Goal: Task Accomplishment & Management: Complete application form

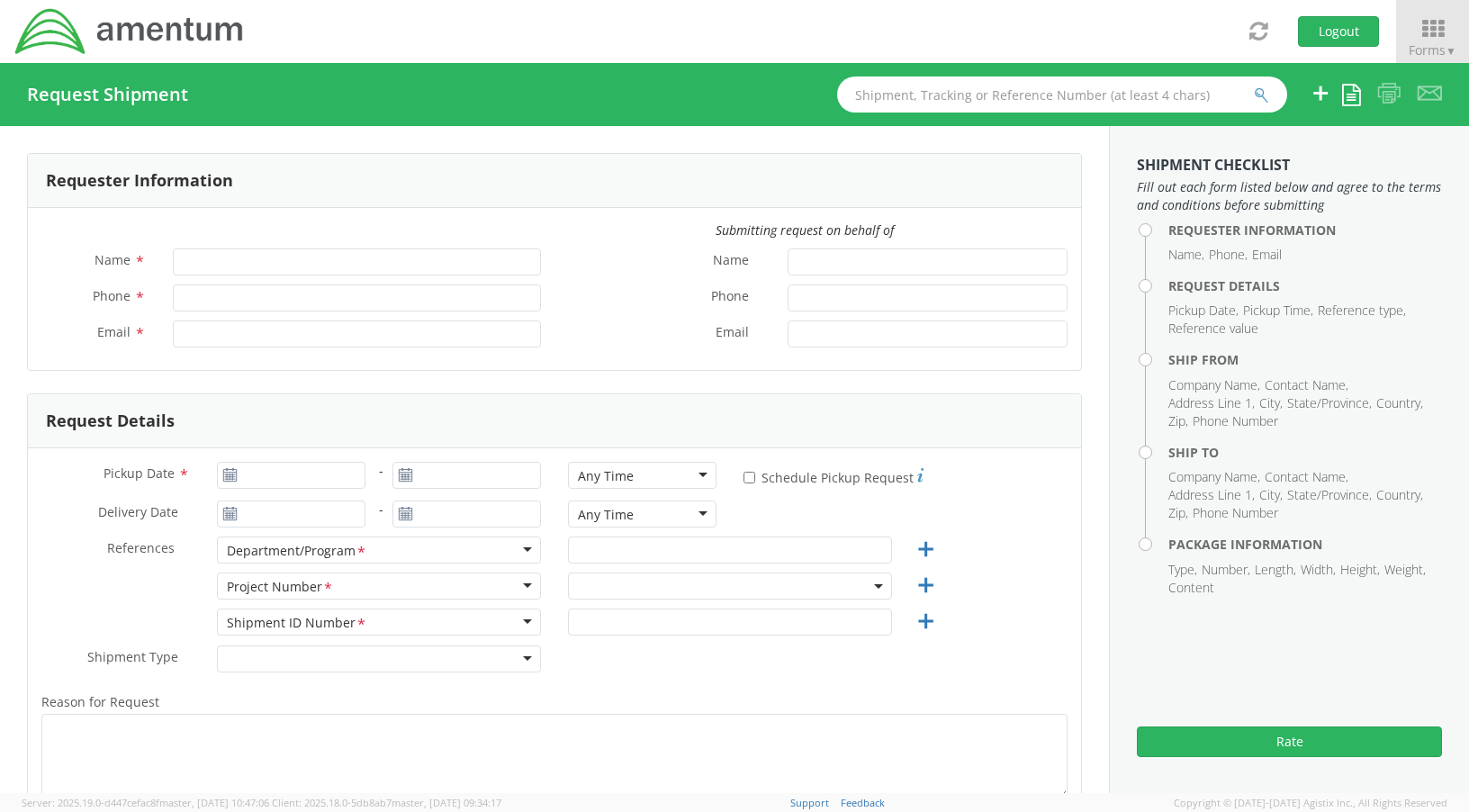
type input "[PERSON_NAME]"
type input "[PHONE_NUMBER]"
type input "[PERSON_NAME][EMAIL_ADDRESS][PERSON_NAME][DOMAIN_NAME]"
select select "OVHD.100616.00000"
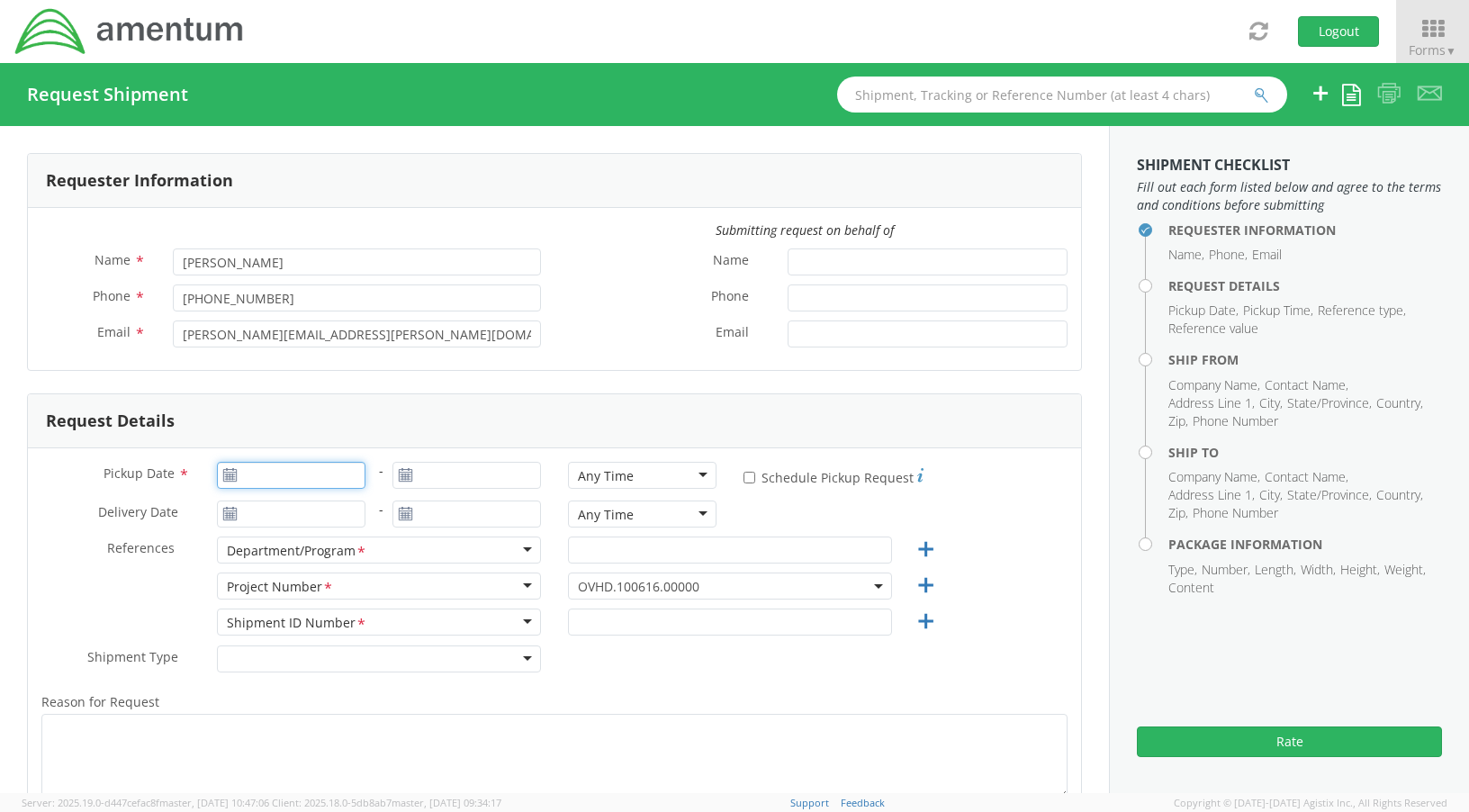
type input "[DATE]"
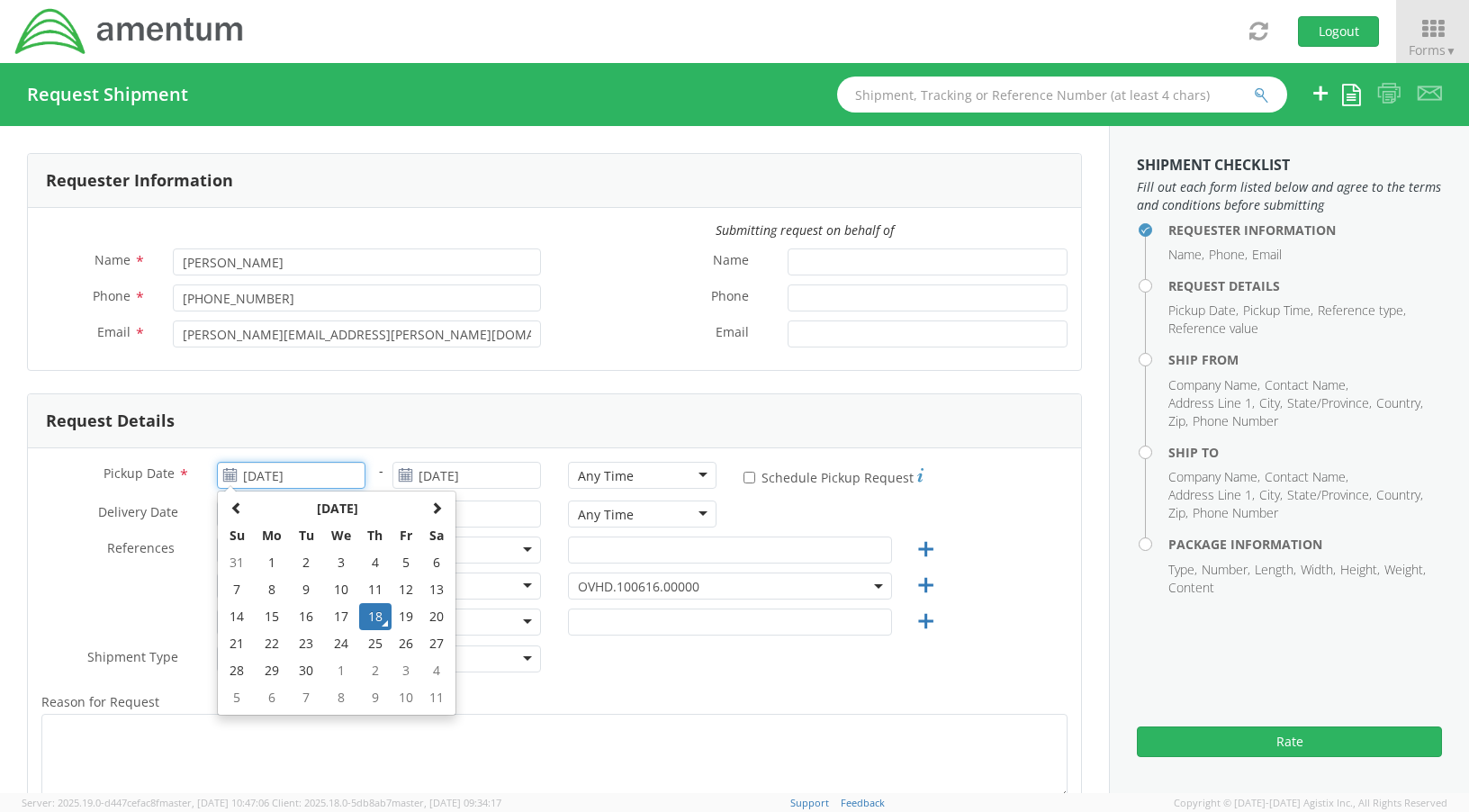
click at [252, 481] on input "[DATE]" at bounding box center [291, 475] width 149 height 27
click at [372, 619] on td "18" at bounding box center [374, 616] width 31 height 27
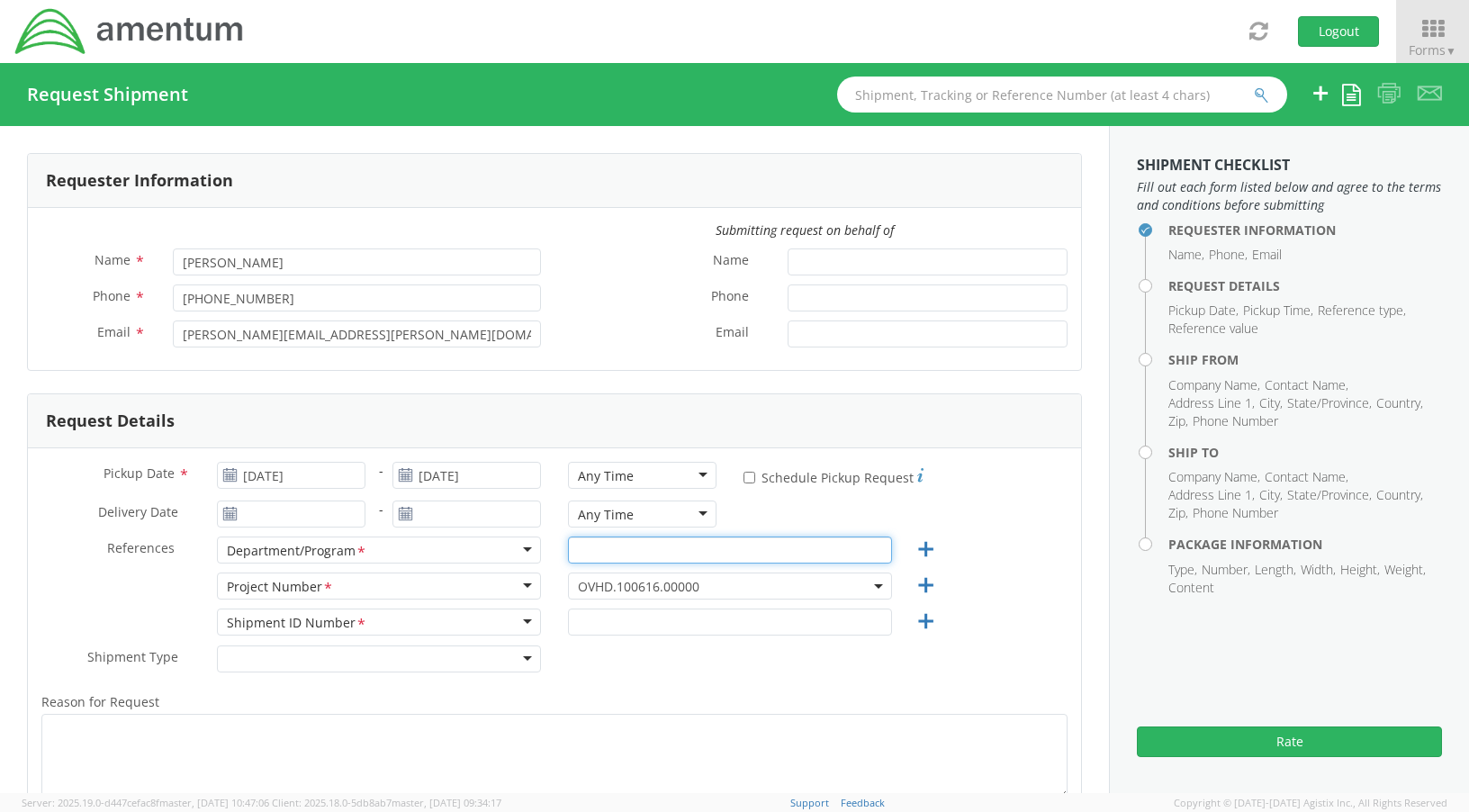
click at [660, 553] on input "text" at bounding box center [730, 549] width 324 height 27
type input "Annapolis Office"
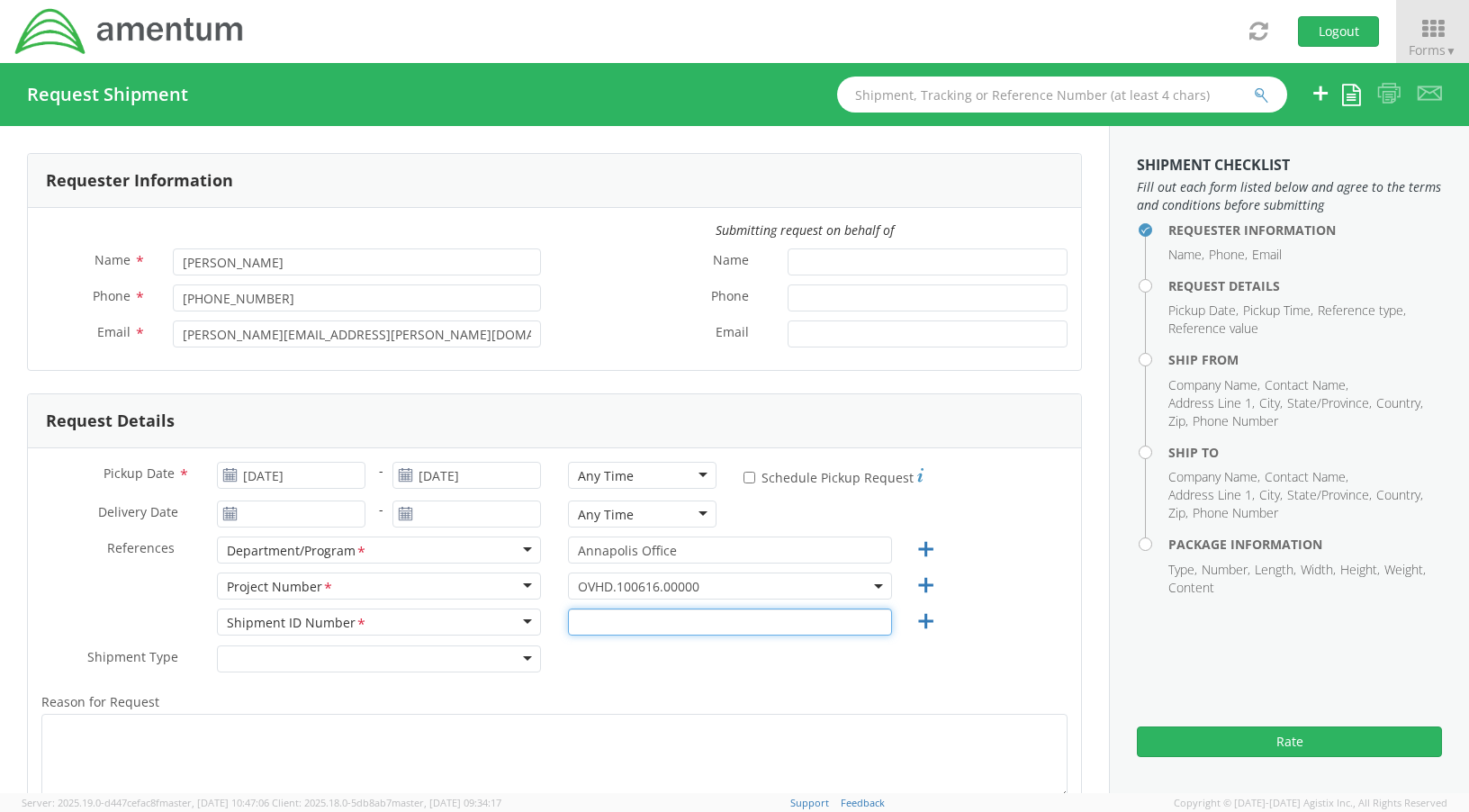
click at [654, 618] on input "text" at bounding box center [730, 622] width 324 height 27
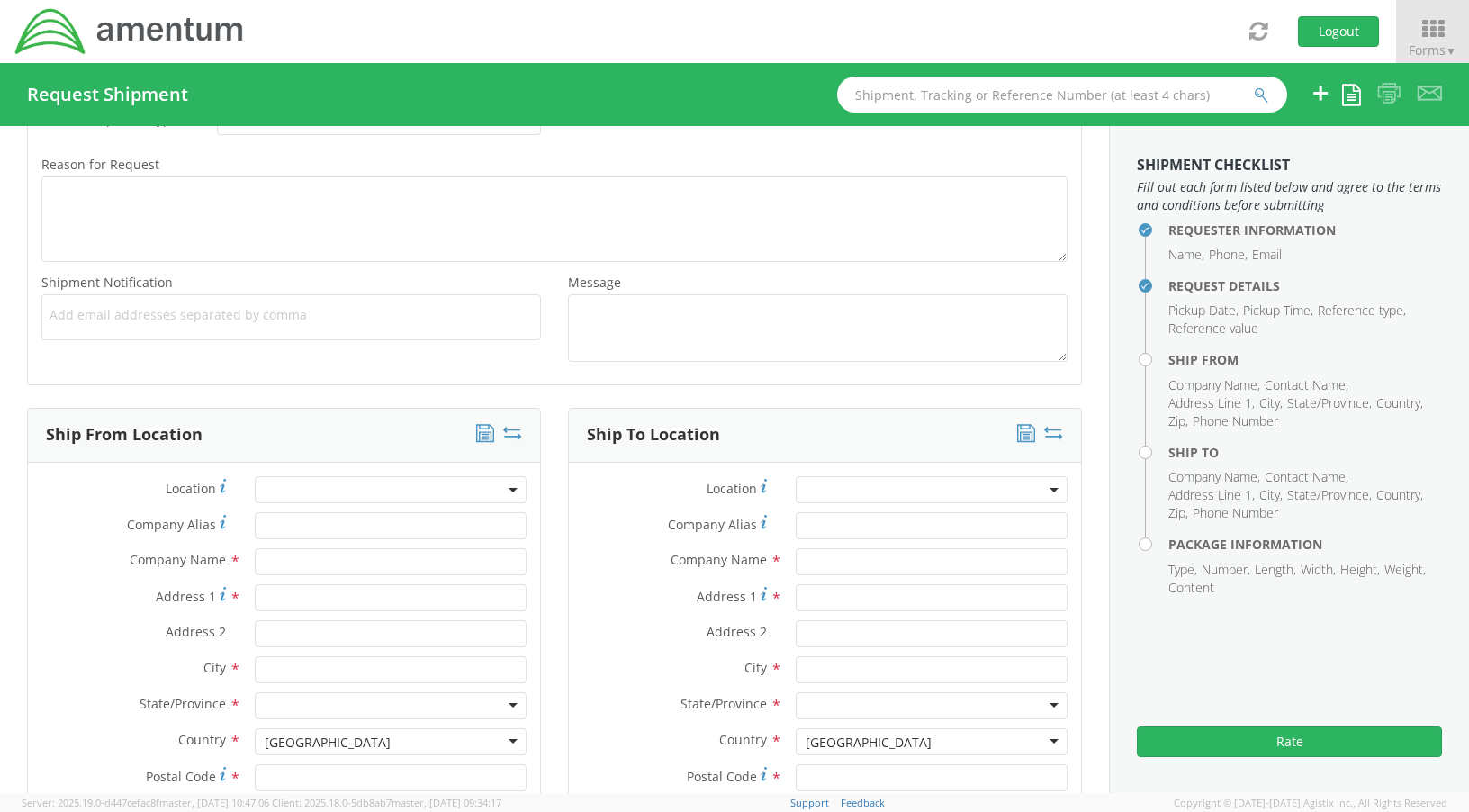
scroll to position [540, 0]
type input "4437371314"
click at [364, 565] on input "text" at bounding box center [390, 559] width 271 height 27
type input "[GEOGRAPHIC_DATA]"
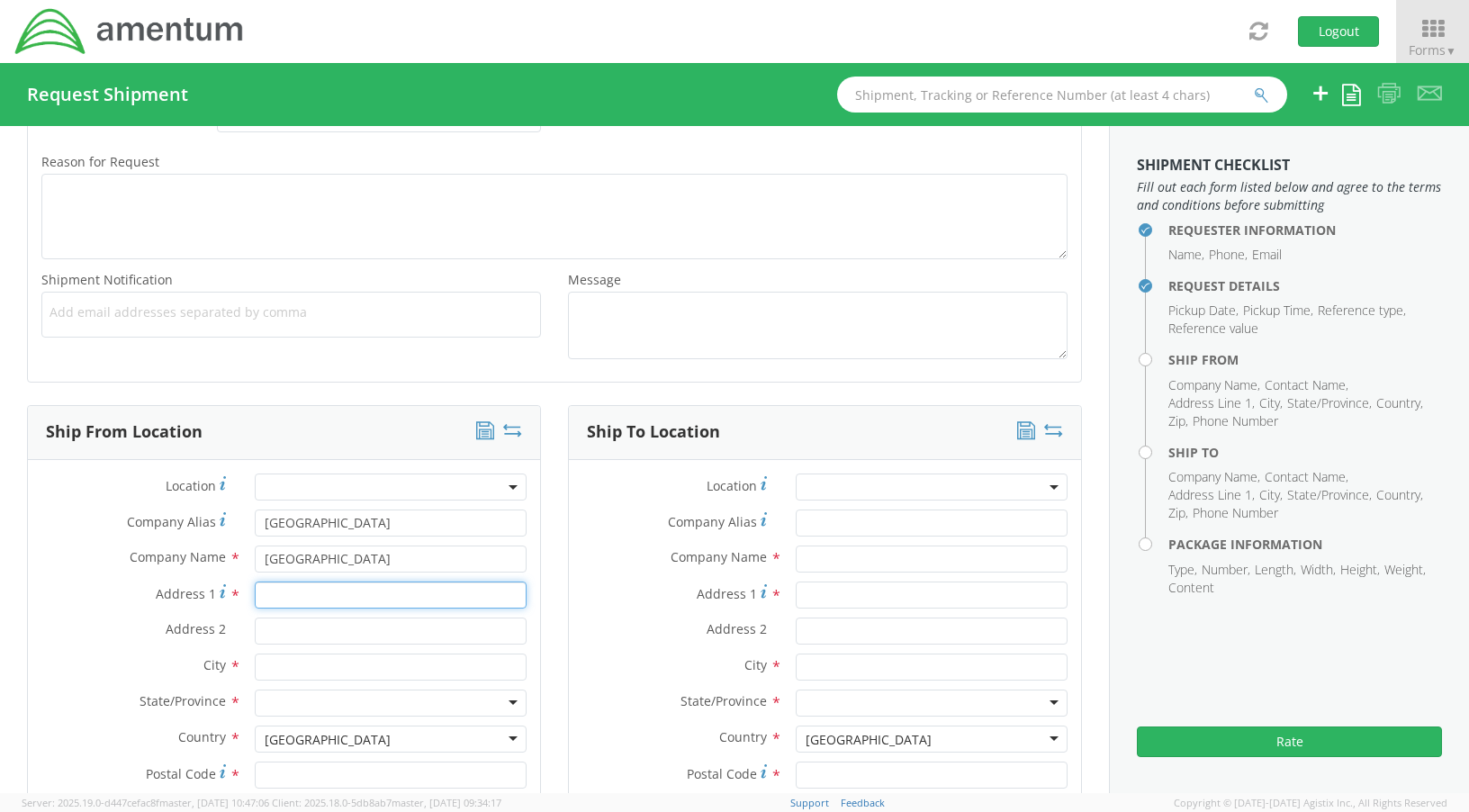
type input "[STREET_ADDRESS]"
type input "Suite 400"
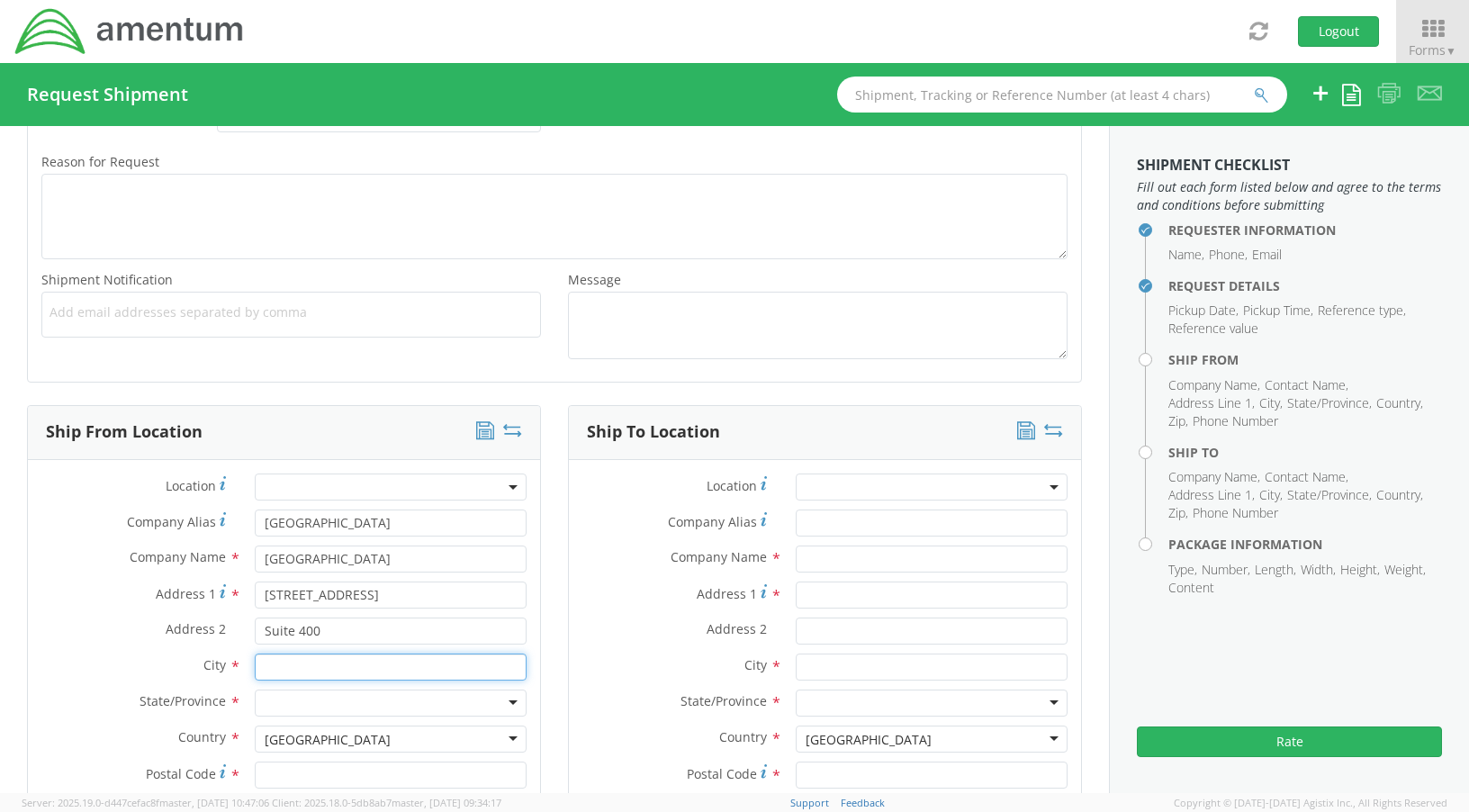
type input "[GEOGRAPHIC_DATA]"
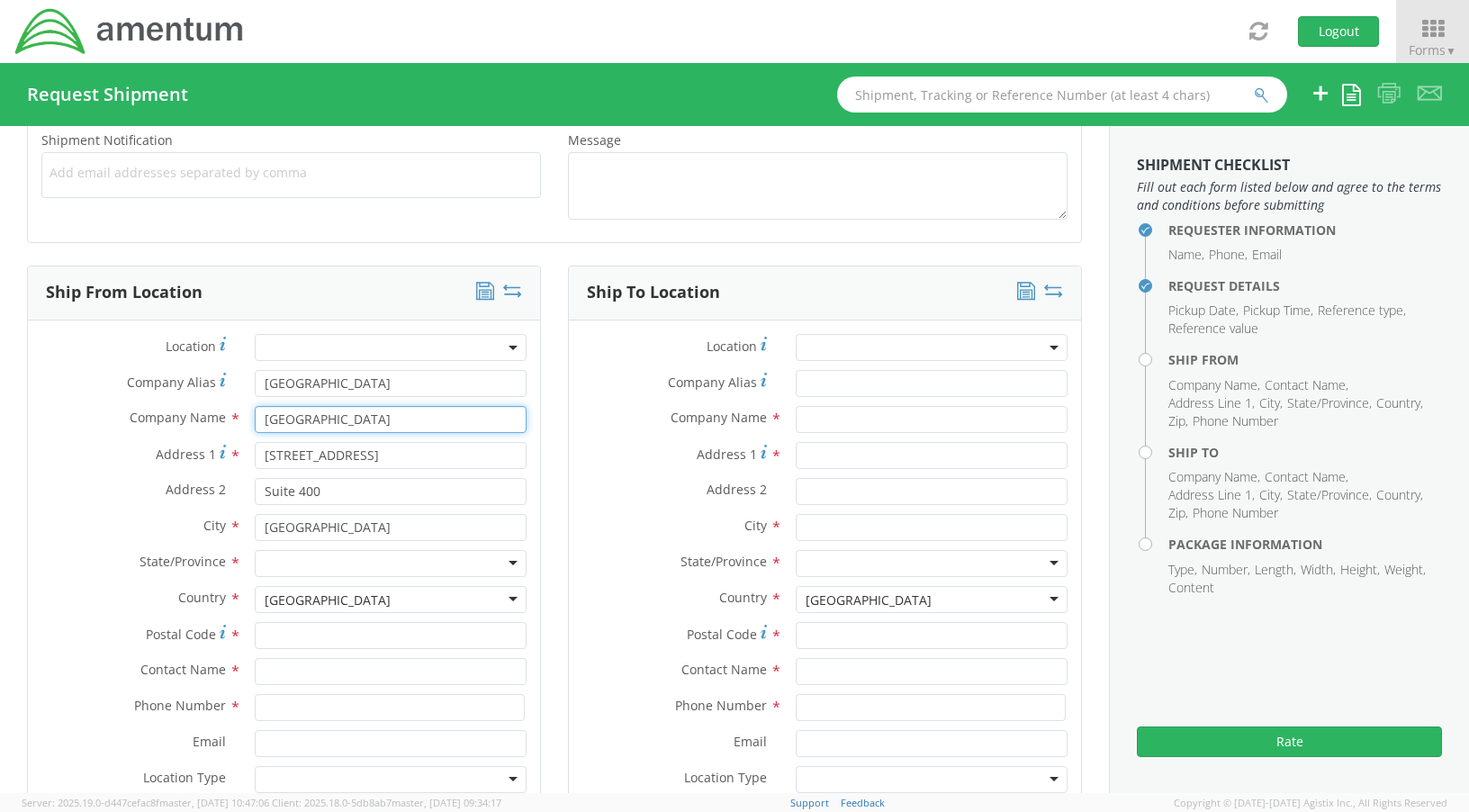
scroll to position [720, 0]
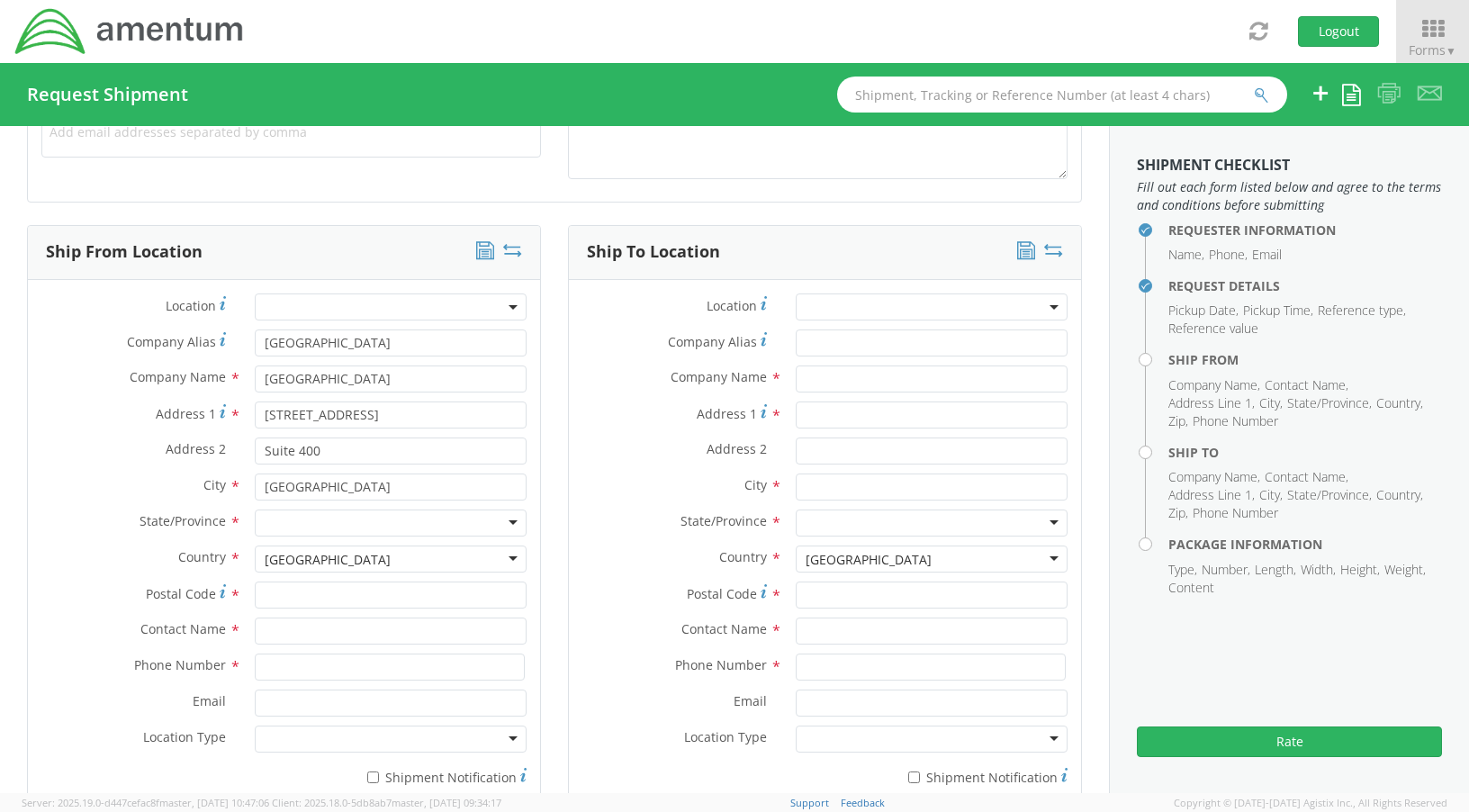
click at [482, 518] on div at bounding box center [390, 523] width 271 height 27
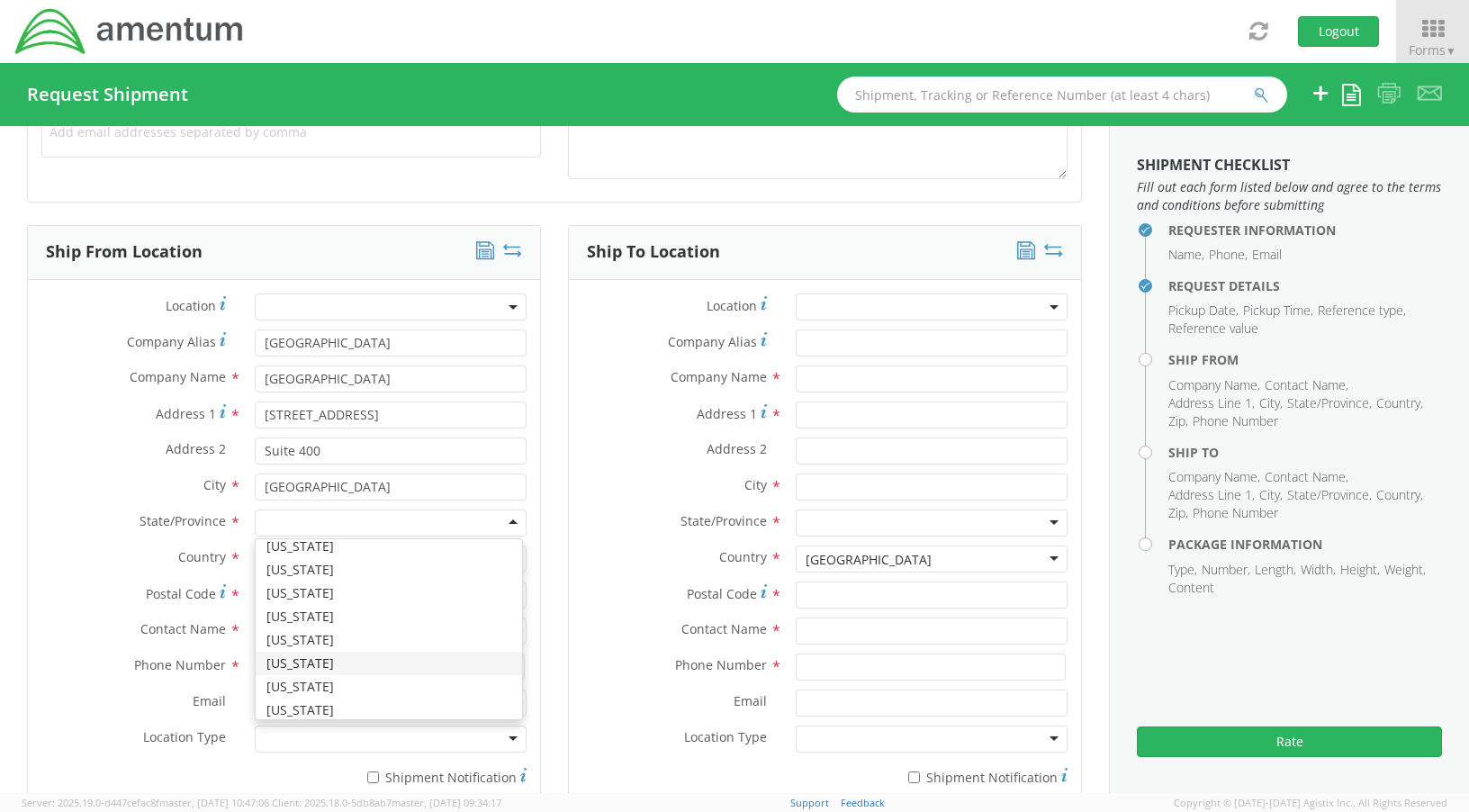
scroll to position [450, 0]
drag, startPoint x: 323, startPoint y: 641, endPoint x: 333, endPoint y: 640, distance: 10.0
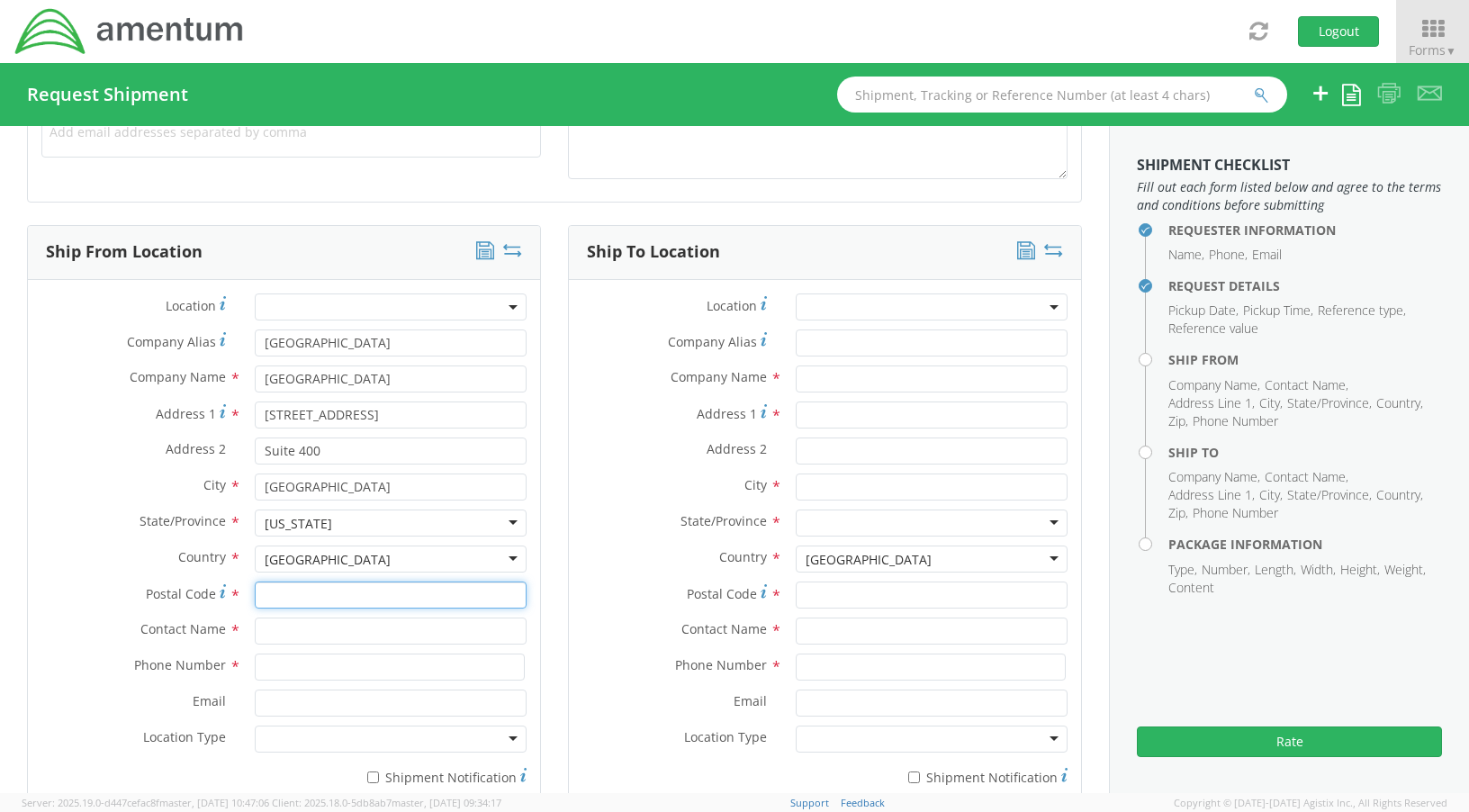
click at [293, 596] on input "Postal Code *" at bounding box center [390, 594] width 271 height 27
type input "20701"
click at [284, 643] on div "Contact Name *" at bounding box center [285, 635] width 513 height 36
click at [286, 641] on input "text" at bounding box center [390, 630] width 271 height 27
type input "[PERSON_NAME]"
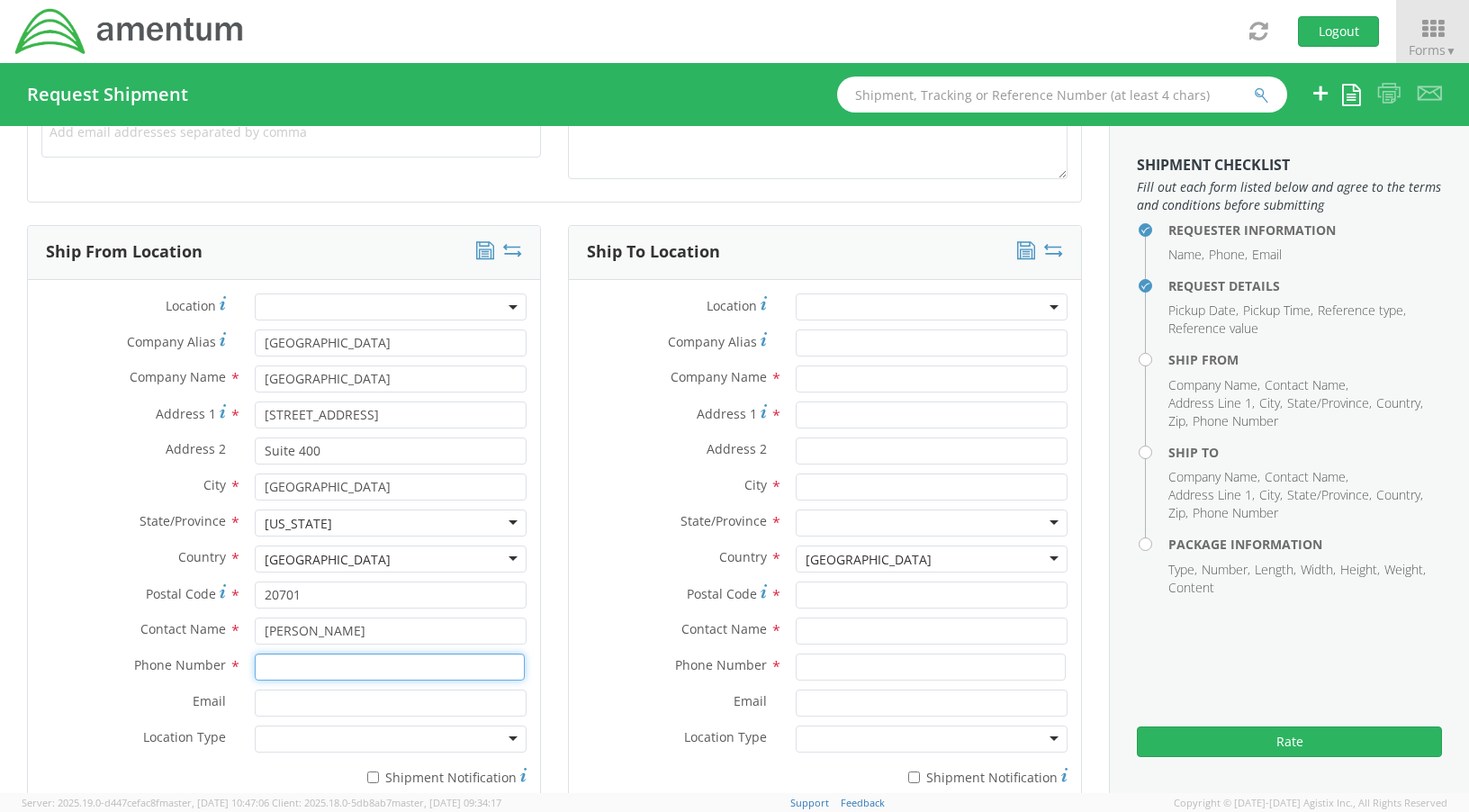
click at [314, 669] on input at bounding box center [389, 666] width 270 height 27
type input "4437371314"
click at [285, 703] on input "Email *" at bounding box center [390, 703] width 271 height 27
type input "[PERSON_NAME][EMAIL_ADDRESS][PERSON_NAME][DOMAIN_NAME]"
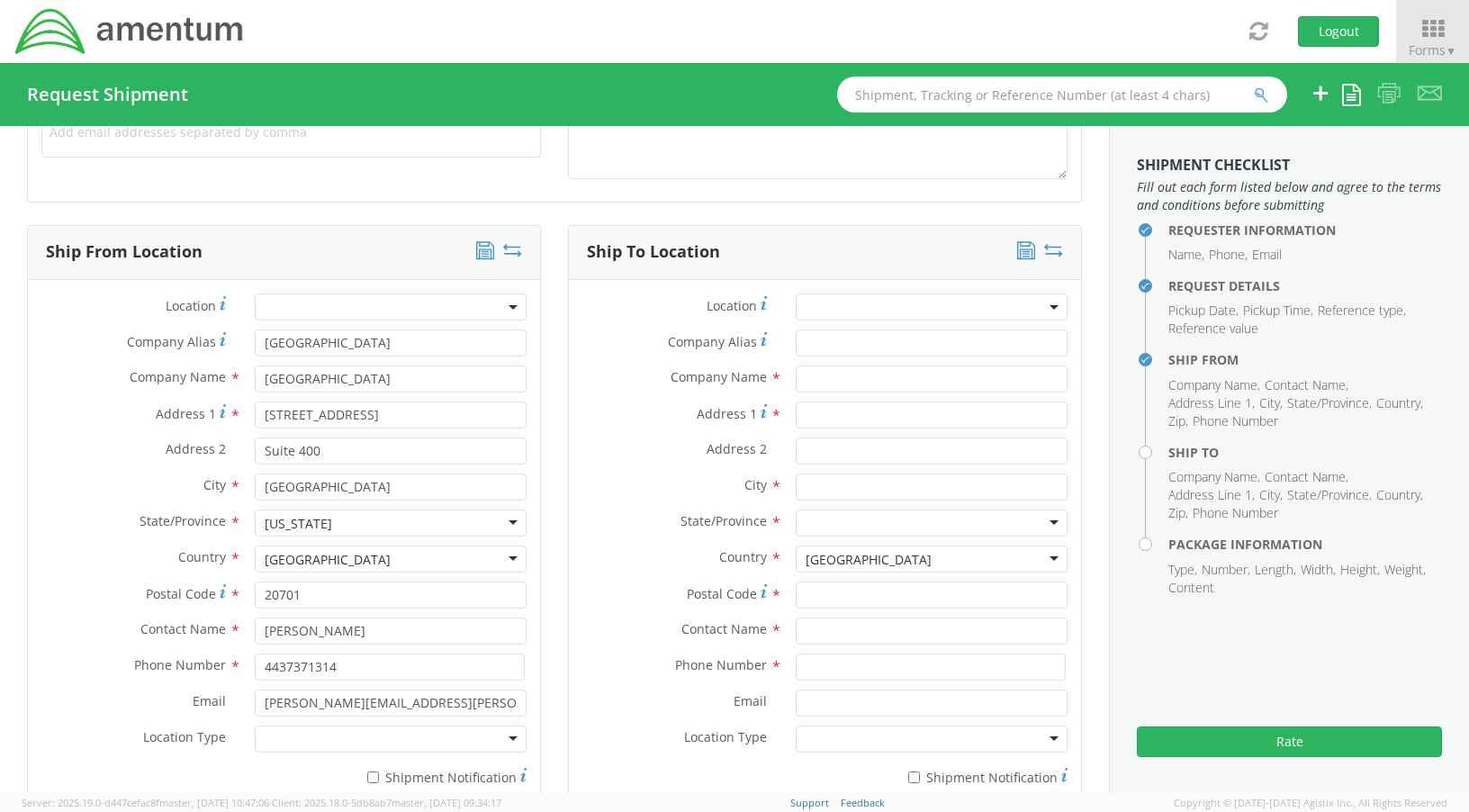
type input "[GEOGRAPHIC_DATA]"
type input "[STREET_ADDRESS]"
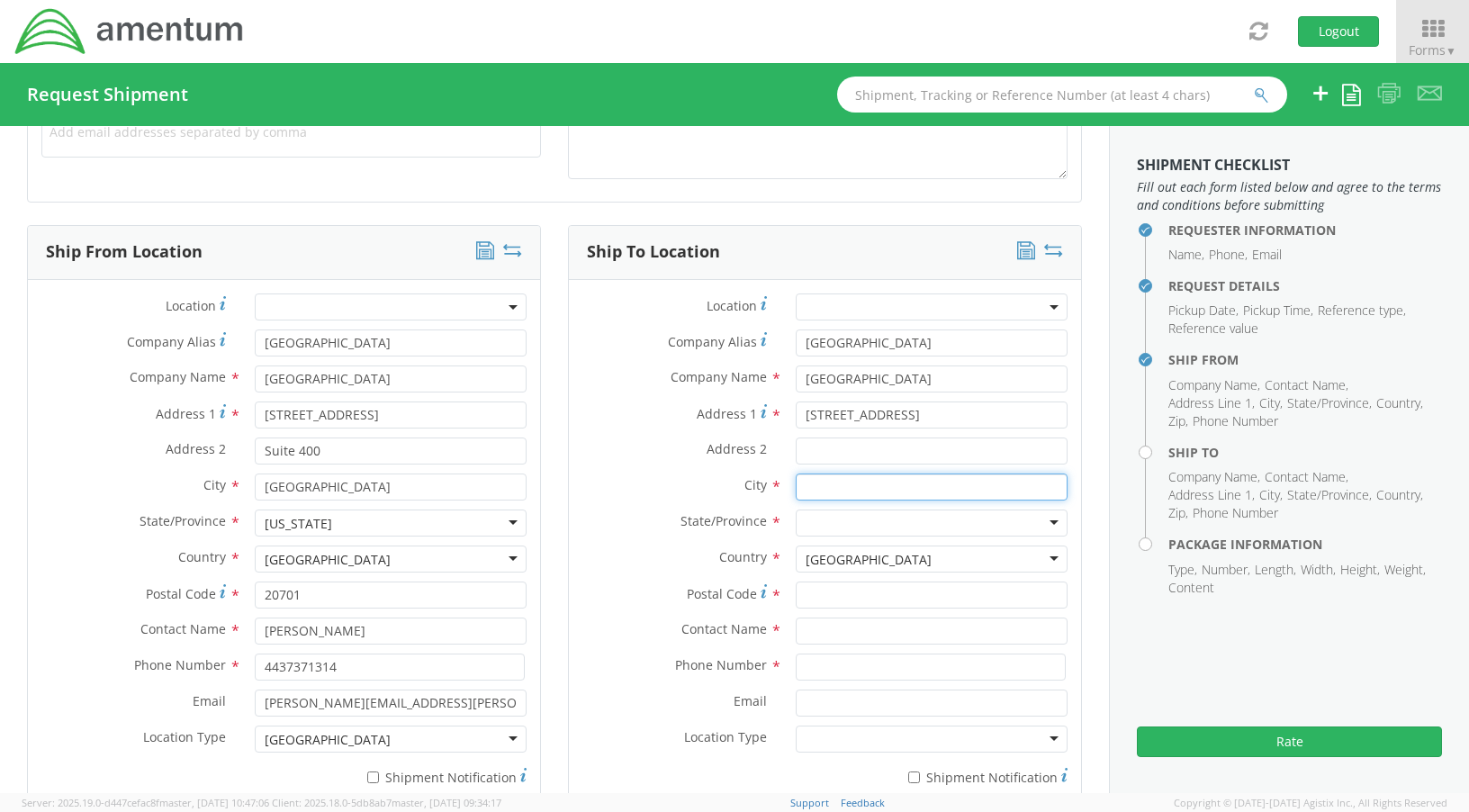
type input "[GEOGRAPHIC_DATA]"
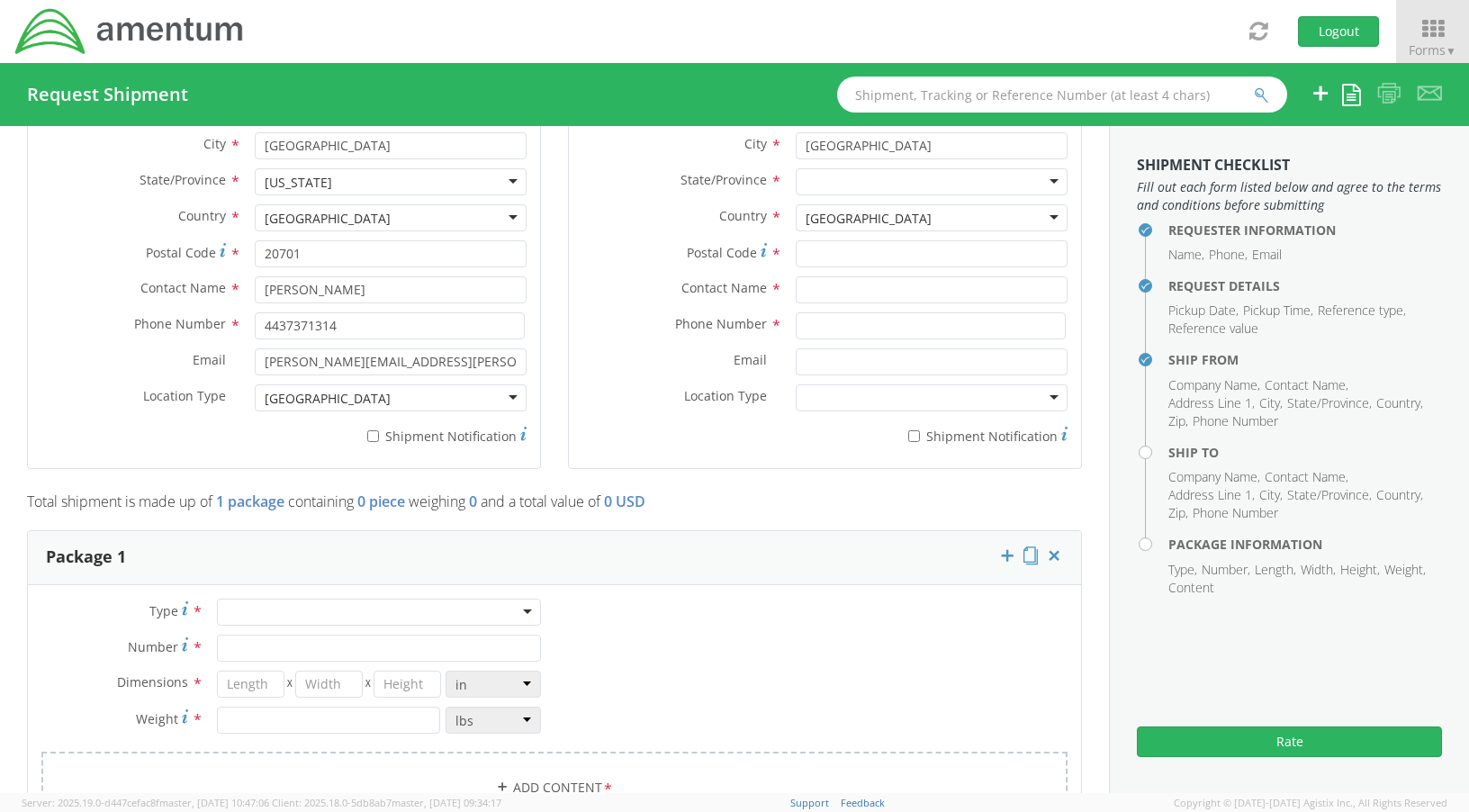
scroll to position [1080, 0]
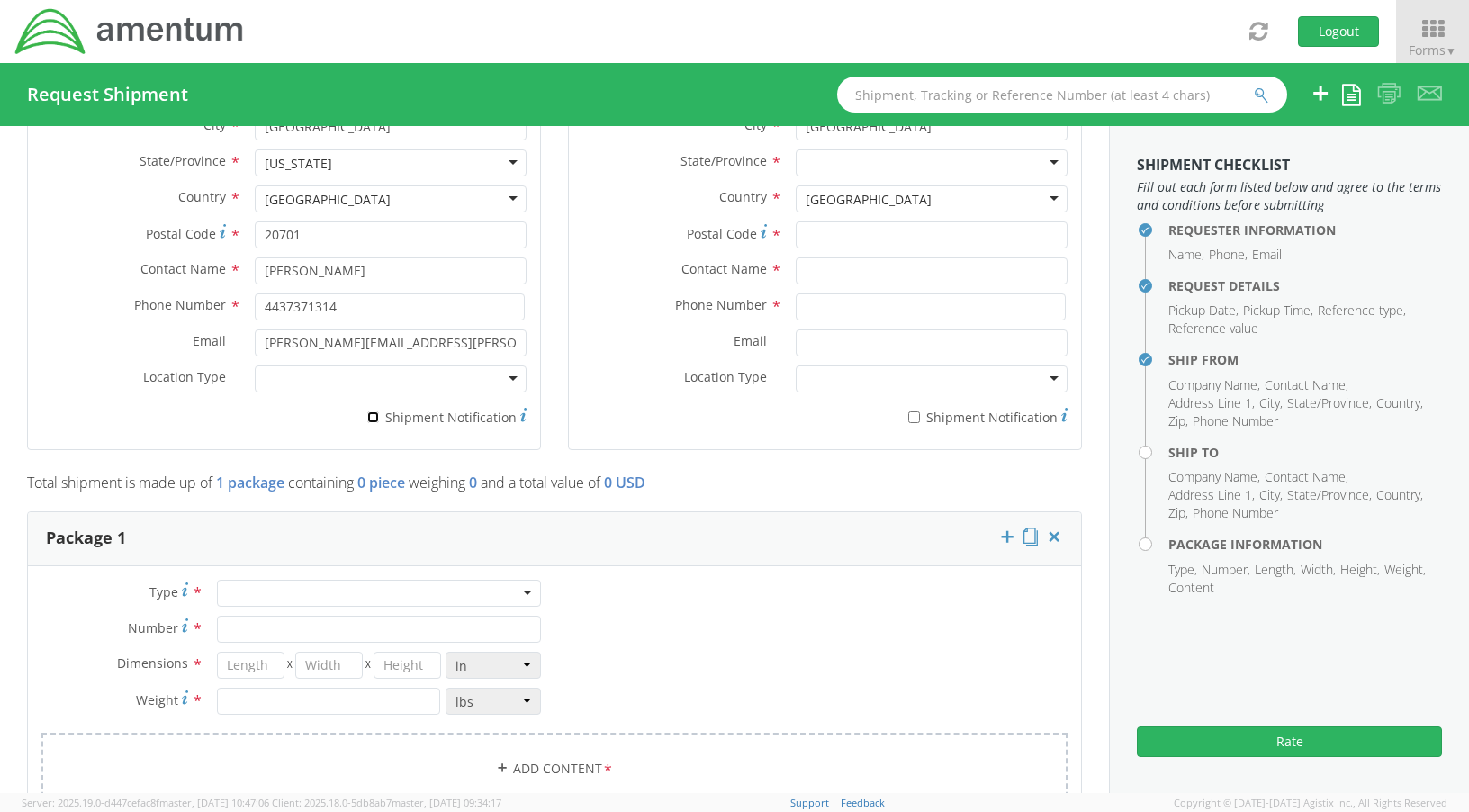
click at [373, 414] on input "* Shipment Notification" at bounding box center [373, 417] width 11 height 11
checkbox input "true"
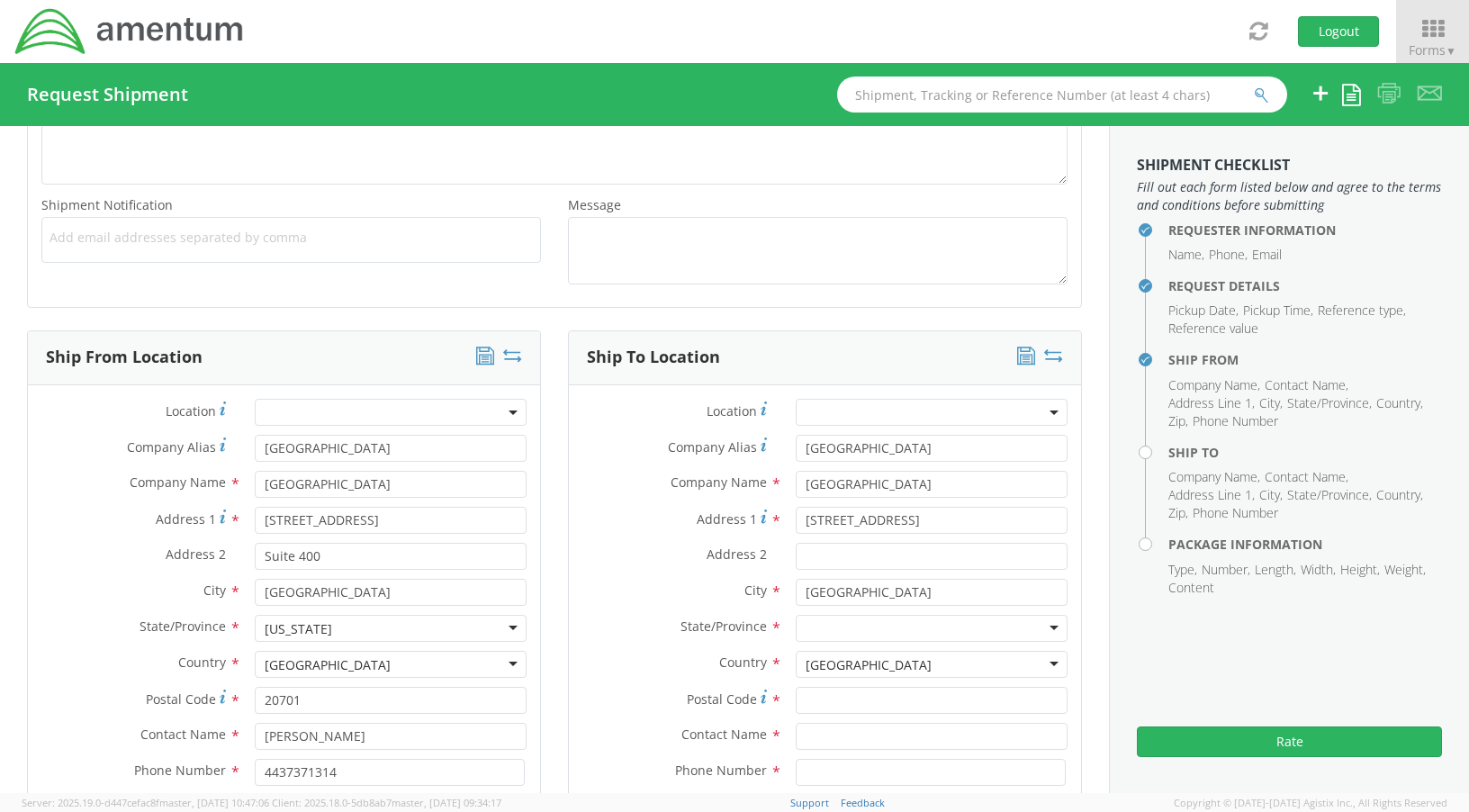
scroll to position [630, 0]
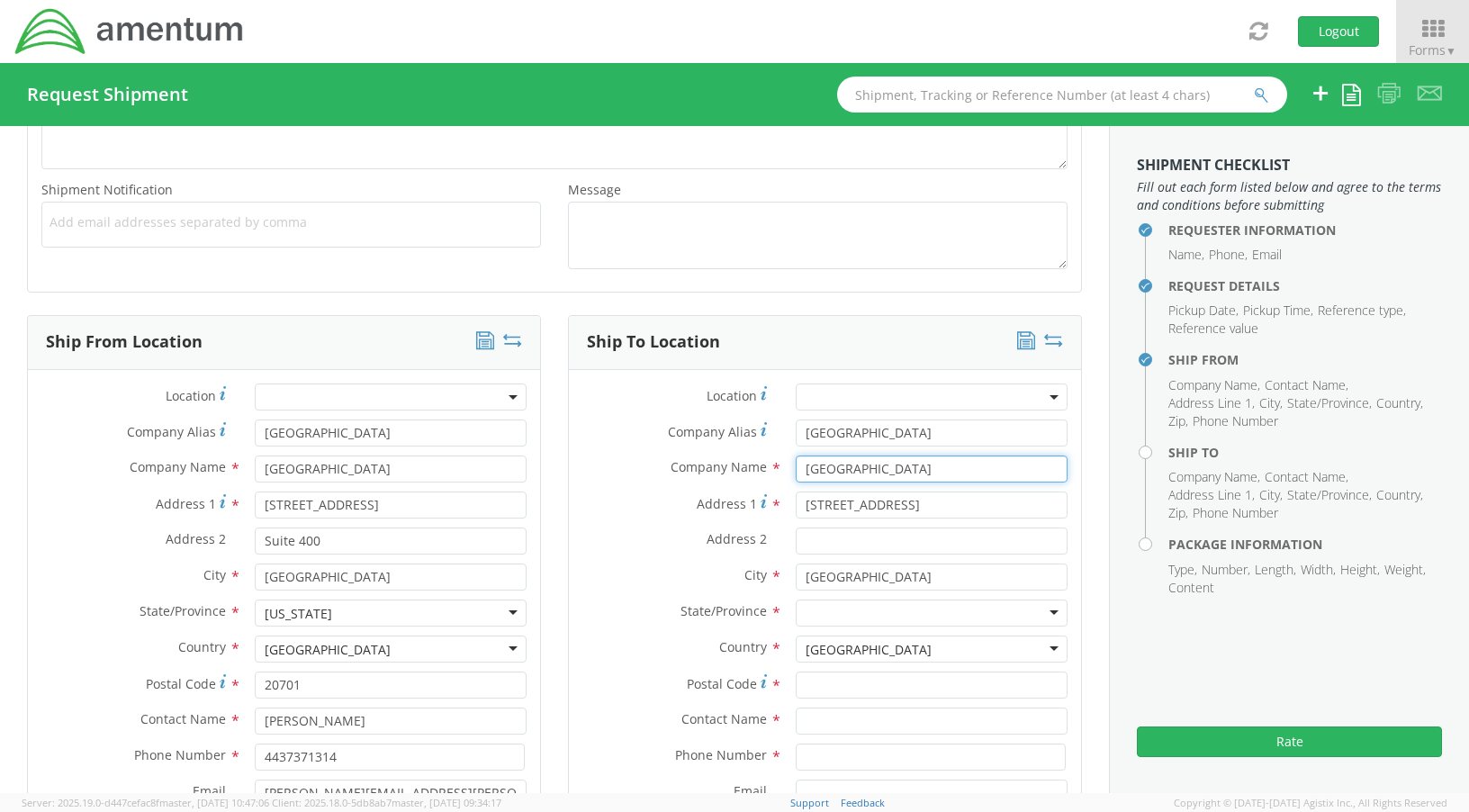
drag, startPoint x: 993, startPoint y: 463, endPoint x: 763, endPoint y: 466, distance: 230.0
click at [763, 466] on div "Company Name * [GEOGRAPHIC_DATA] searching..." at bounding box center [825, 468] width 513 height 27
type input "[PERSON_NAME]"
drag, startPoint x: 845, startPoint y: 505, endPoint x: 812, endPoint y: 505, distance: 33.0
click at [845, 505] on input "[STREET_ADDRESS]" at bounding box center [931, 505] width 271 height 27
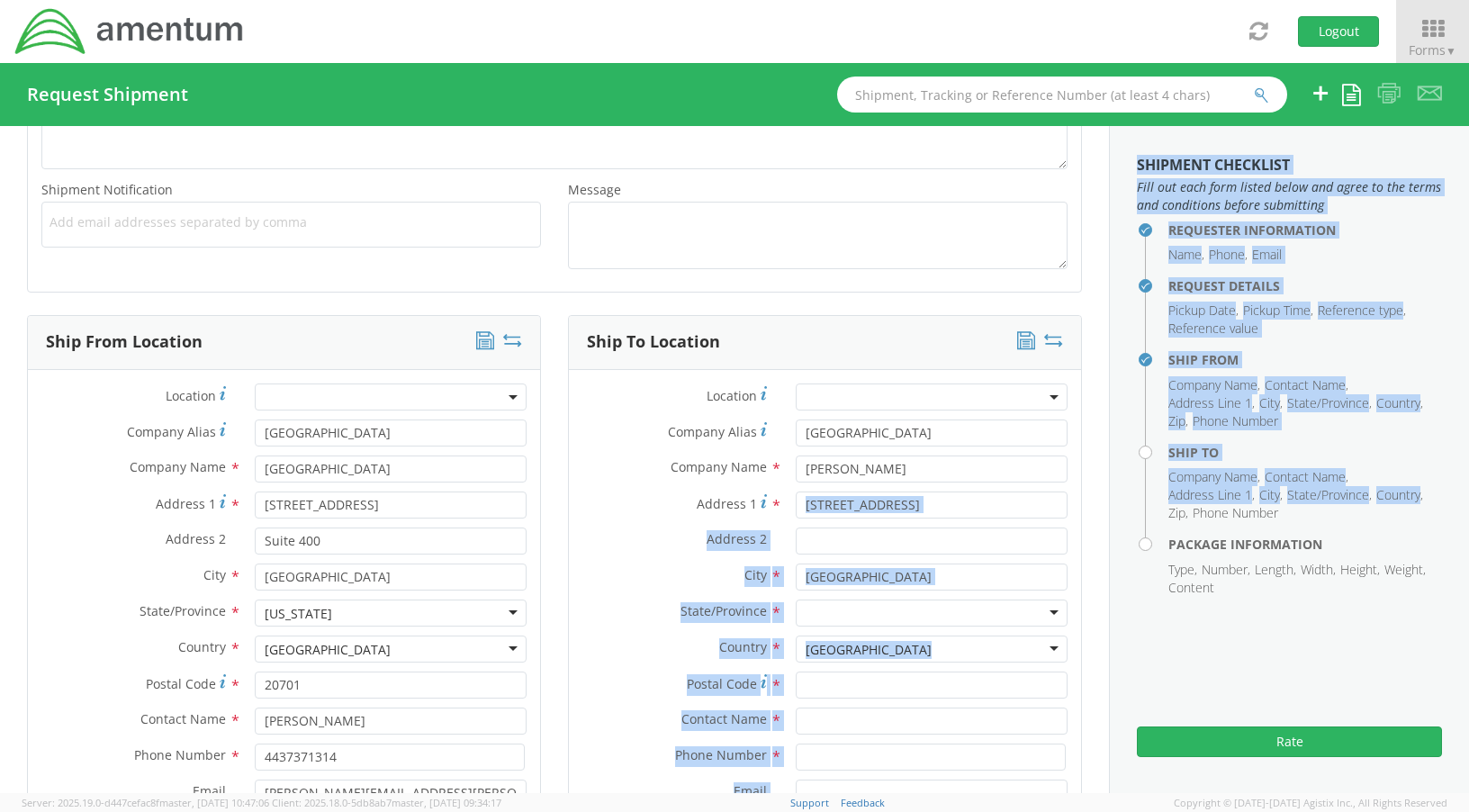
drag, startPoint x: 785, startPoint y: 503, endPoint x: 1118, endPoint y: 512, distance: 333.1
click at [1118, 512] on div "Requester Information Submitting request on behalf of Name * [PERSON_NAME] Phon…" at bounding box center [734, 460] width 1469 height 667
drag, startPoint x: 1118, startPoint y: 512, endPoint x: 1038, endPoint y: 505, distance: 80.3
click at [1038, 505] on input "[STREET_ADDRESS]" at bounding box center [931, 505] width 271 height 27
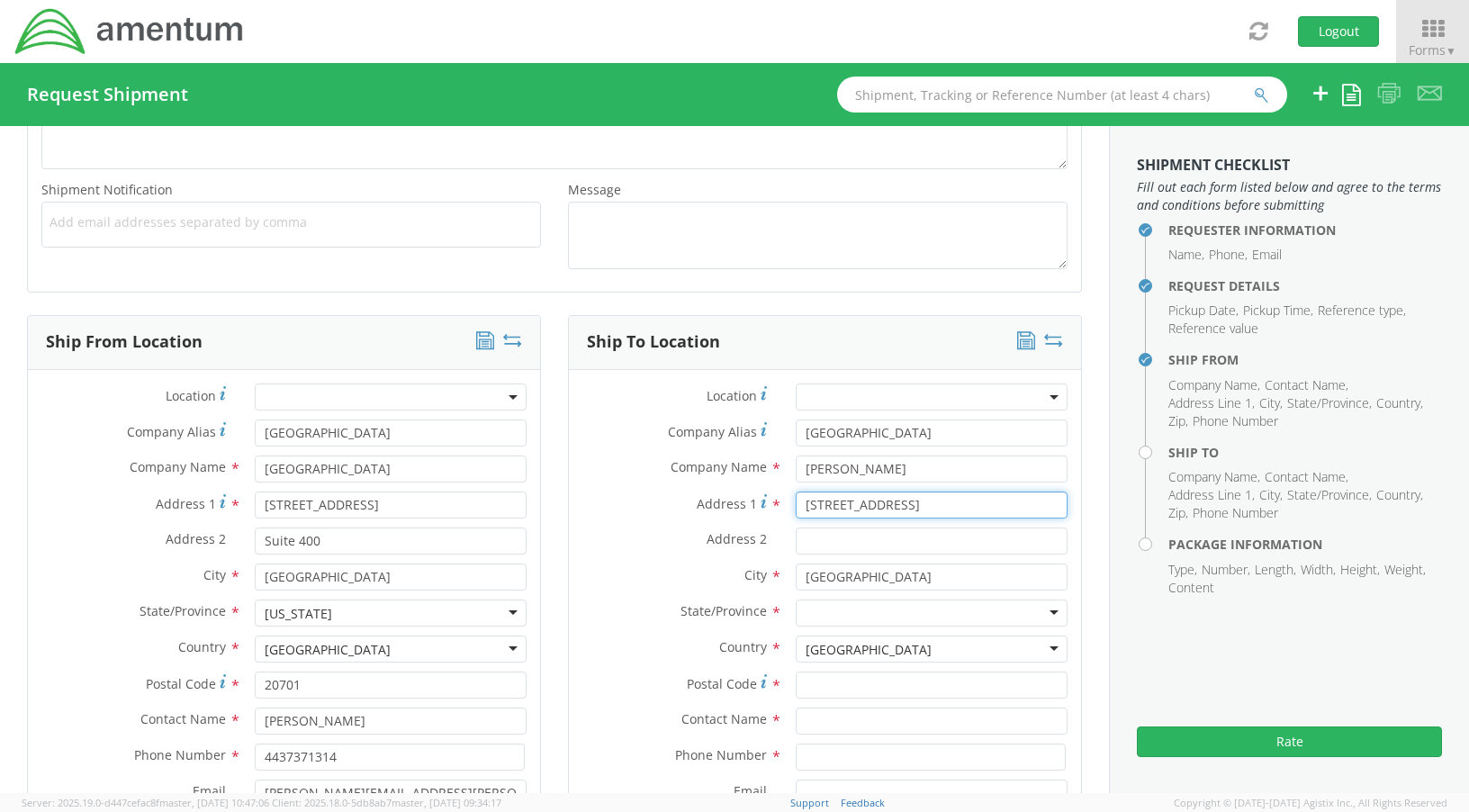
drag, startPoint x: 1042, startPoint y: 504, endPoint x: 763, endPoint y: 504, distance: 279.0
click at [763, 504] on div "Address [STREET_ADDRESS]" at bounding box center [825, 505] width 513 height 27
click at [855, 513] on input "Address 1 *" at bounding box center [931, 505] width 271 height 27
click at [855, 511] on input "Address 1 *" at bounding box center [931, 505] width 271 height 27
type input "[STREET_ADDRESS]"
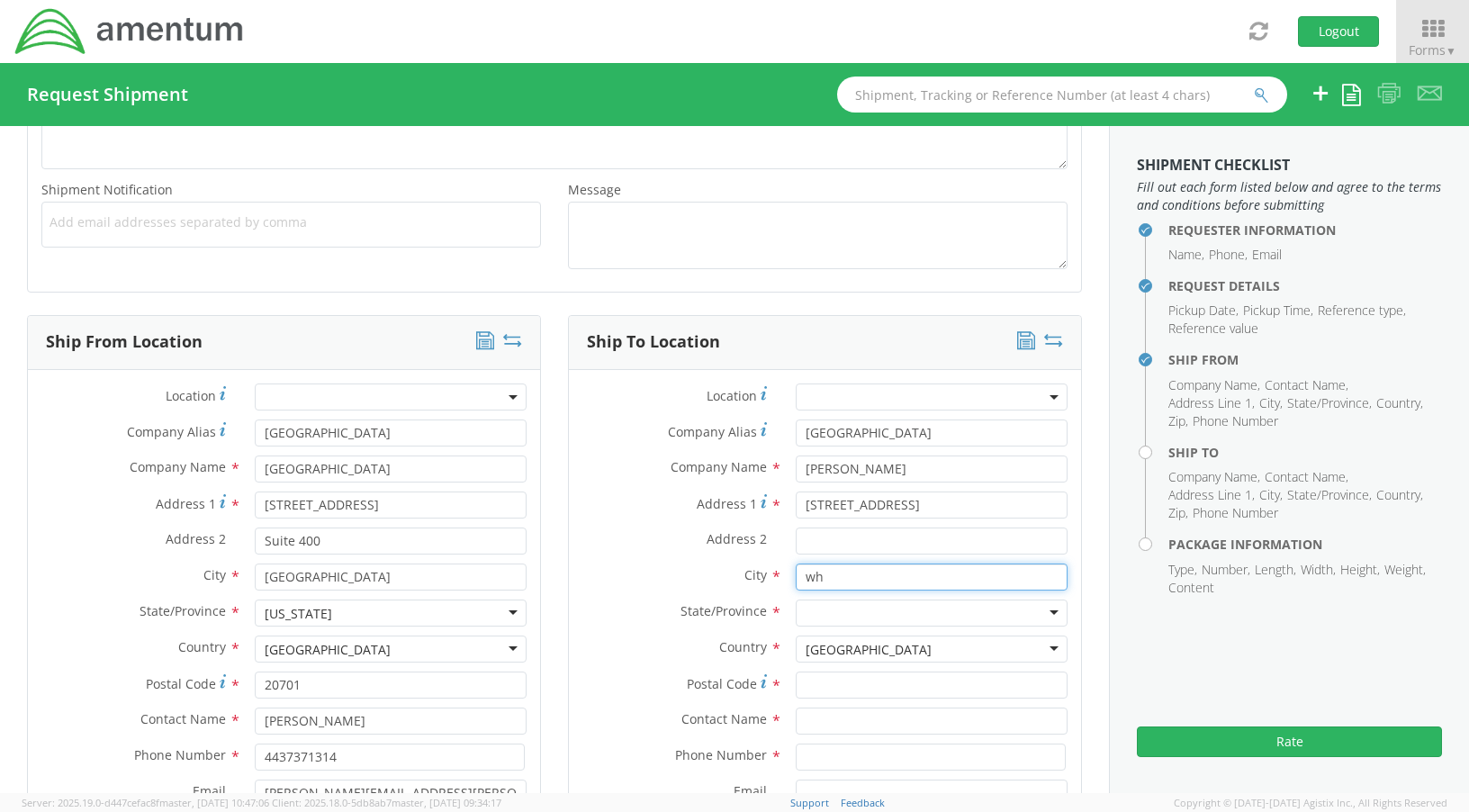
type input "w"
type input "Whitestone"
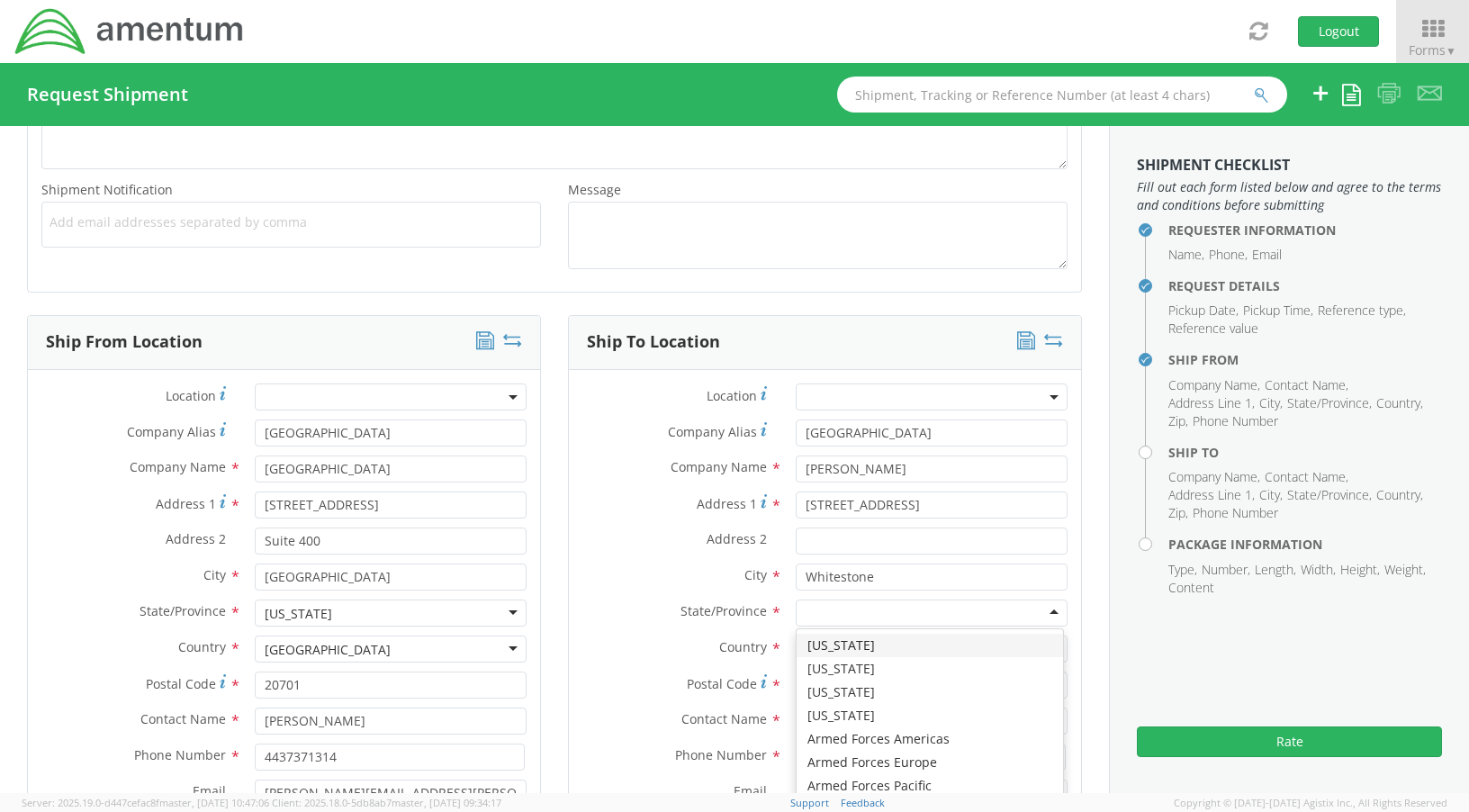
type input "i"
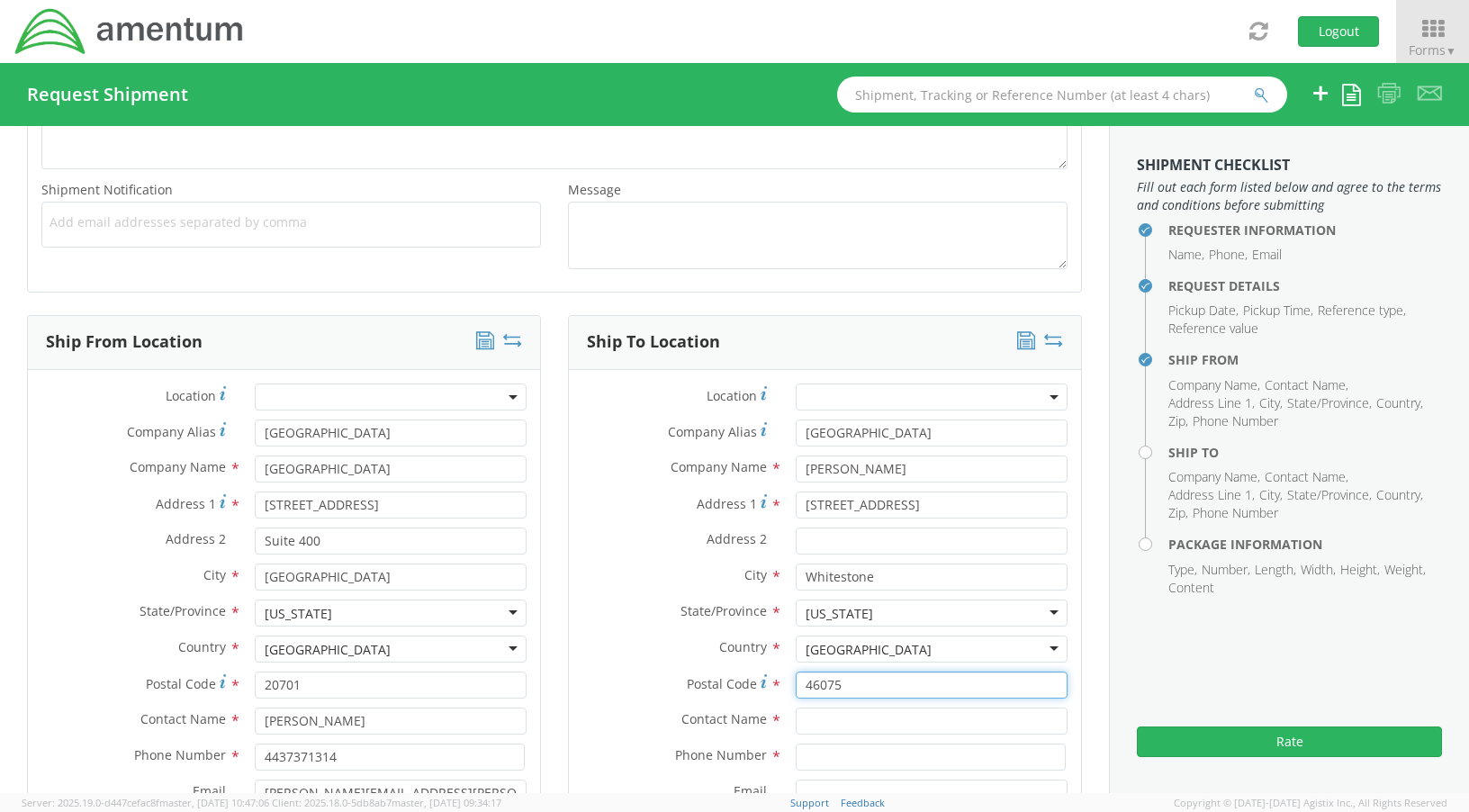
type input "46075"
type input "[PERSON_NAME]"
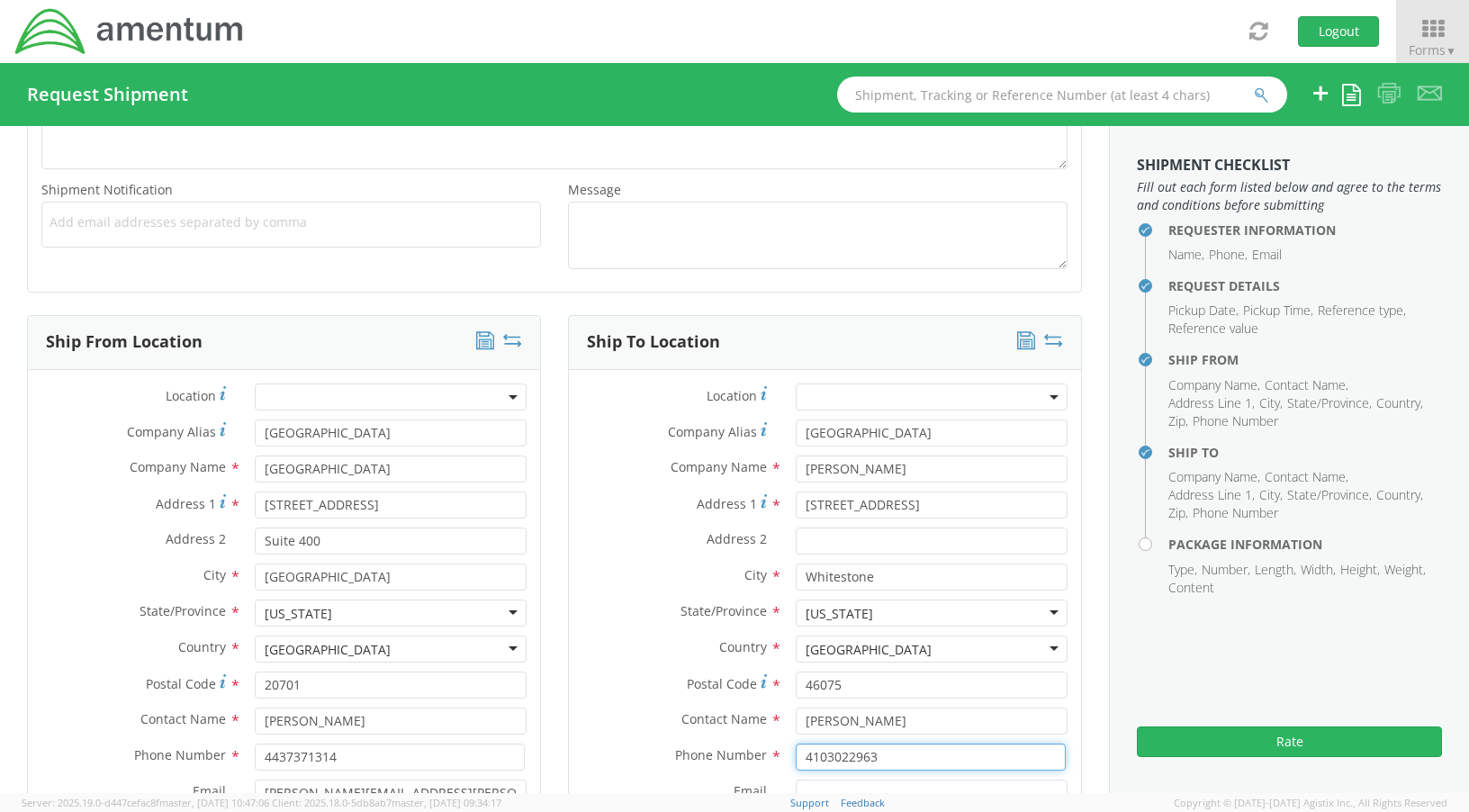
type input "4103022963"
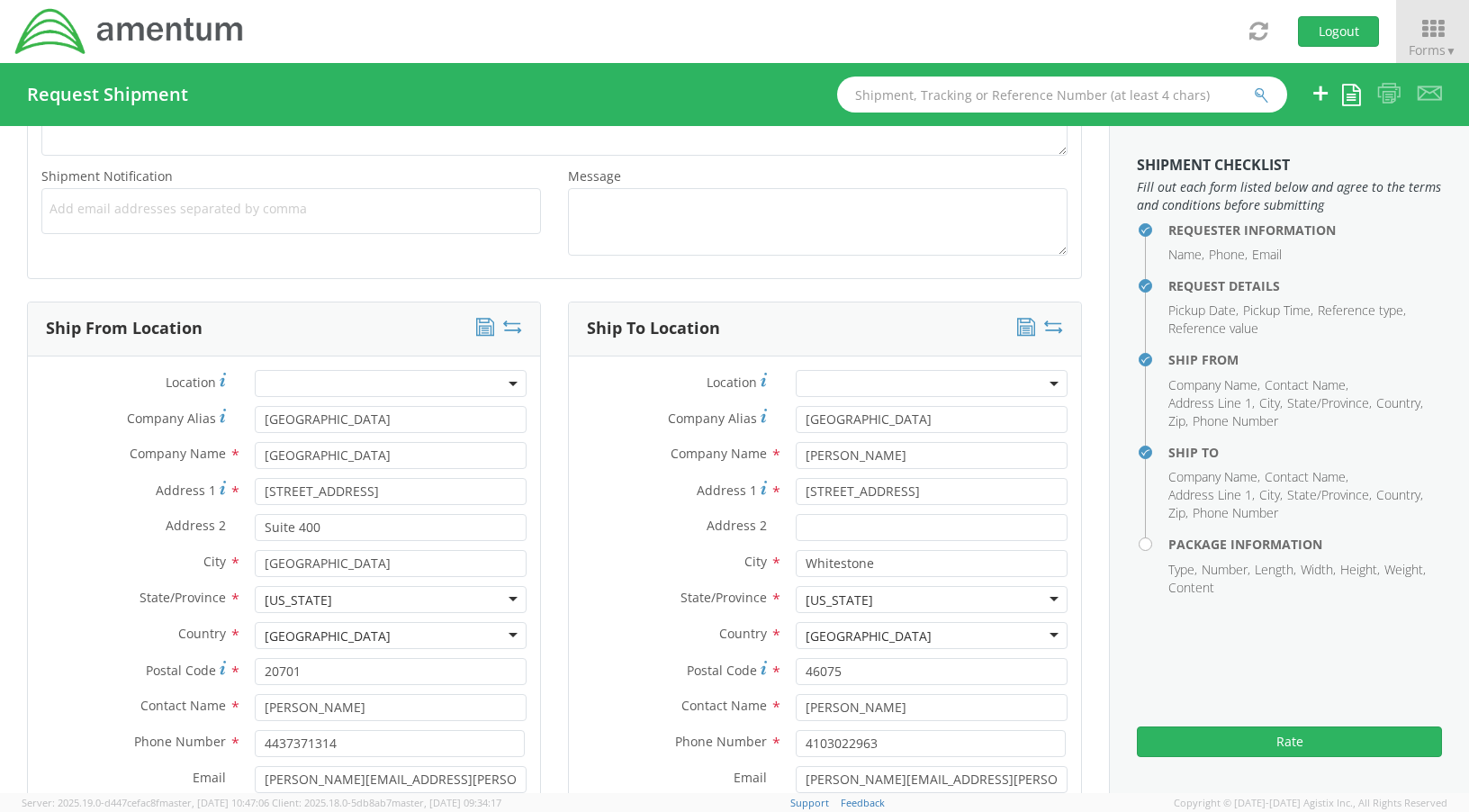
type input "[PERSON_NAME][EMAIL_ADDRESS][PERSON_NAME][DOMAIN_NAME]"
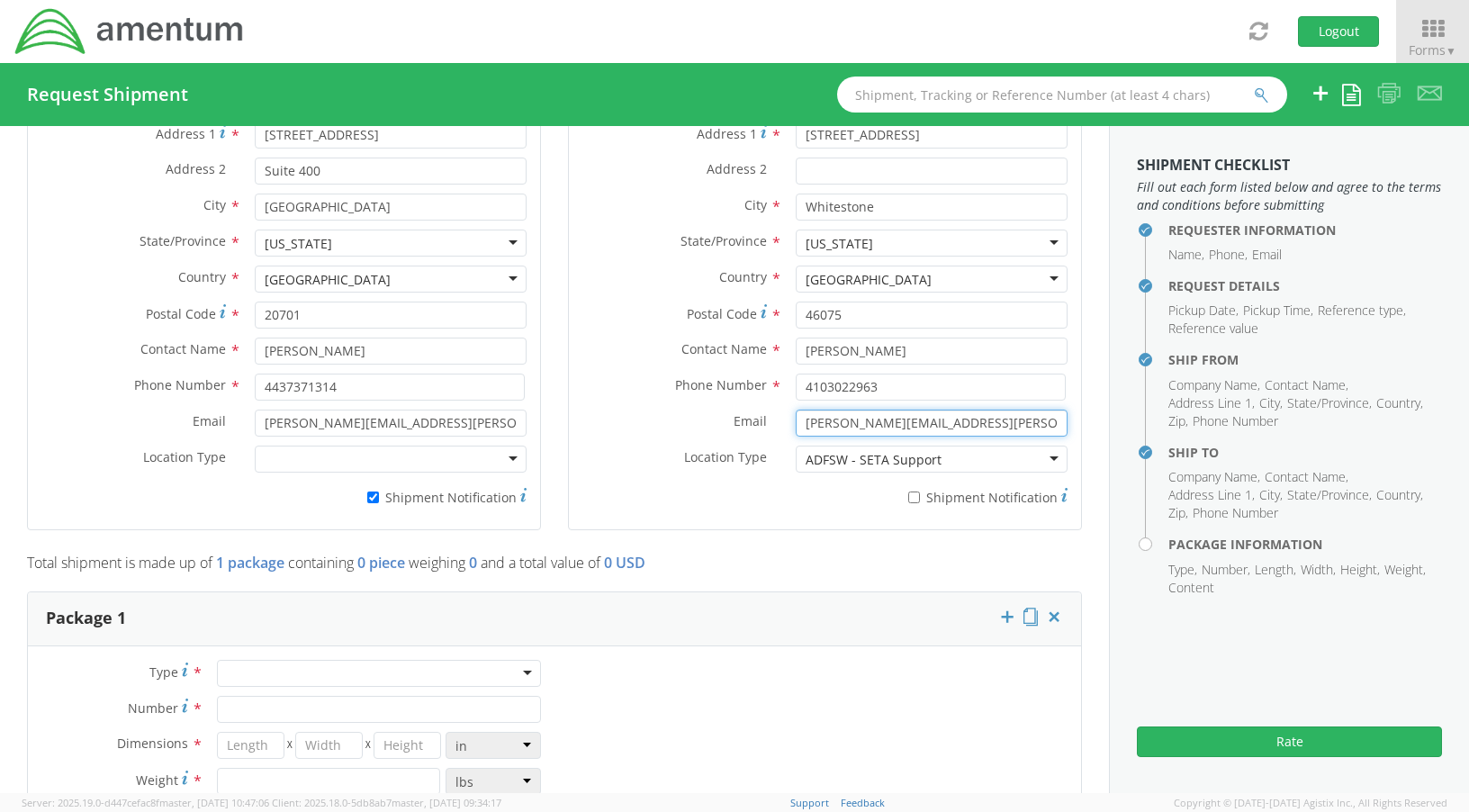
drag, startPoint x: 942, startPoint y: 461, endPoint x: 791, endPoint y: 465, distance: 151.1
click at [795, 465] on div at bounding box center [931, 459] width 271 height 27
type input "A"
click at [908, 493] on input "* Shipment Notification" at bounding box center [914, 497] width 11 height 11
checkbox input "true"
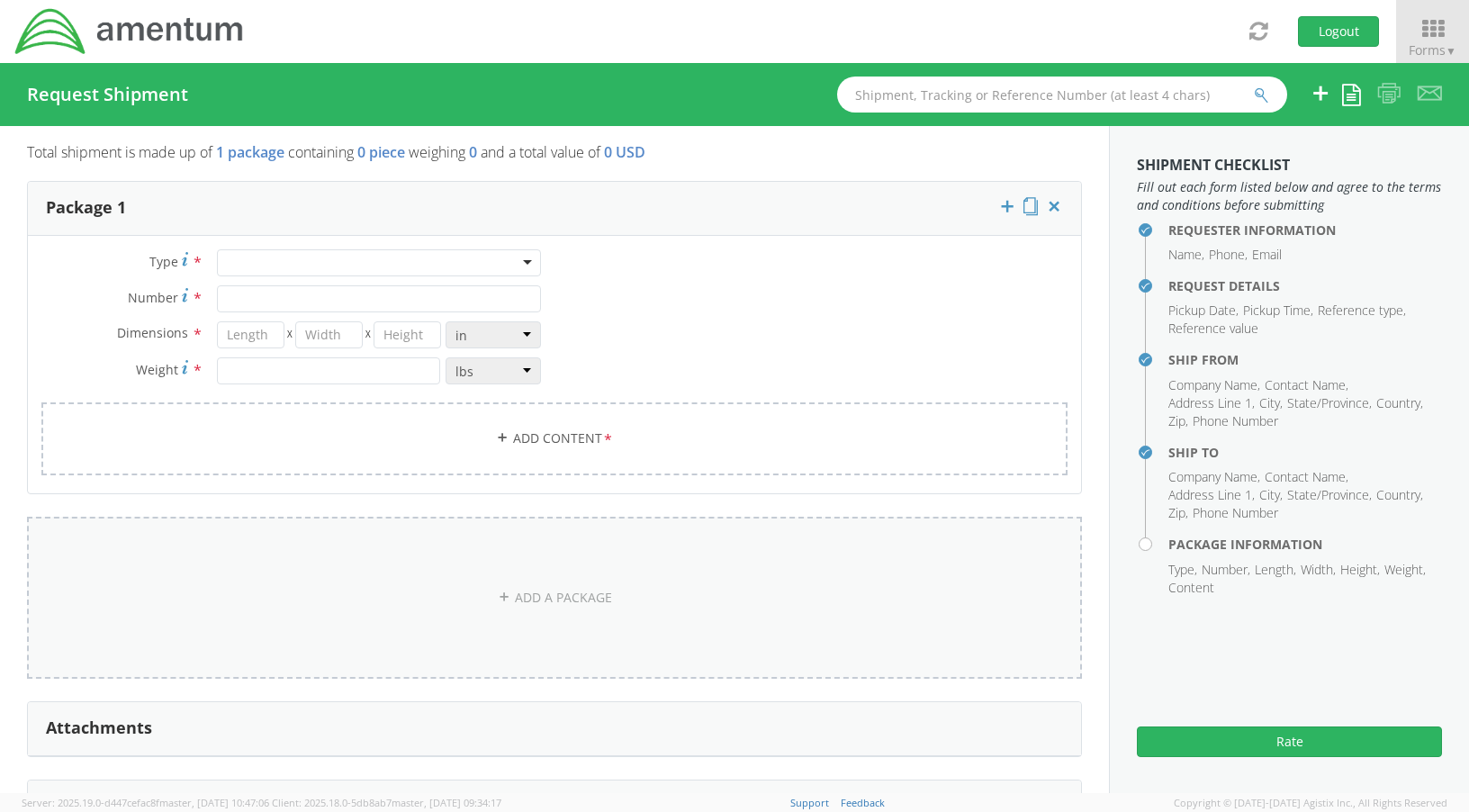
scroll to position [1450, 0]
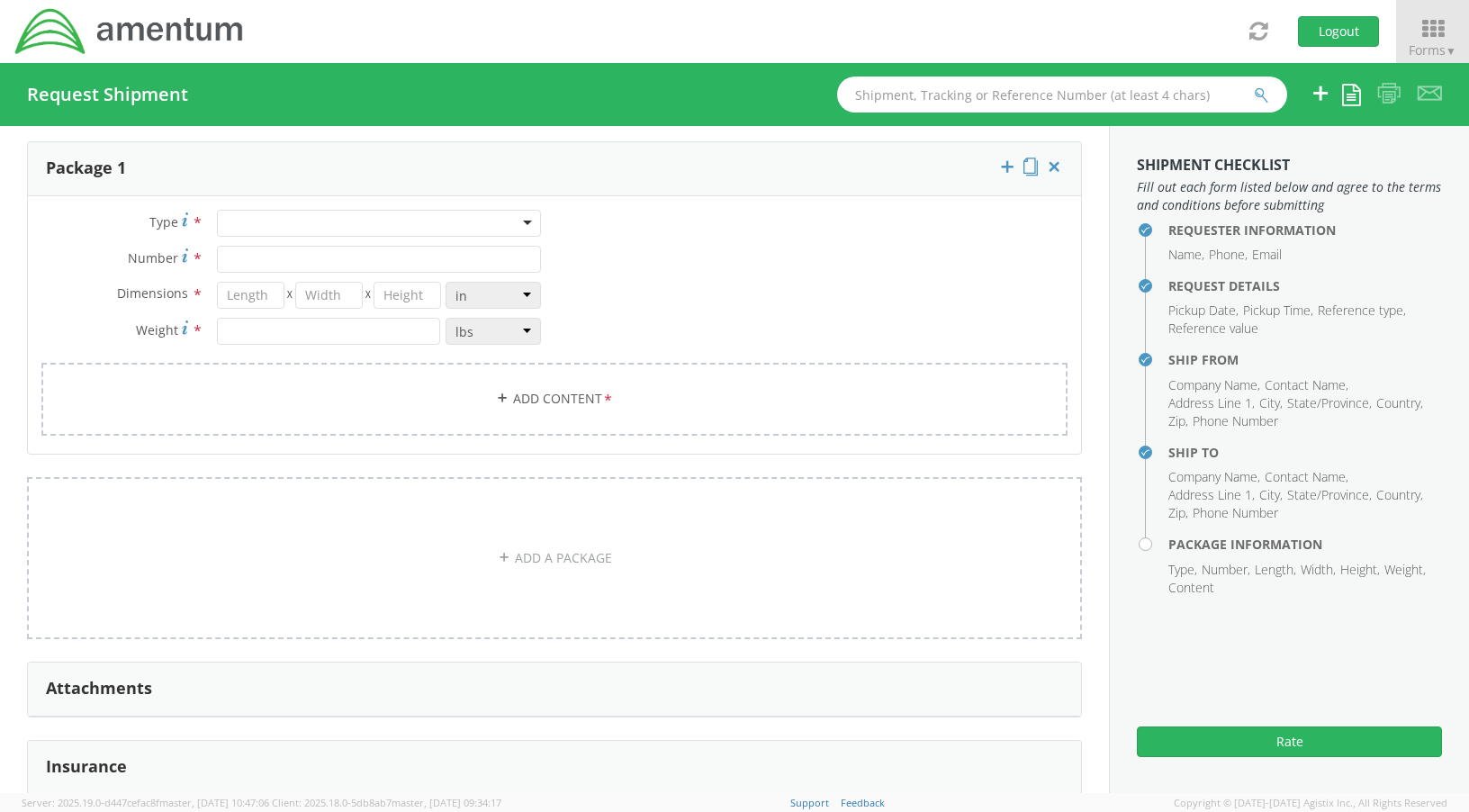
click at [518, 224] on div at bounding box center [379, 223] width 324 height 27
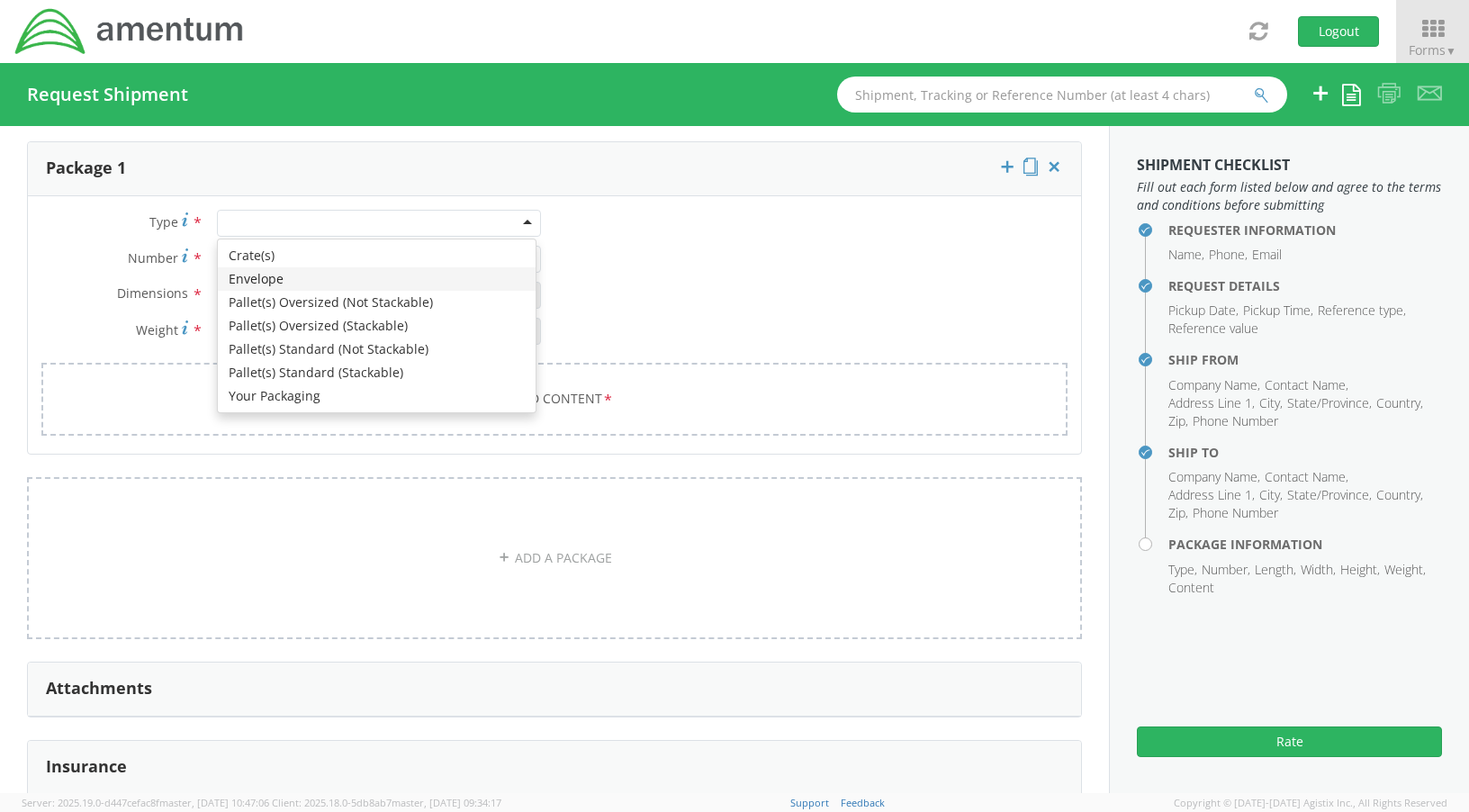
type input "1"
type input "9.5"
type input "12.5"
type input "0.25"
type input "1"
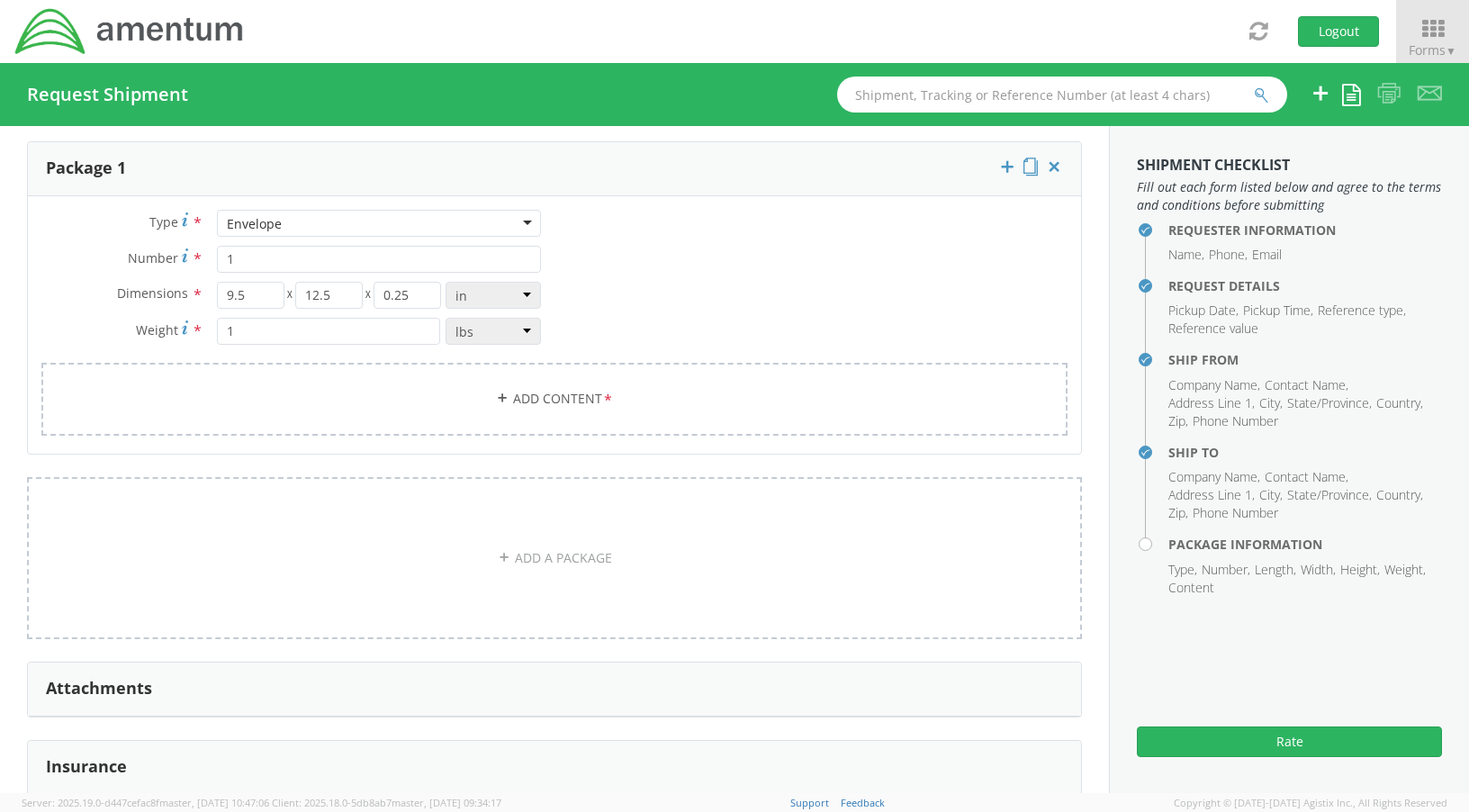
click at [521, 223] on div "Envelope" at bounding box center [379, 223] width 324 height 27
drag, startPoint x: 252, startPoint y: 291, endPoint x: 166, endPoint y: 288, distance: 86.1
click at [166, 288] on div "Dimensions * 9.5 X 12.5 X 0.25 in cm ft" at bounding box center [291, 295] width 527 height 27
type input "1"
type input "14"
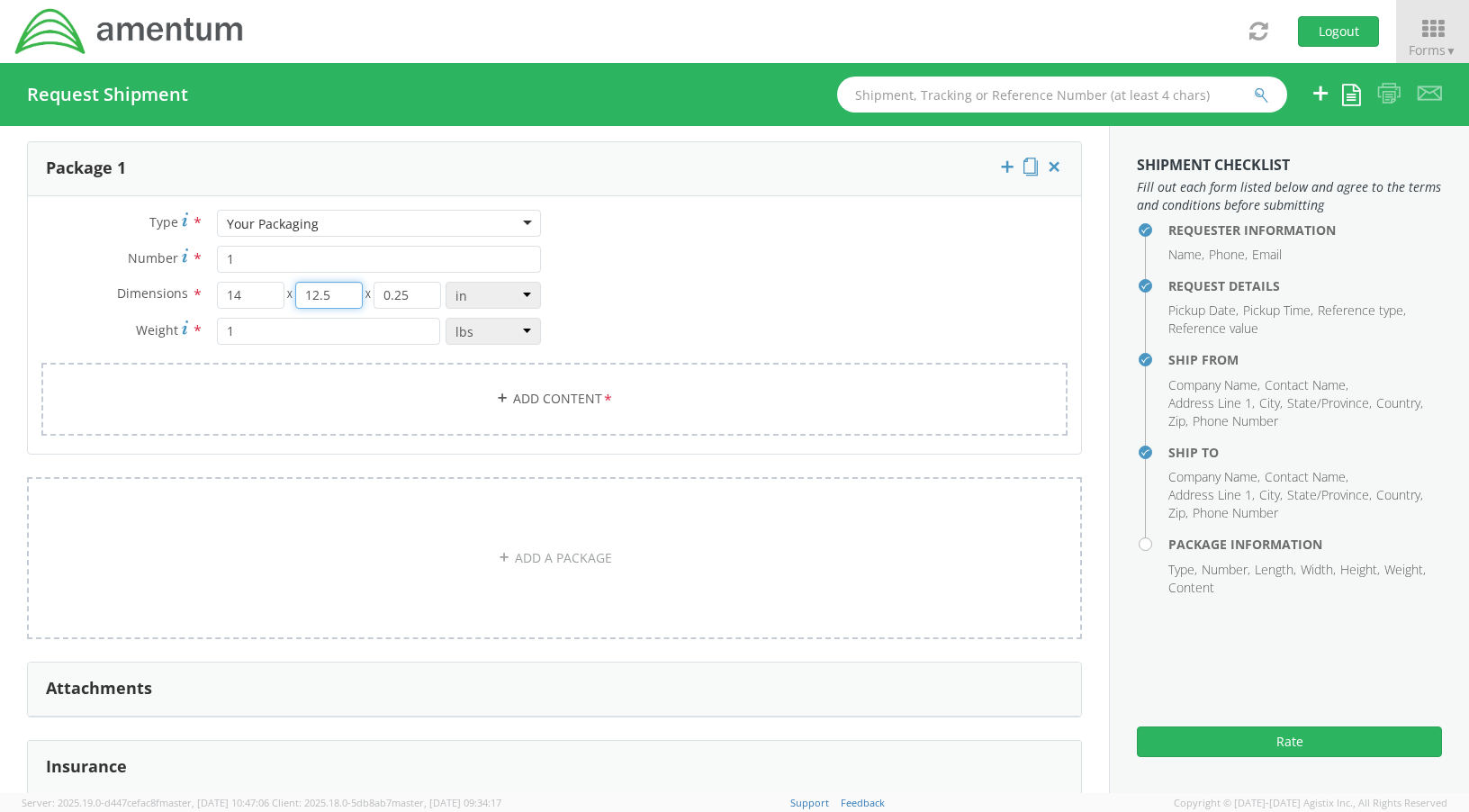
drag, startPoint x: 332, startPoint y: 293, endPoint x: 289, endPoint y: 288, distance: 43.3
click at [289, 288] on div "14 X 12.5 X 0.25" at bounding box center [329, 295] width 225 height 27
type input "6"
drag, startPoint x: 416, startPoint y: 293, endPoint x: 360, endPoint y: 290, distance: 56.1
click at [360, 290] on div "14 X 6 X 0.25" at bounding box center [329, 295] width 225 height 27
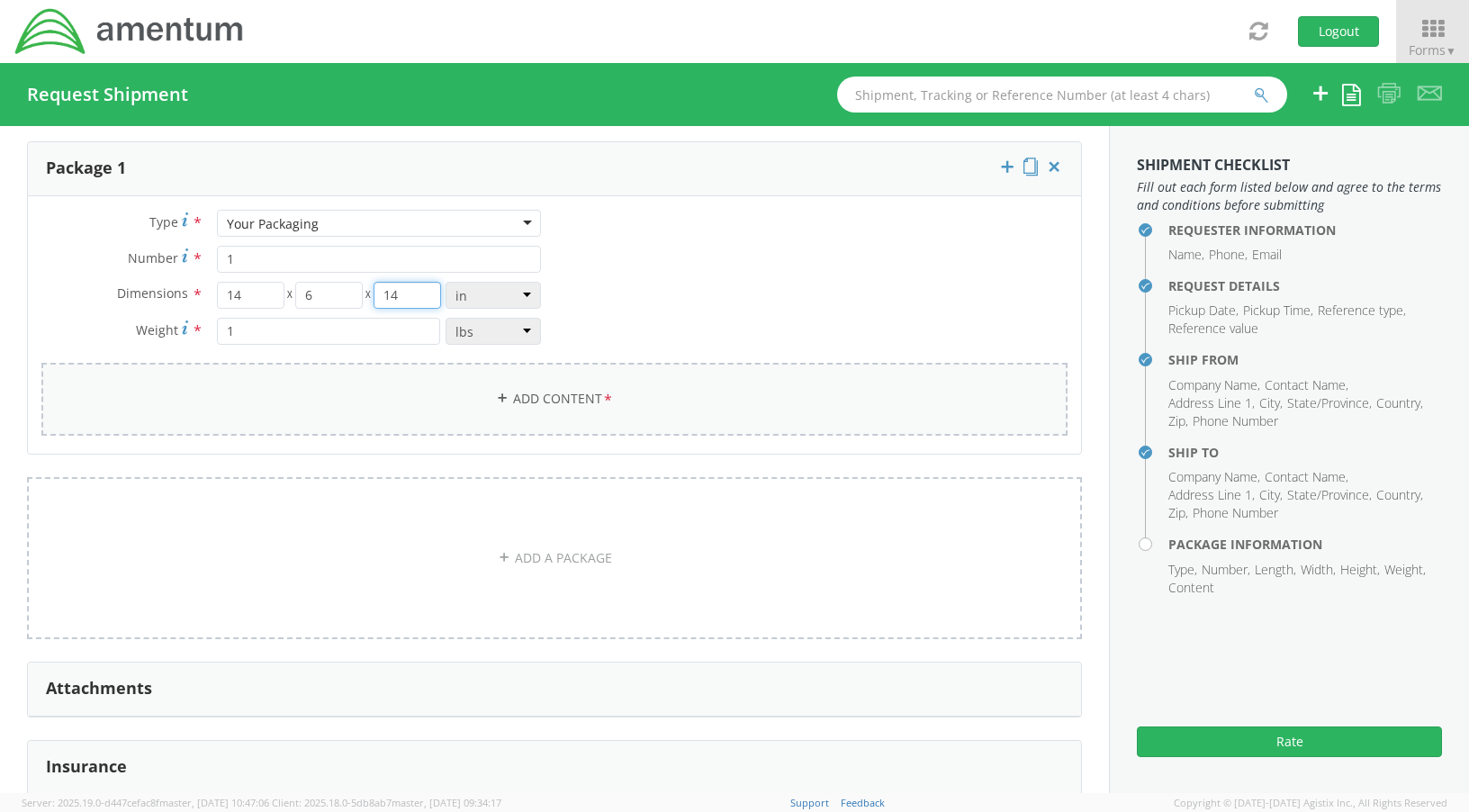
type input "14"
click at [570, 394] on link "Add Content *" at bounding box center [554, 398] width 1026 height 73
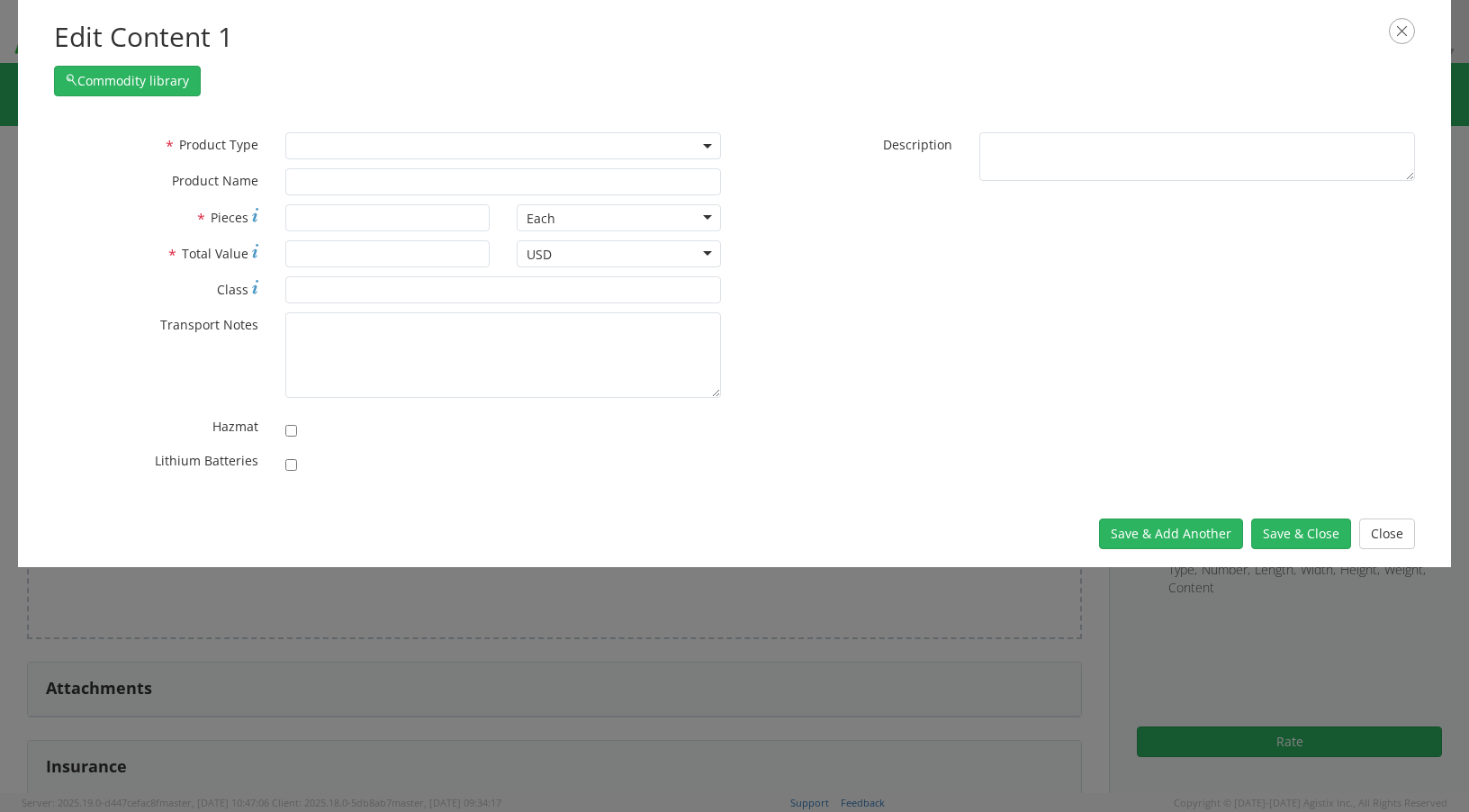
click at [422, 151] on span at bounding box center [503, 145] width 435 height 27
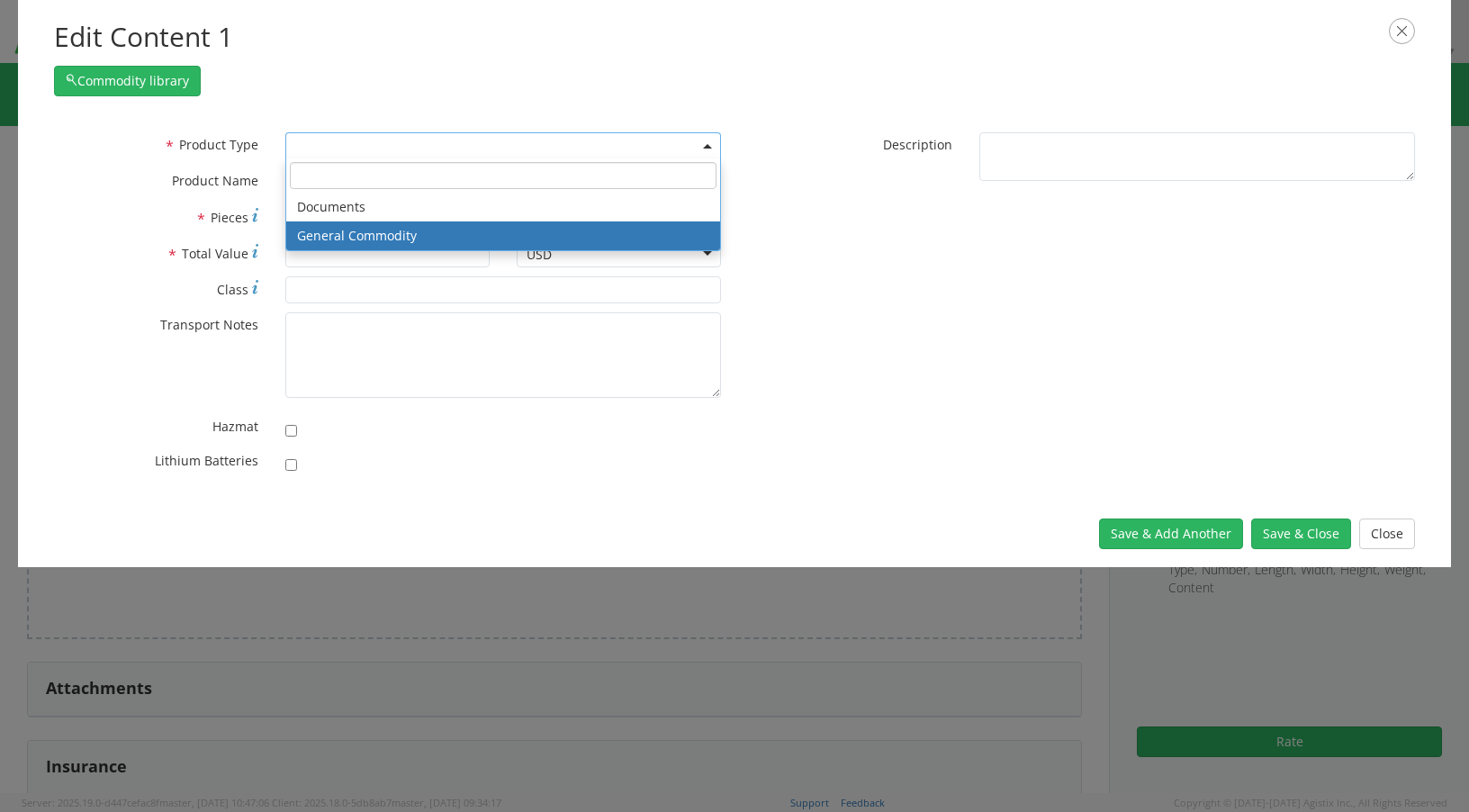
select select "COMMODITY"
type input "General Commodity"
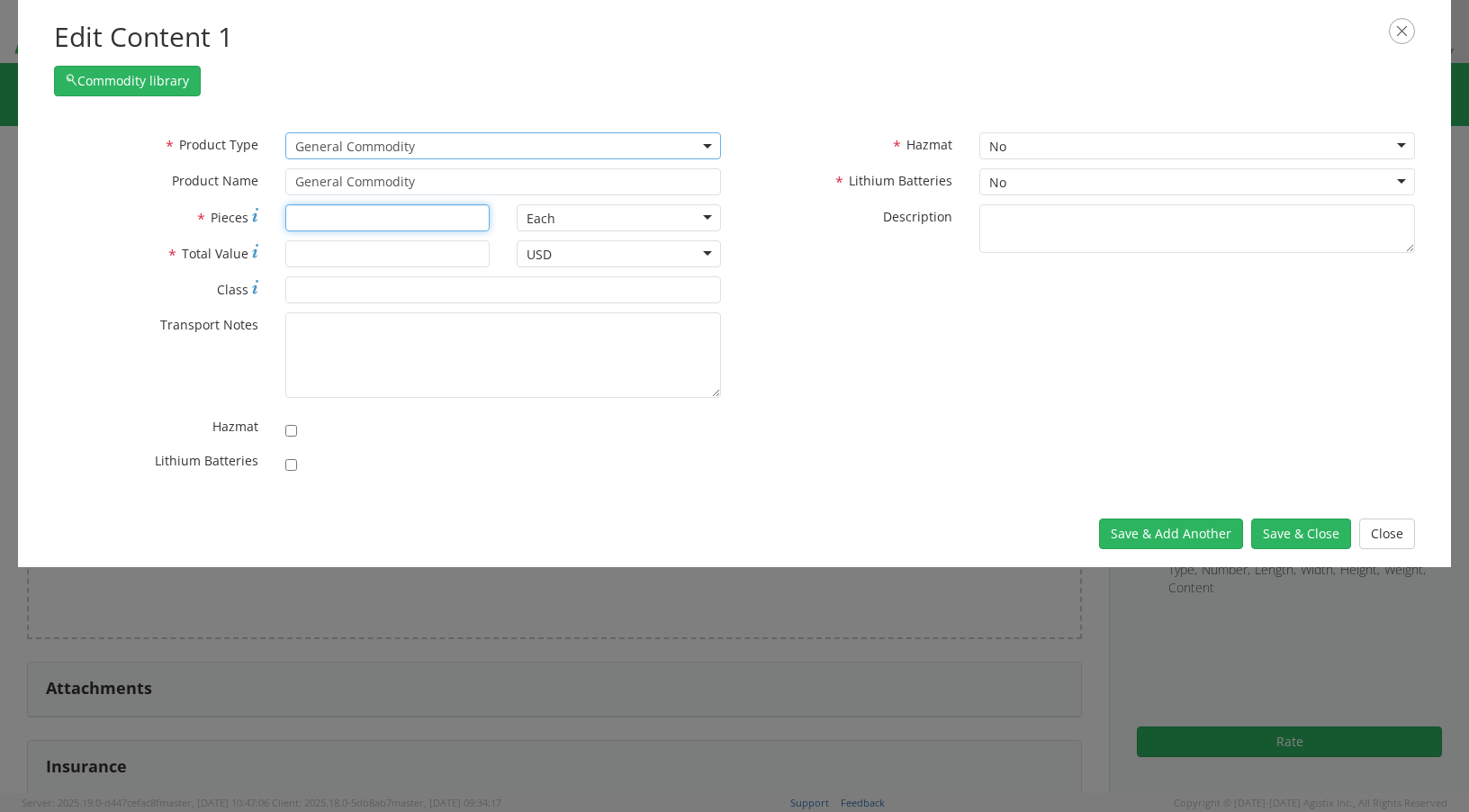
click at [367, 213] on input "* Pieces" at bounding box center [387, 218] width 204 height 27
type input "1"
click at [336, 252] on input "* Total Value" at bounding box center [387, 253] width 204 height 27
type input "20.00"
click at [1278, 539] on button "Save & Close" at bounding box center [1301, 533] width 100 height 30
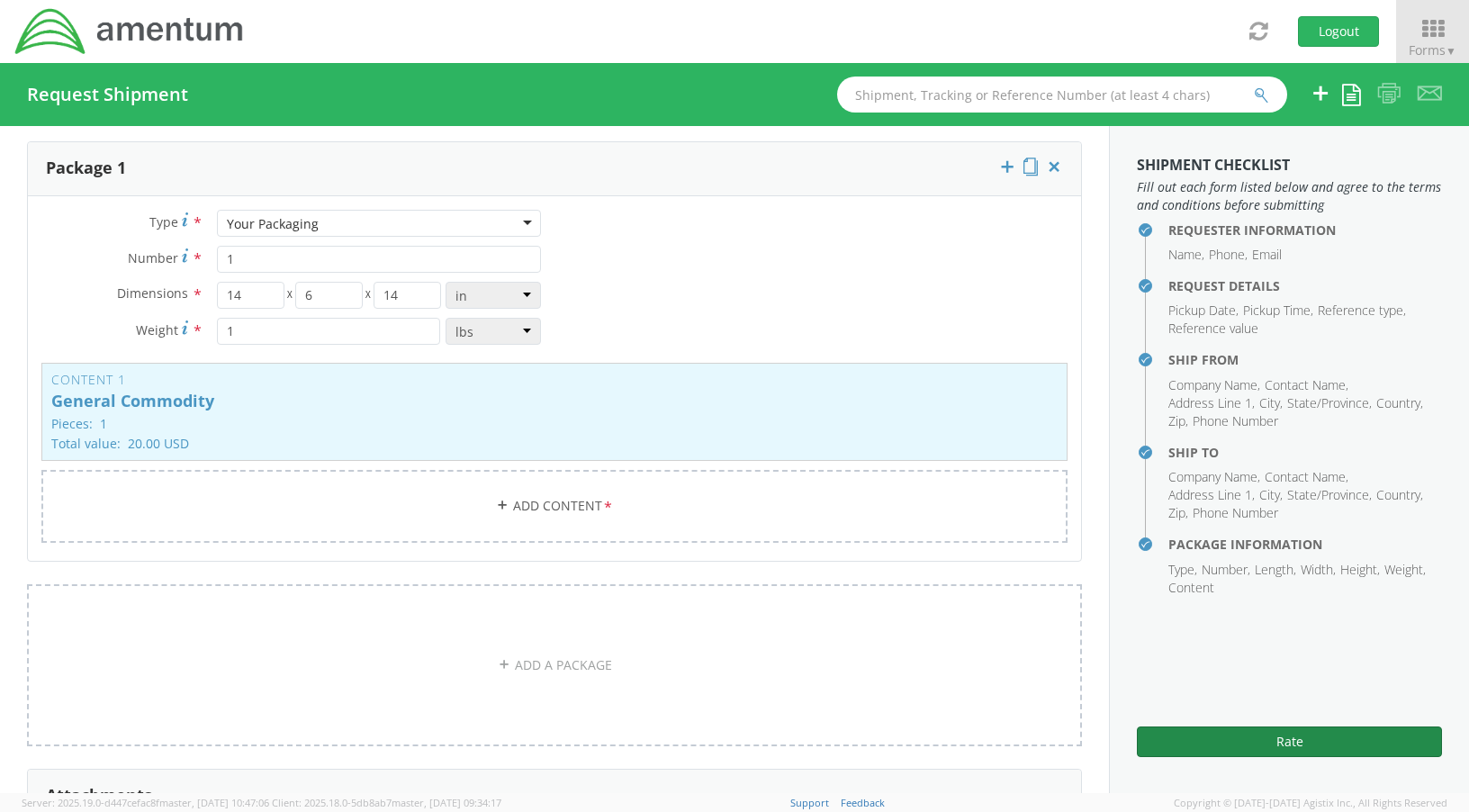
click at [1280, 736] on button "Rate" at bounding box center [1289, 741] width 305 height 30
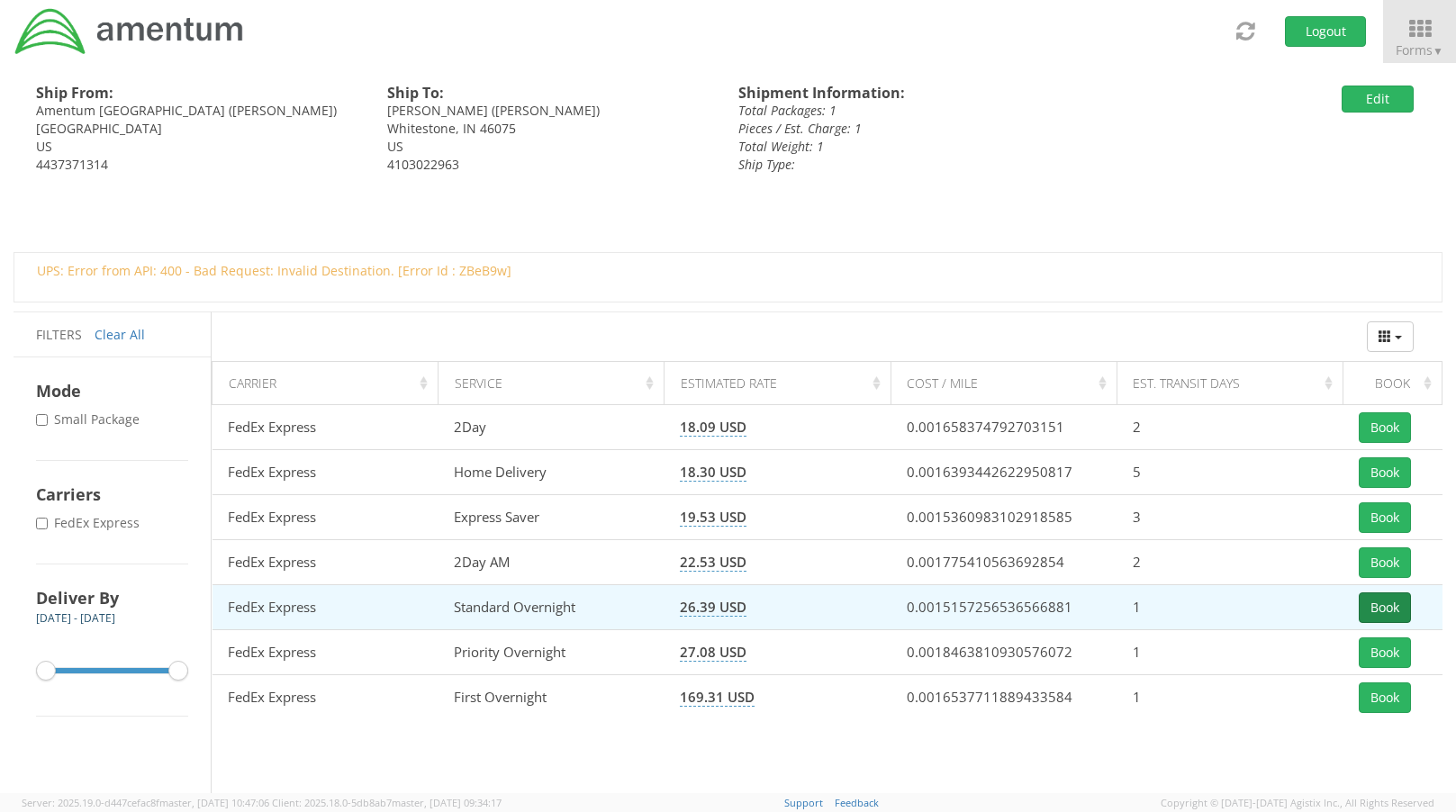
click at [1381, 597] on button "Book" at bounding box center [1383, 608] width 52 height 30
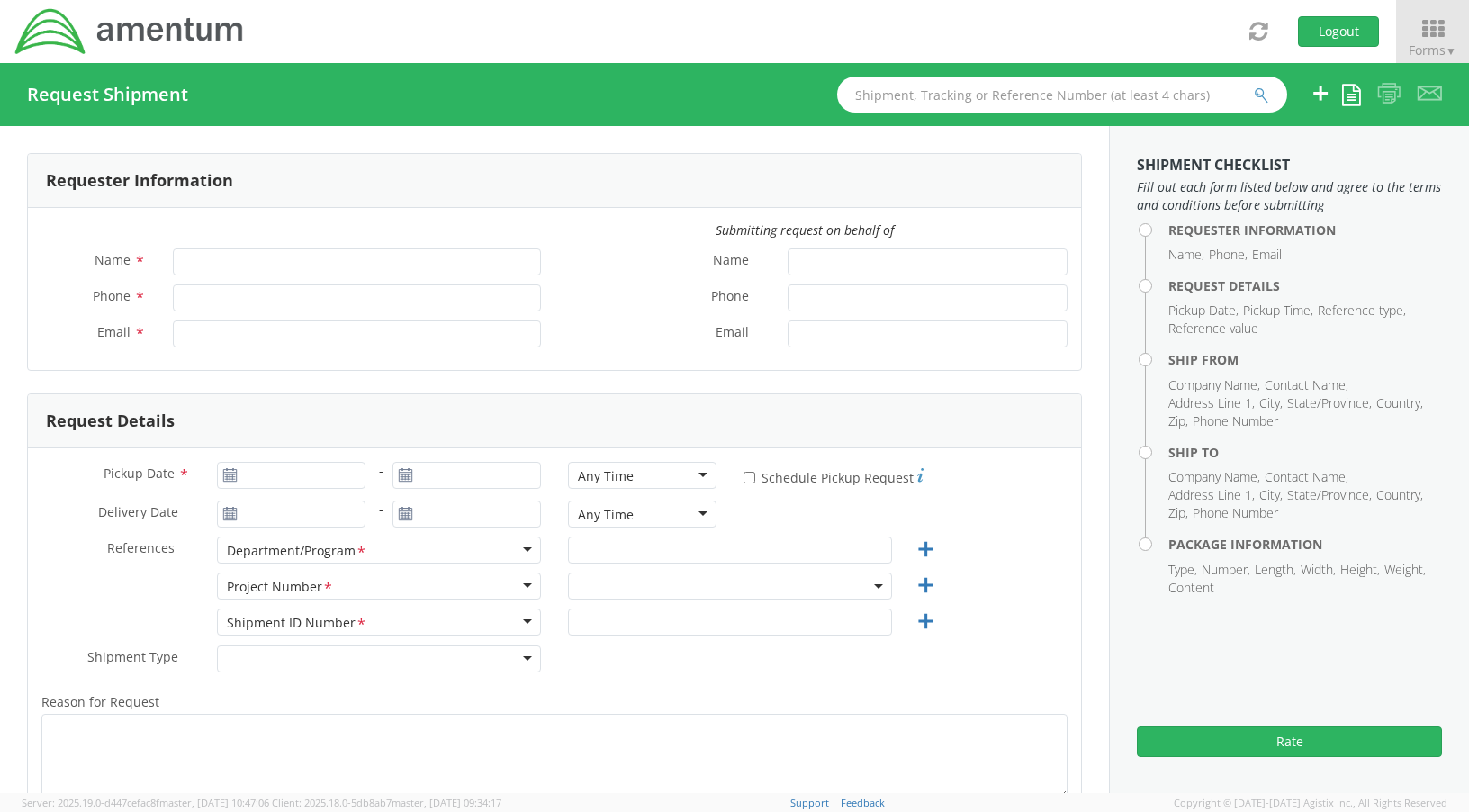
type input "[PERSON_NAME]"
type input "[PHONE_NUMBER]"
type input "[PERSON_NAME][EMAIL_ADDRESS][PERSON_NAME][DOMAIN_NAME]"
select select "OVHD.100616.00000"
click at [1441, 33] on icon at bounding box center [1432, 28] width 84 height 25
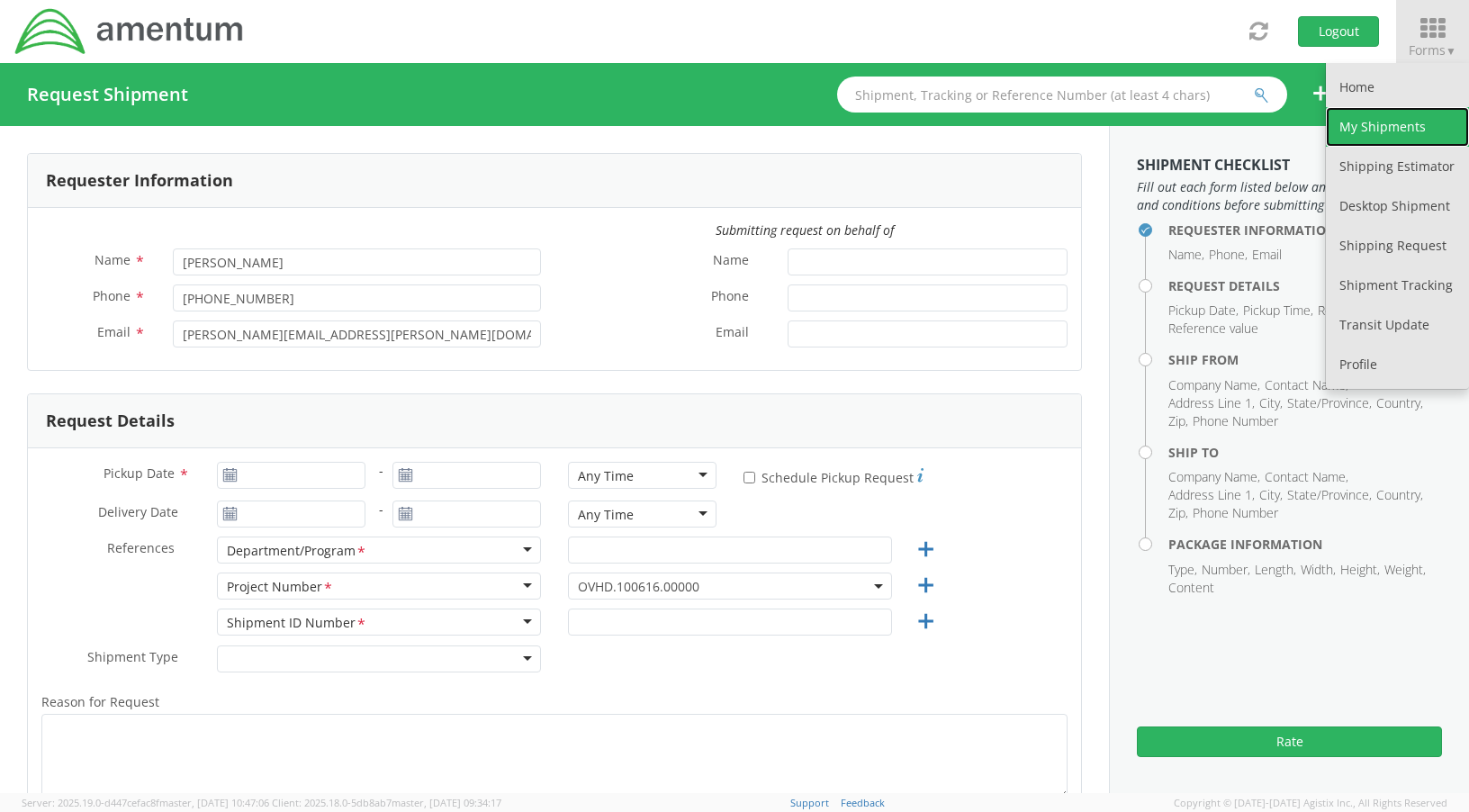
click at [1394, 116] on link "My Shipments" at bounding box center [1397, 127] width 143 height 40
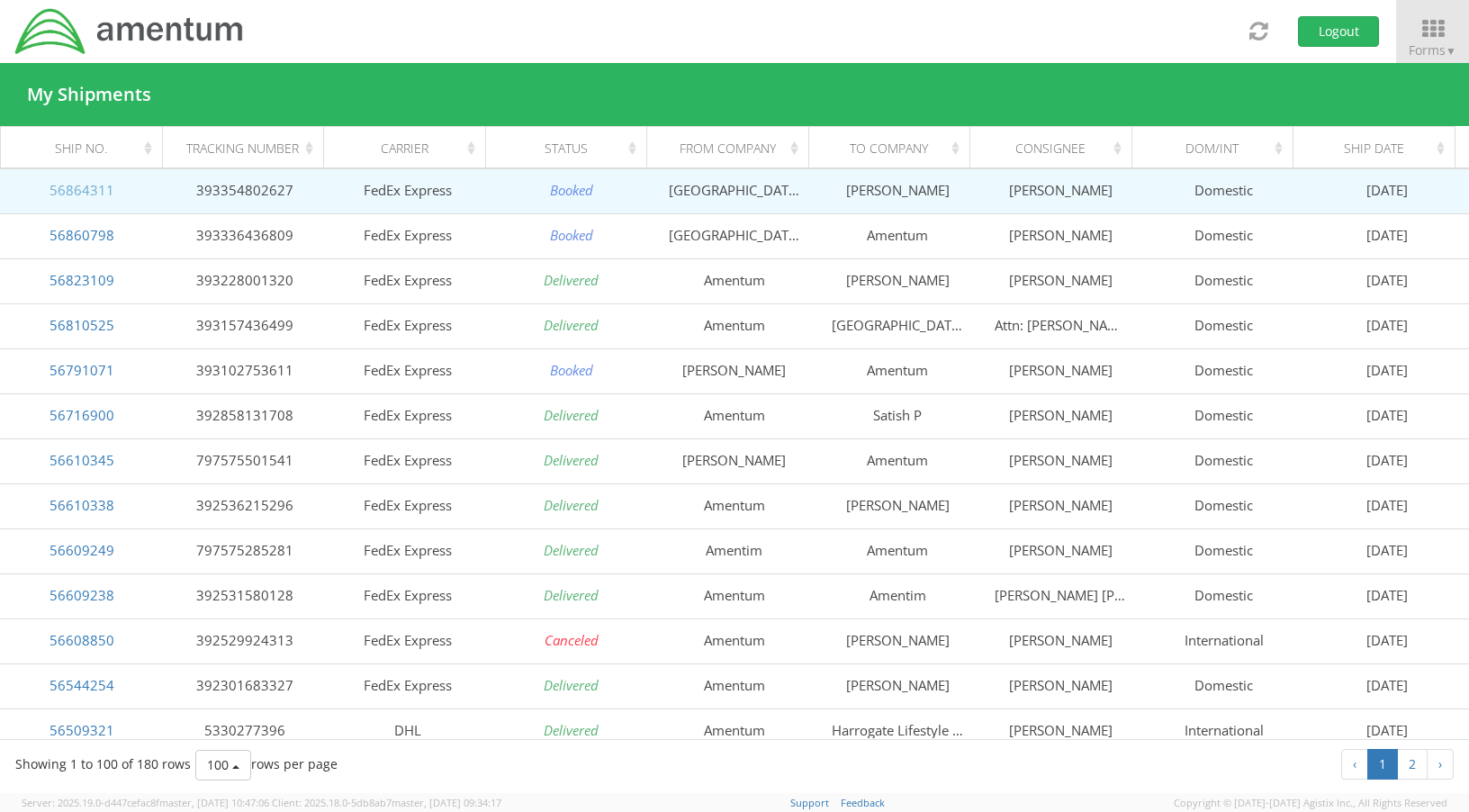
click at [97, 189] on link "56864311" at bounding box center [82, 189] width 65 height 18
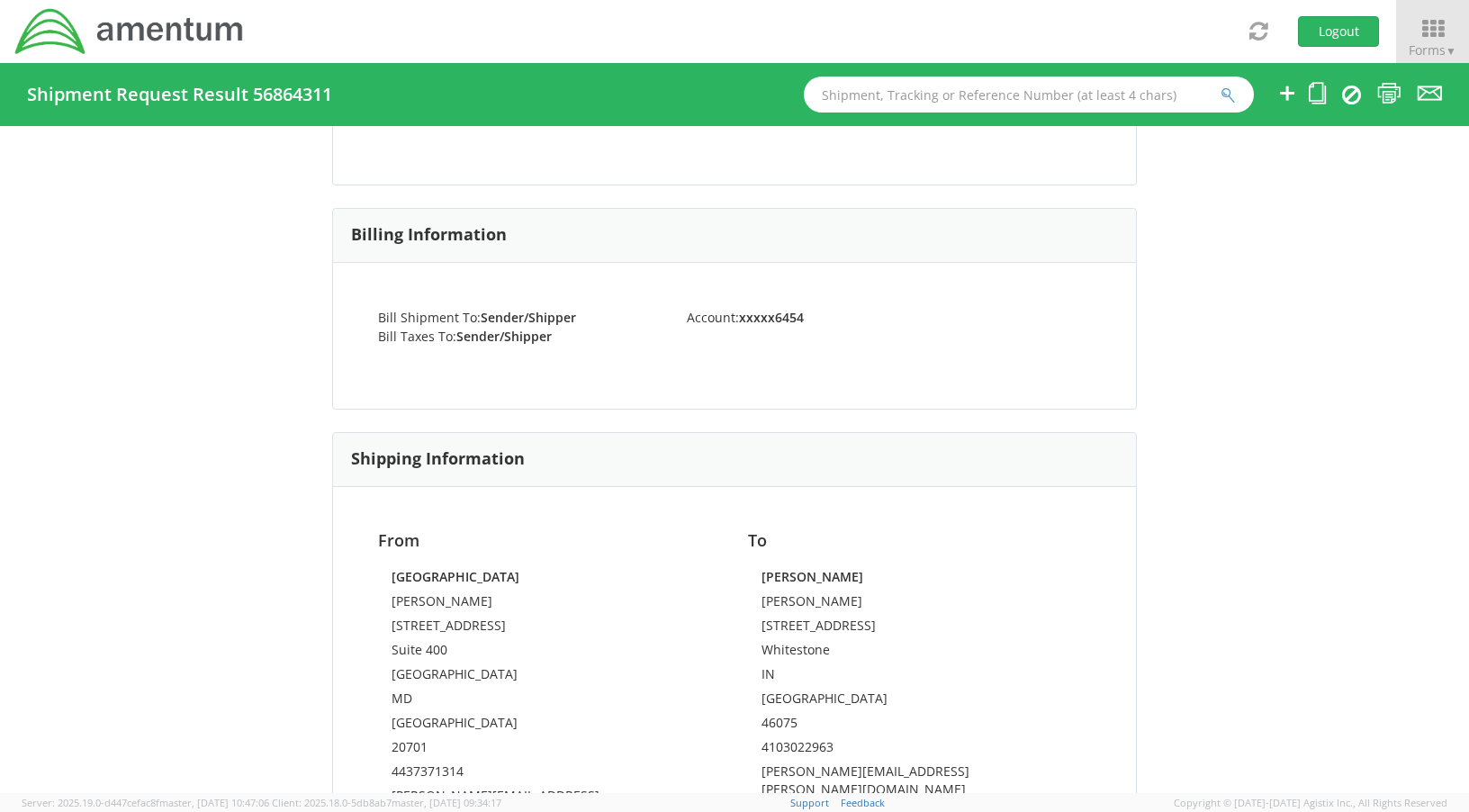
scroll to position [50, 0]
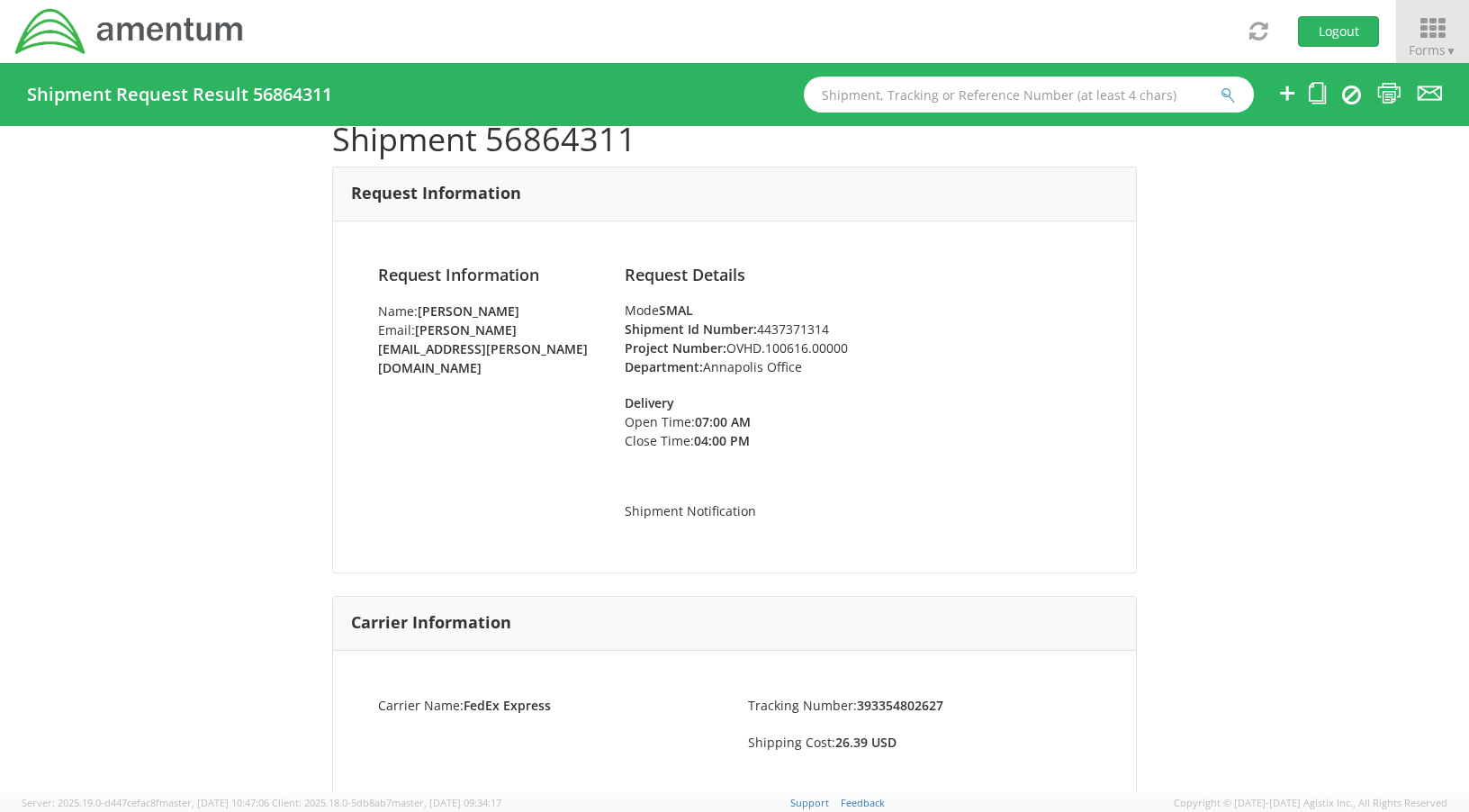
click at [1429, 51] on span "Forms ▼" at bounding box center [1432, 50] width 48 height 17
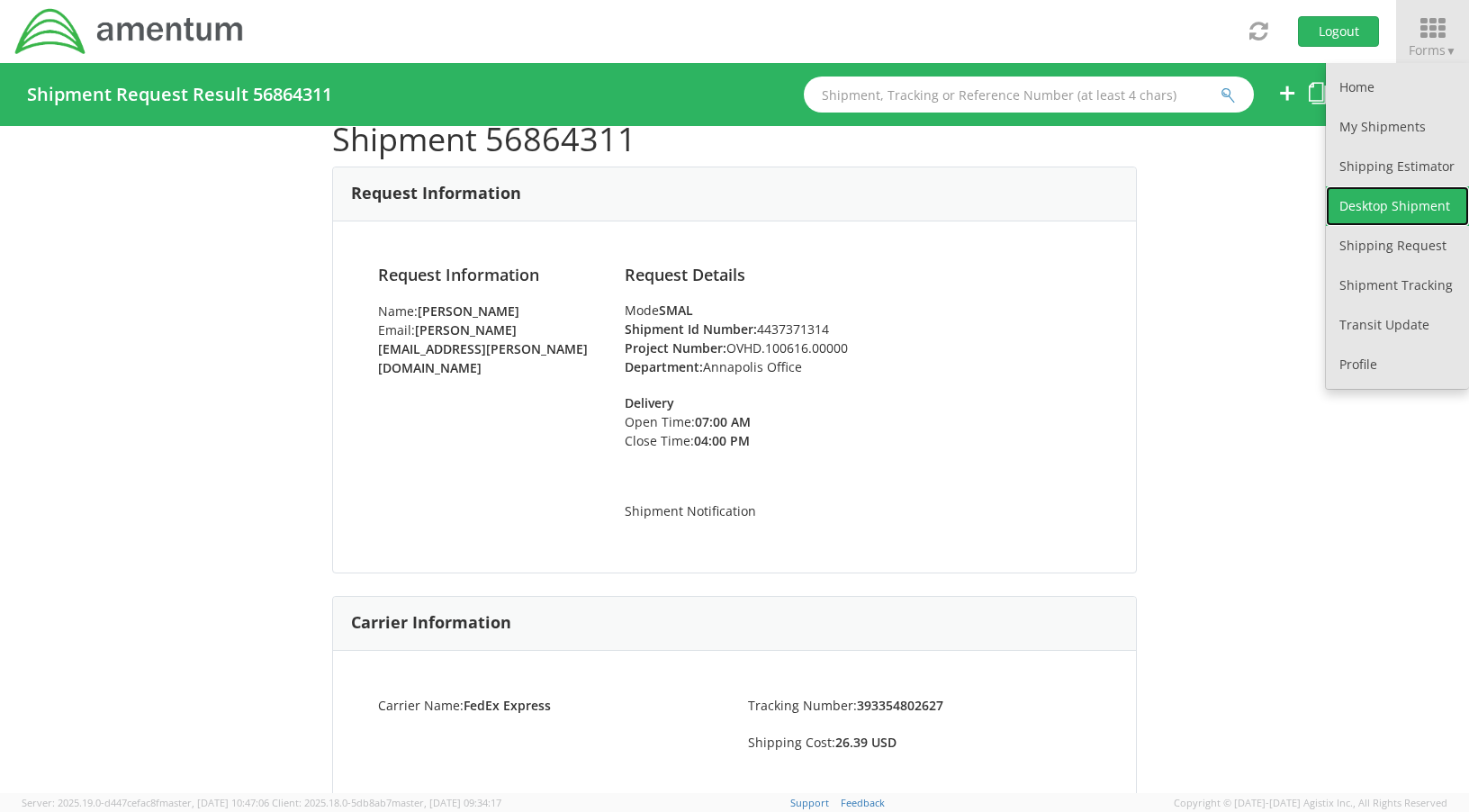
click at [1386, 210] on link "Desktop Shipment" at bounding box center [1397, 206] width 143 height 40
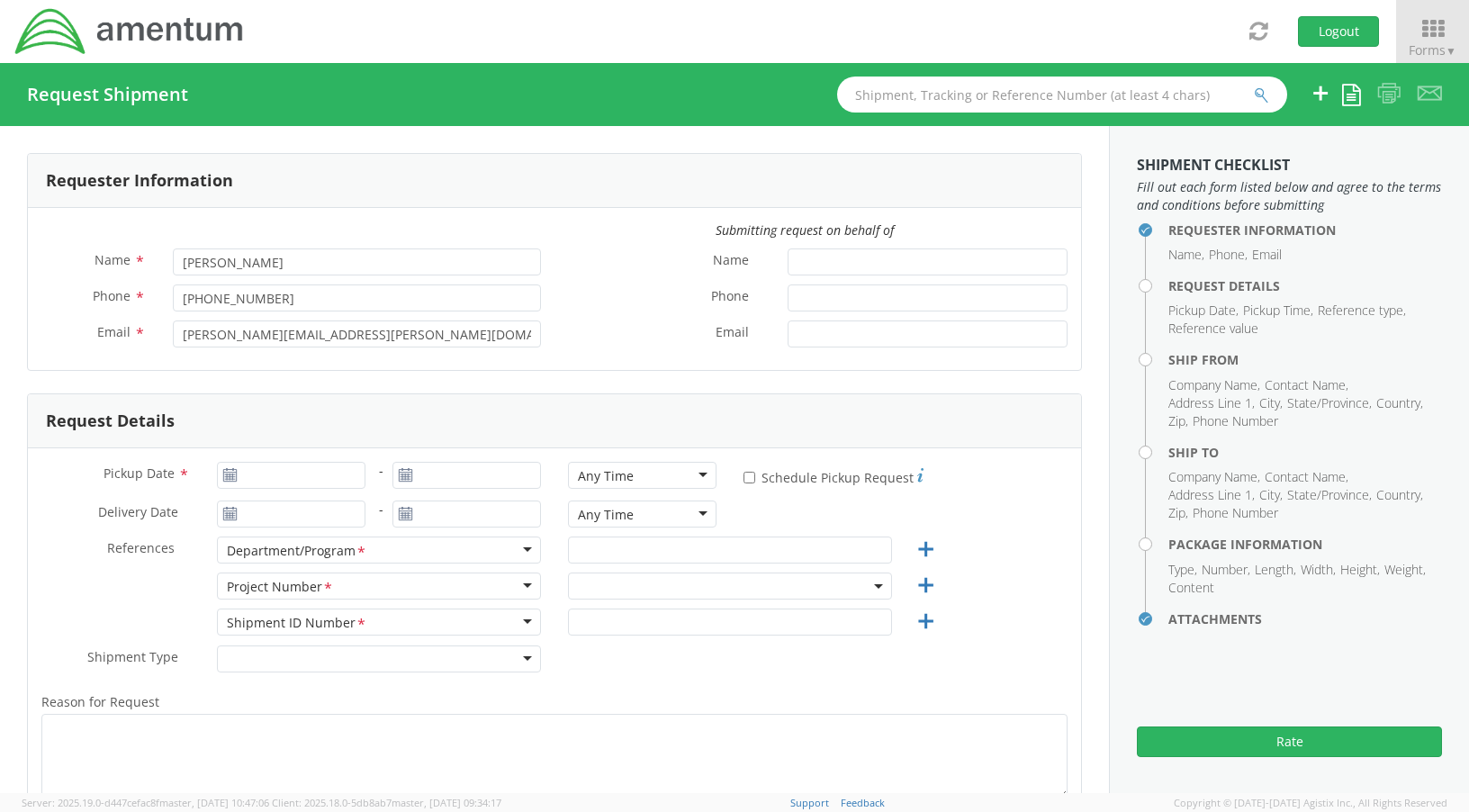
select select "OVHD.100616.00000"
click at [1426, 46] on span "Forms ▼" at bounding box center [1432, 50] width 48 height 17
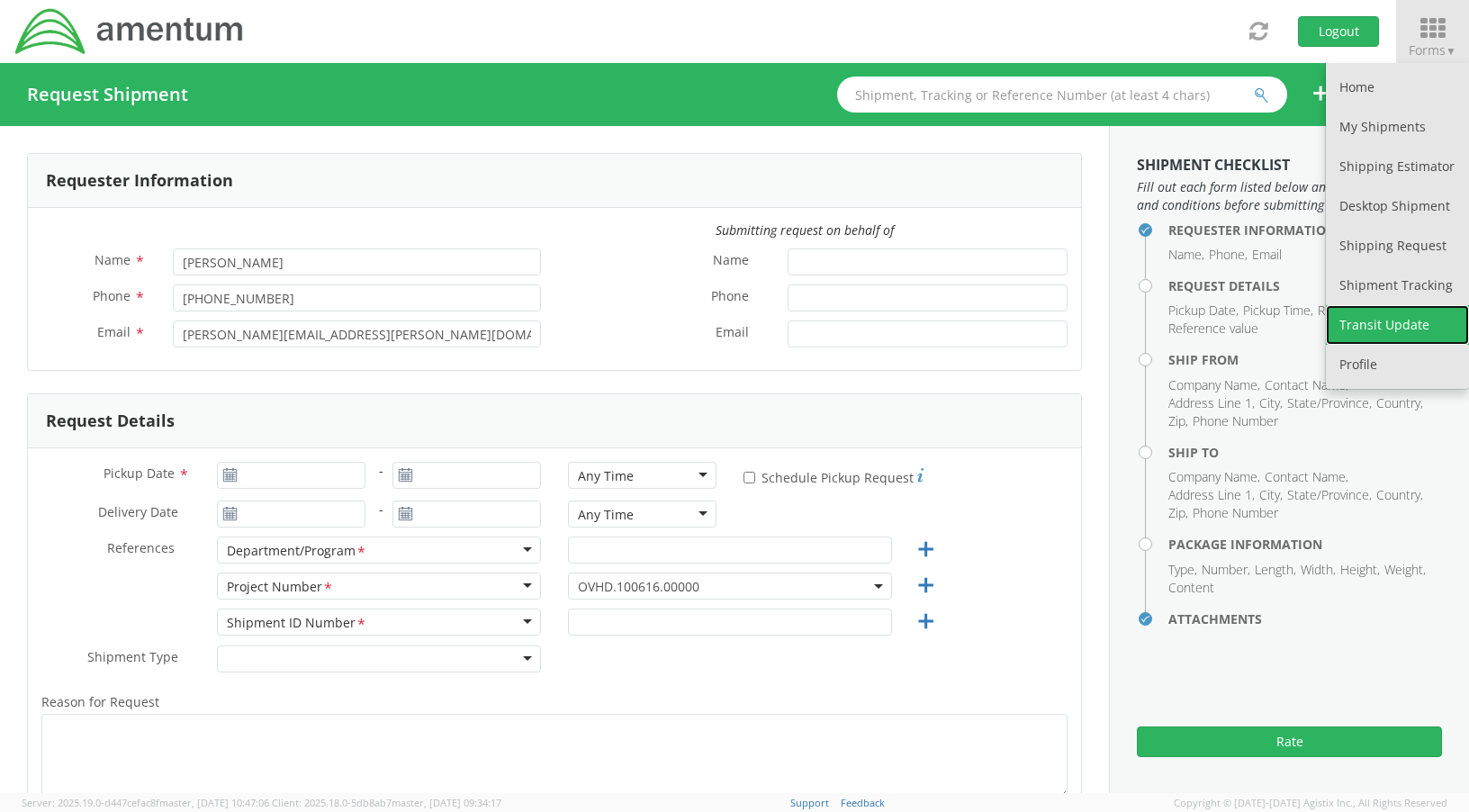
click at [1377, 324] on link "Transit Update" at bounding box center [1397, 325] width 143 height 40
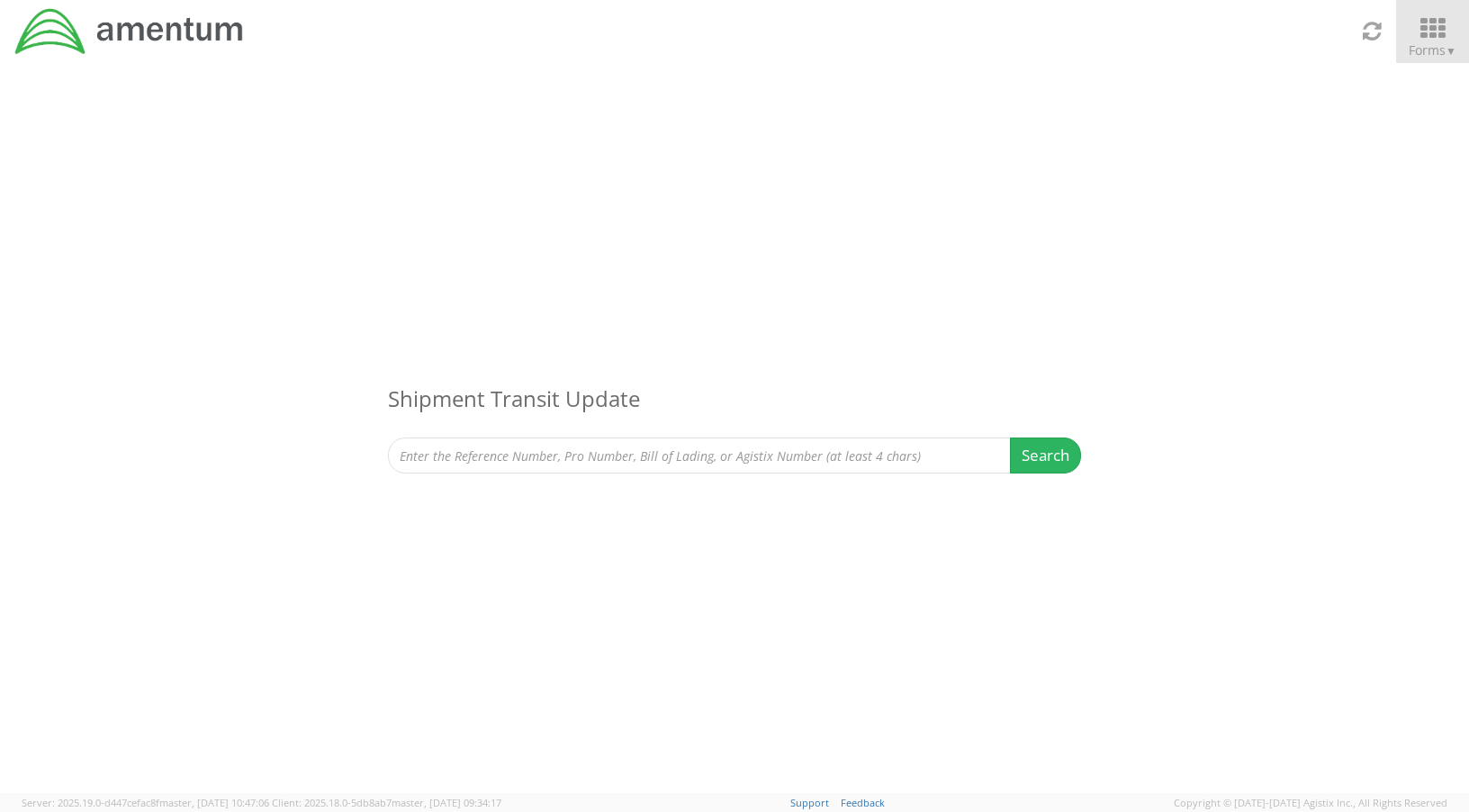
click at [1430, 26] on icon at bounding box center [1432, 28] width 84 height 25
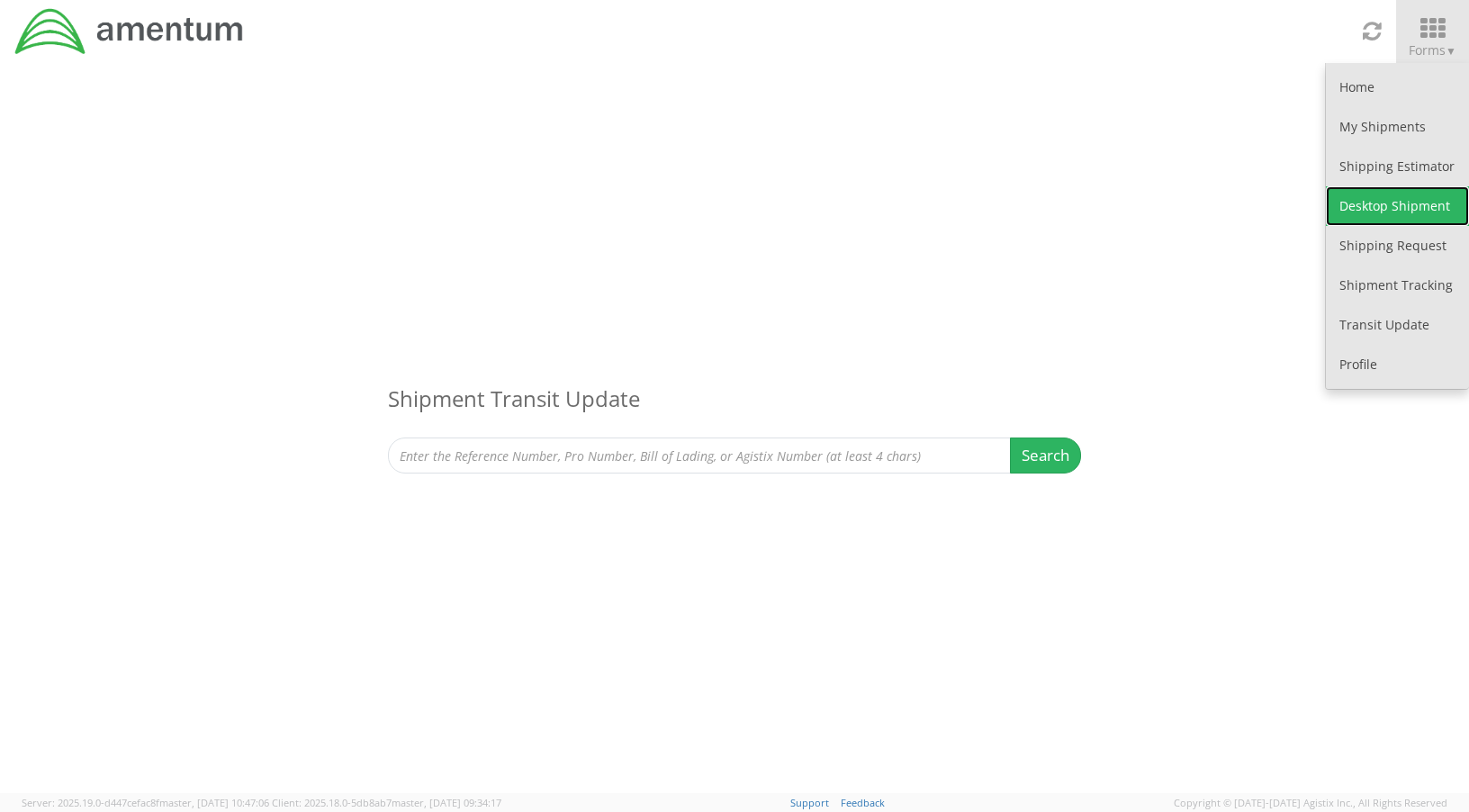
click at [1393, 216] on link "Desktop Shipment" at bounding box center [1397, 206] width 143 height 40
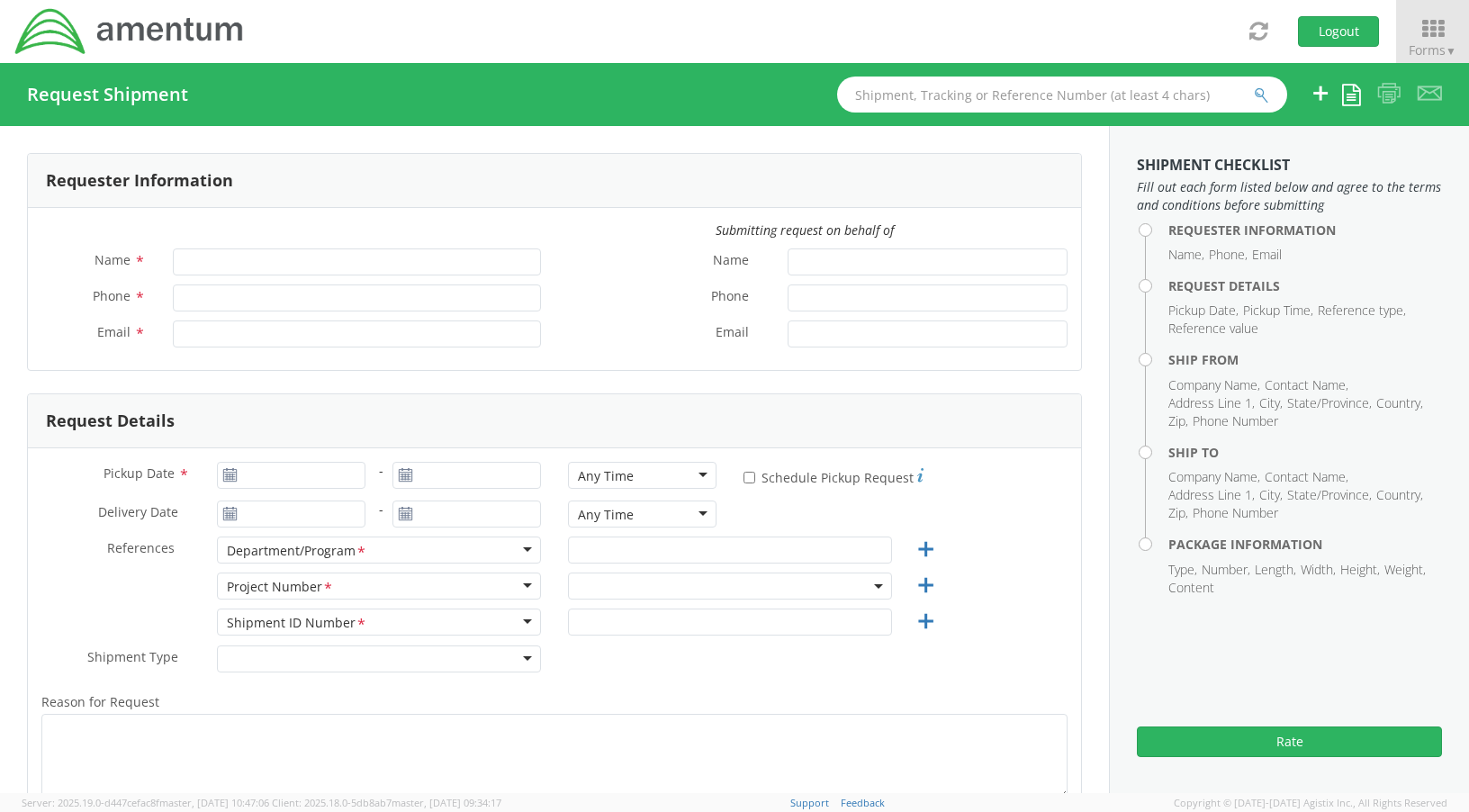
type input "[PERSON_NAME]"
type input "[PHONE_NUMBER]"
type input "[PERSON_NAME][EMAIL_ADDRESS][PERSON_NAME][DOMAIN_NAME]"
select select "OVHD.100616.00000"
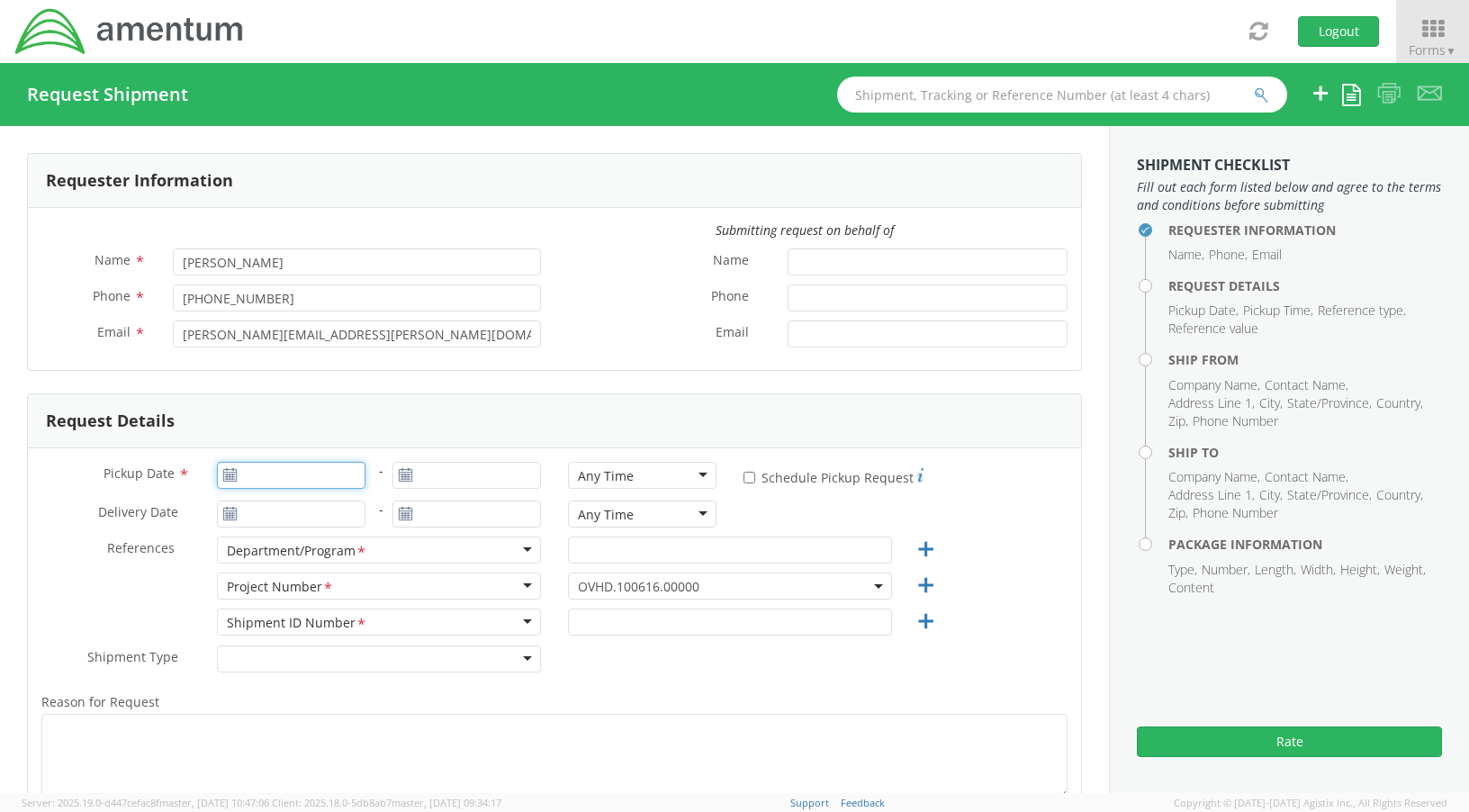
type input "[DATE]"
click at [289, 473] on input "[DATE]" at bounding box center [291, 475] width 149 height 27
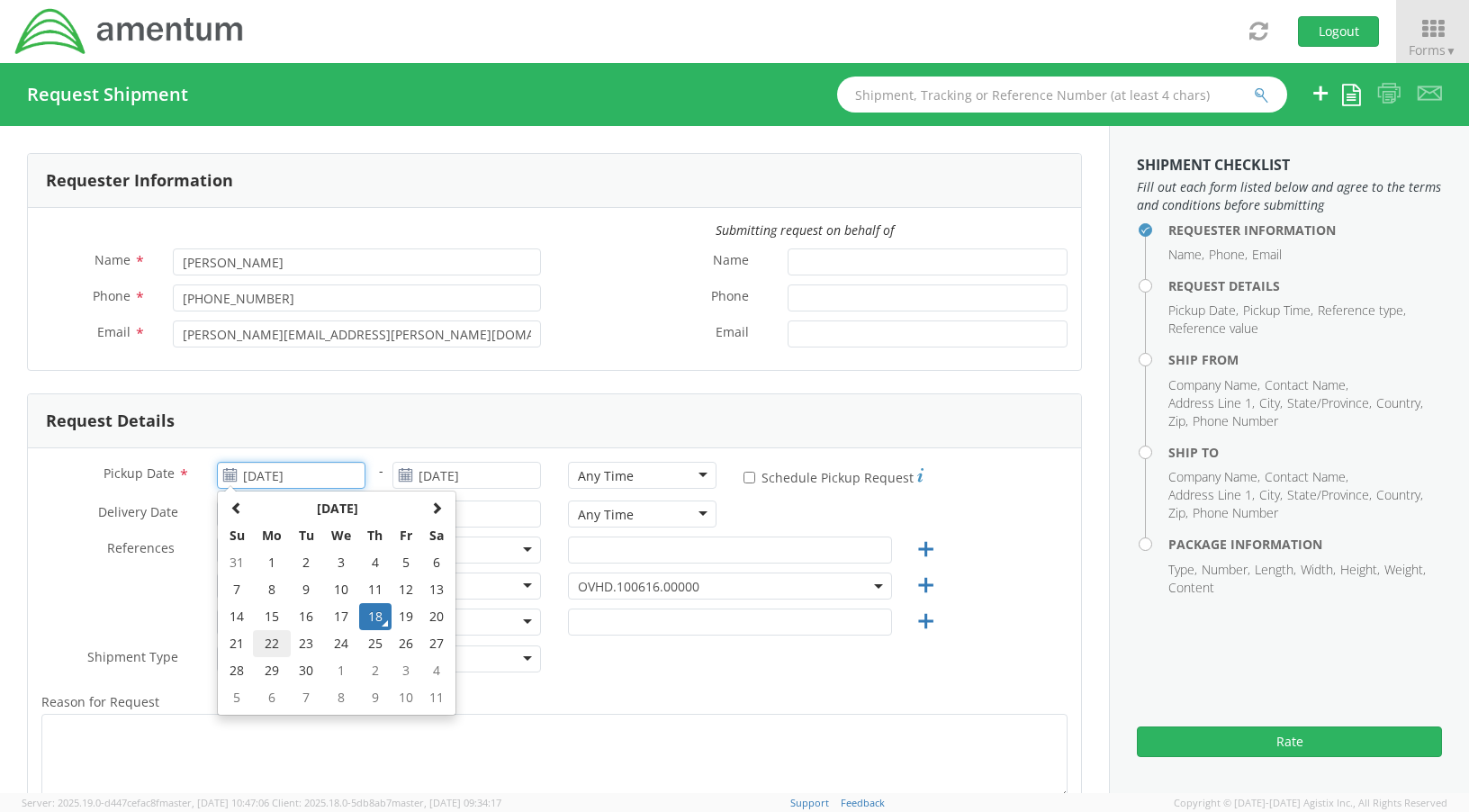
click at [275, 647] on td "22" at bounding box center [271, 643] width 38 height 27
type input "09/22/2025"
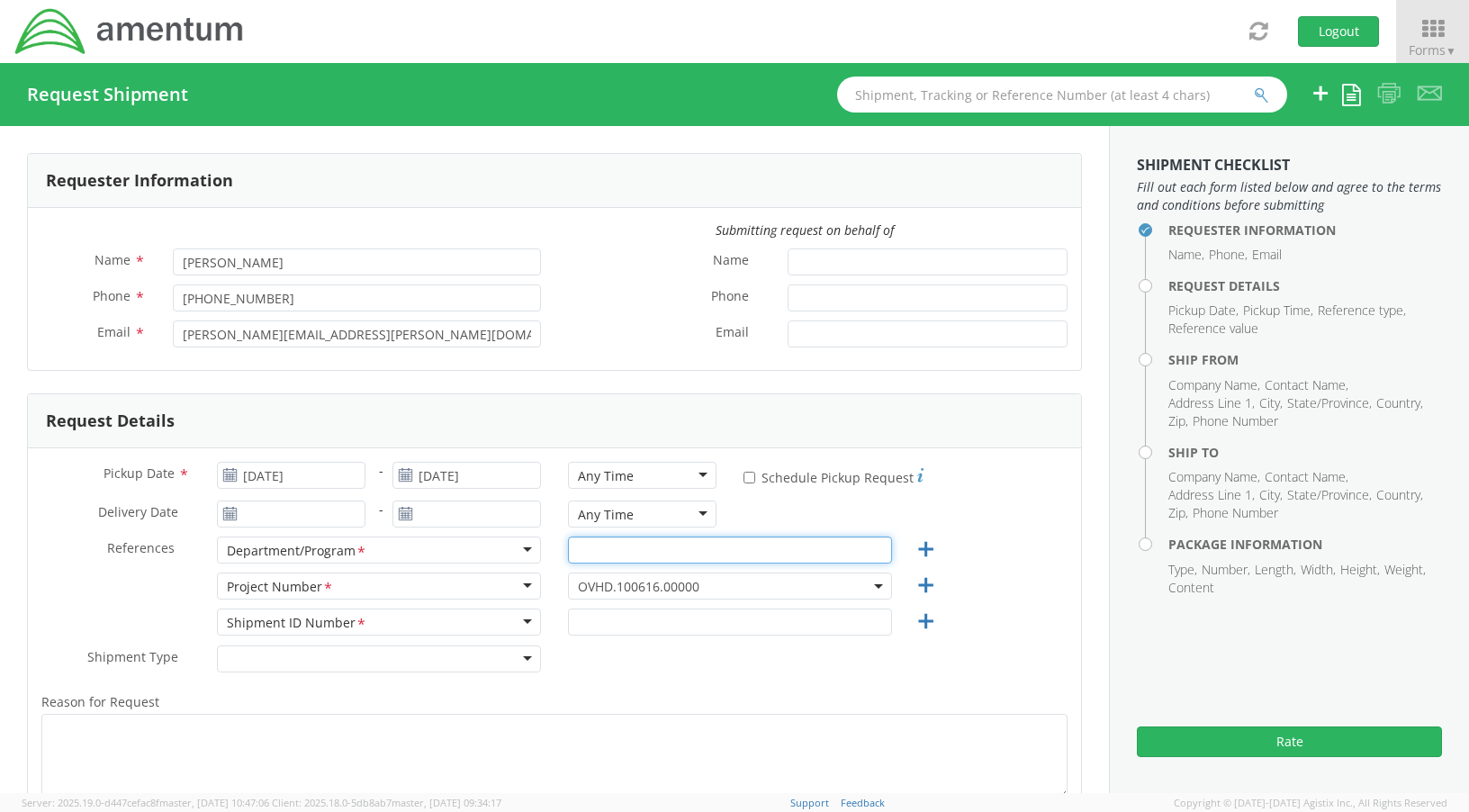
click at [612, 555] on input "text" at bounding box center [730, 549] width 324 height 27
type input "Annapolis Office"
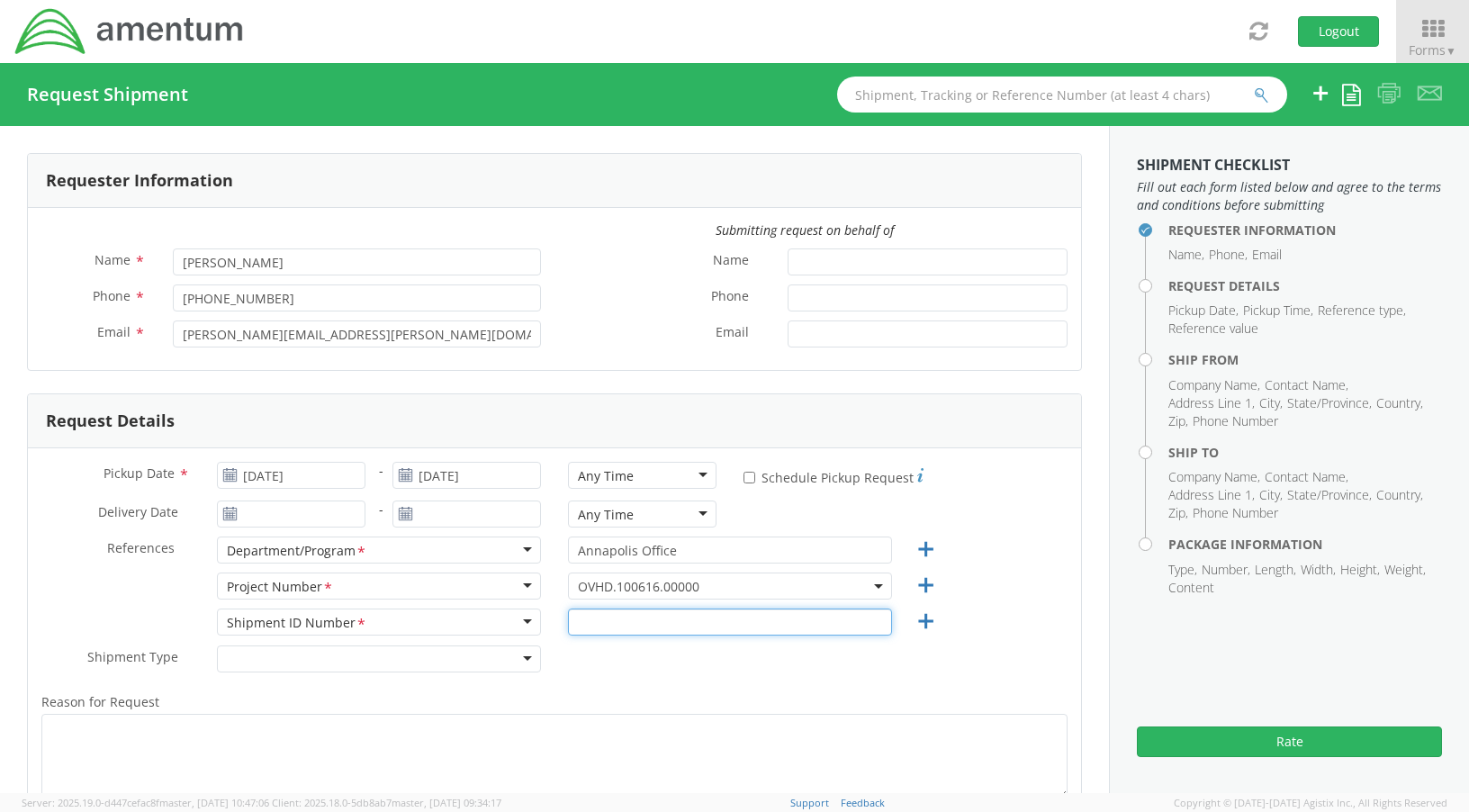
click at [623, 611] on input "text" at bounding box center [730, 622] width 324 height 27
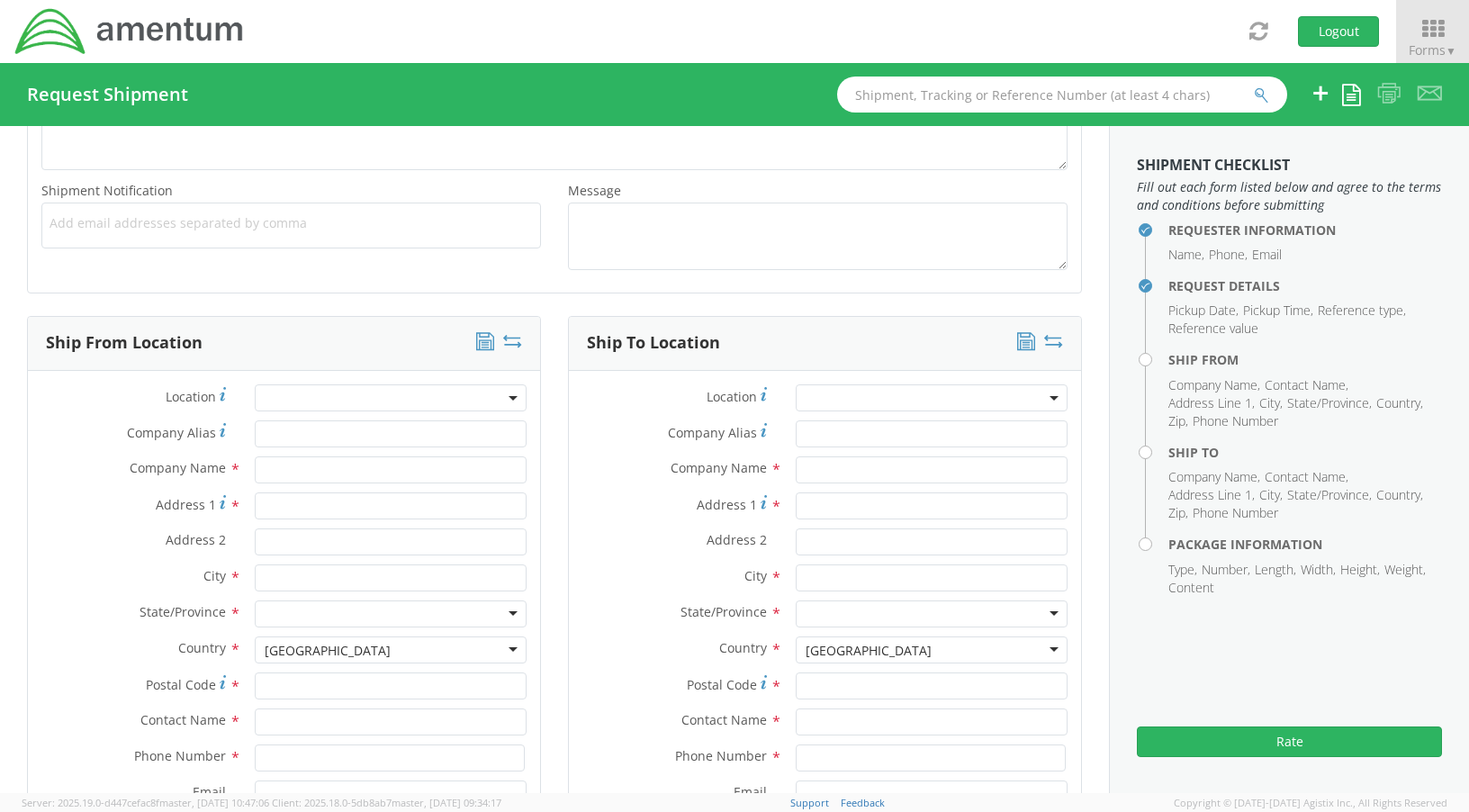
scroll to position [630, 0]
type input "44337371314"
click at [289, 465] on input "text" at bounding box center [390, 468] width 271 height 27
type input "[GEOGRAPHIC_DATA]"
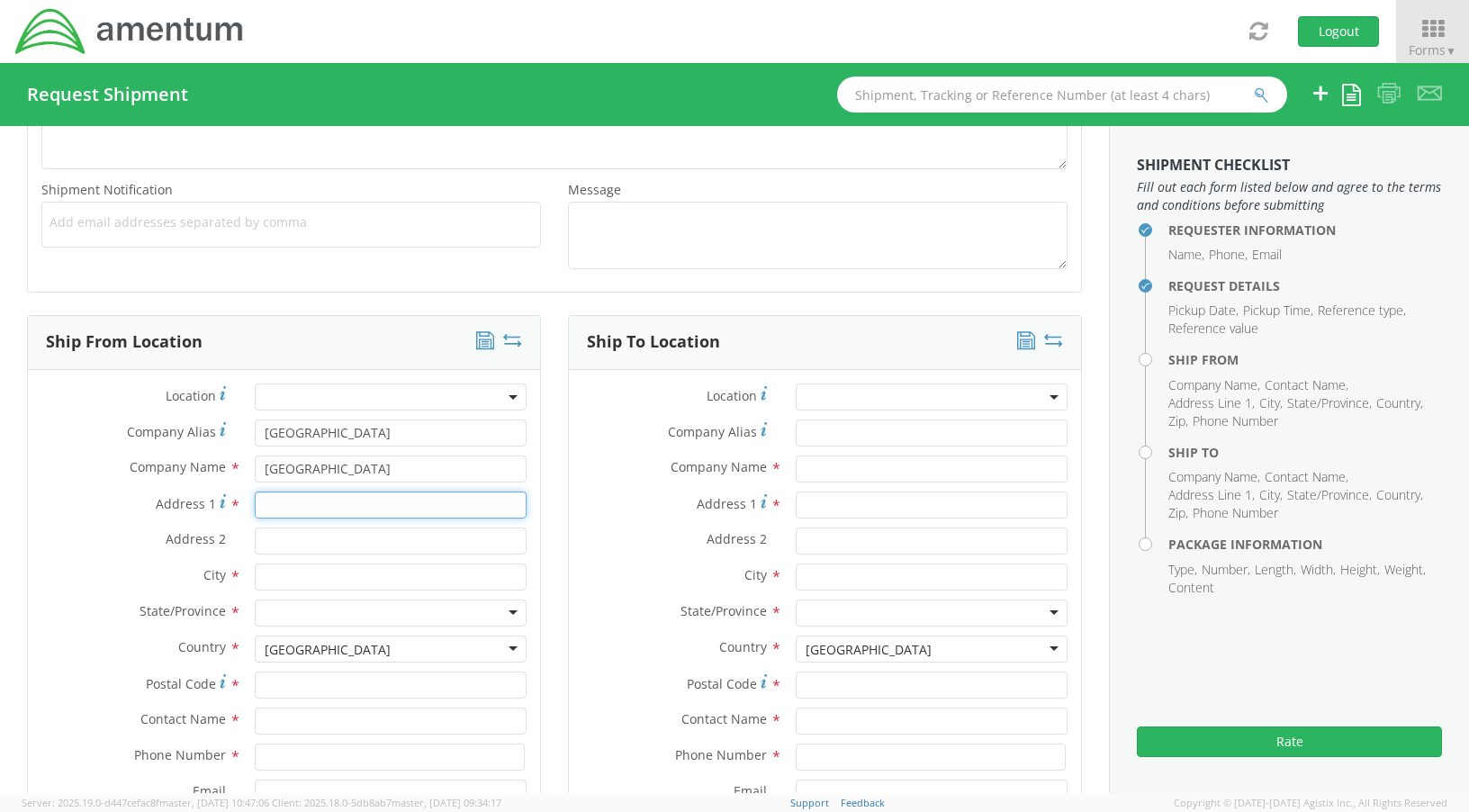
type input "[STREET_ADDRESS]"
type input "Suite 400"
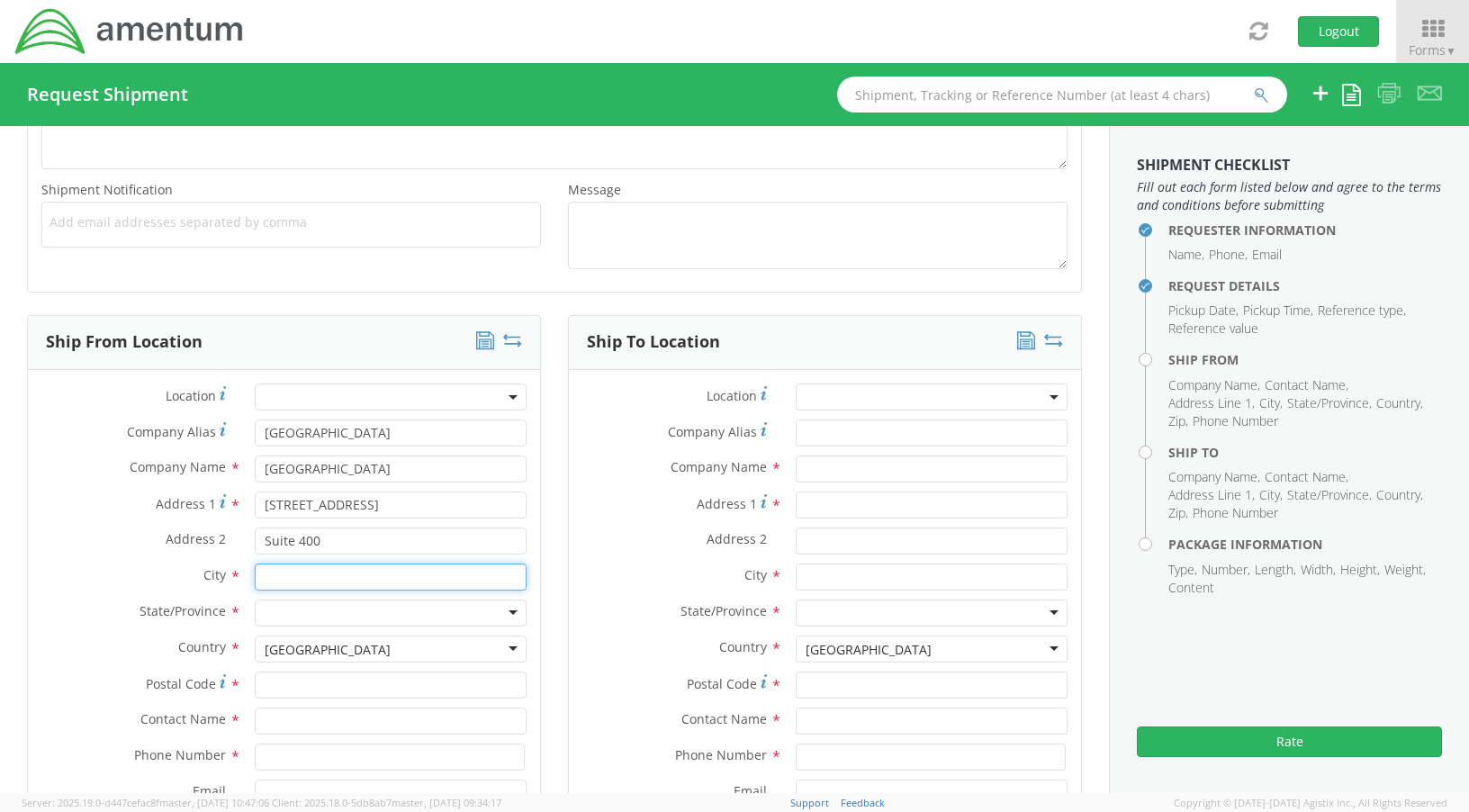
type input "[GEOGRAPHIC_DATA]"
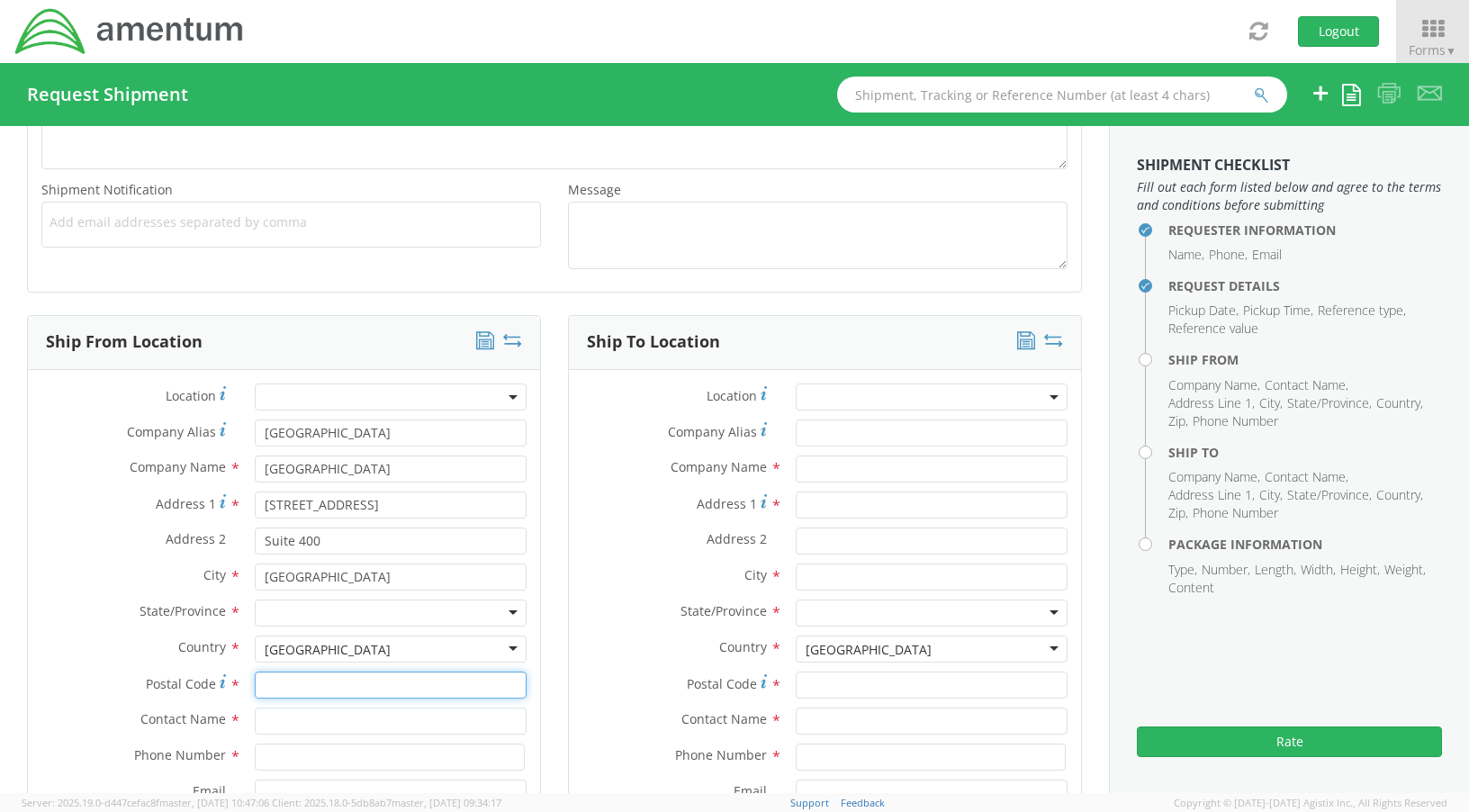
type input "20701"
type input "[PERSON_NAME]"
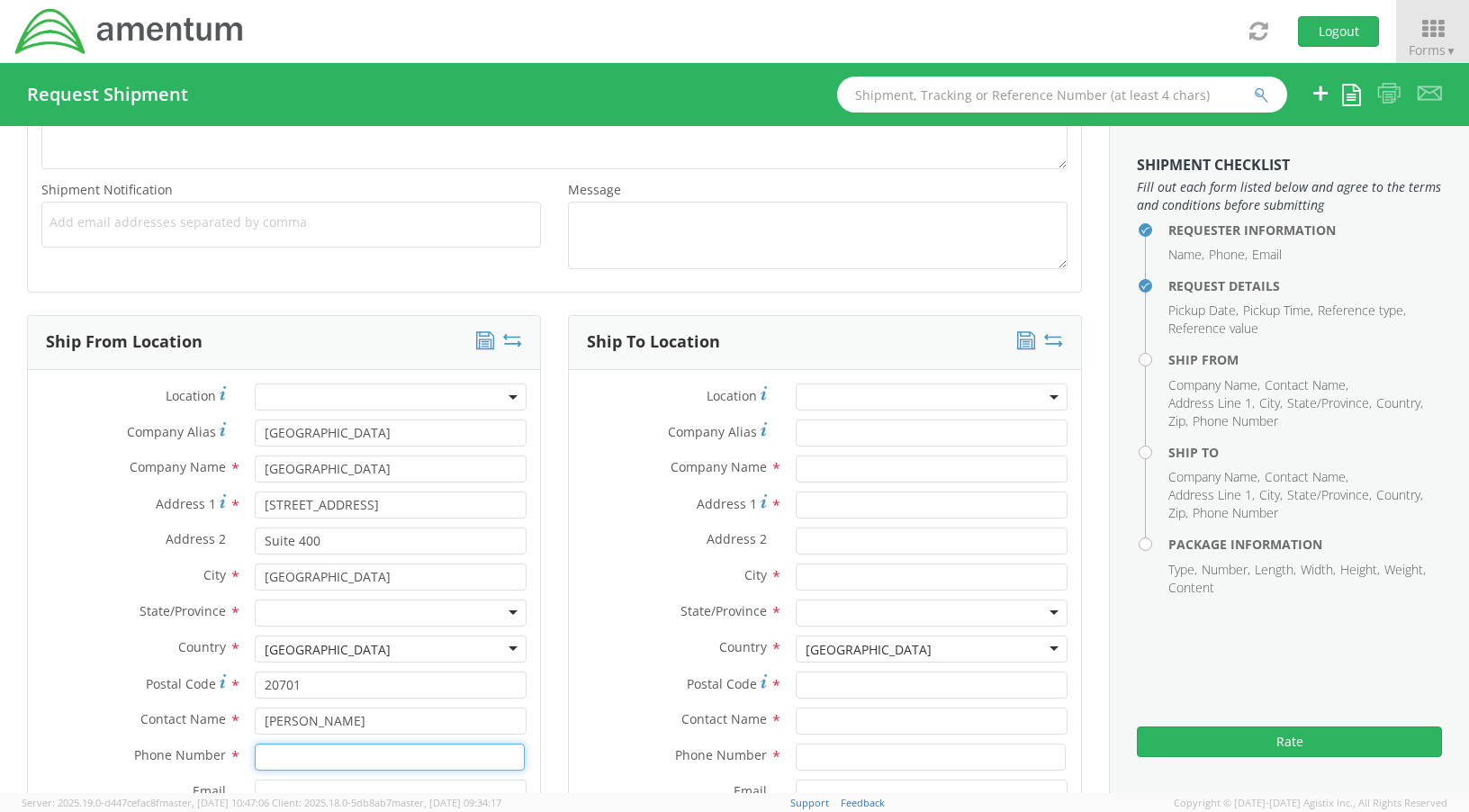
type input "4437371314"
type input "[PERSON_NAME][EMAIL_ADDRESS][PERSON_NAME][DOMAIN_NAME]"
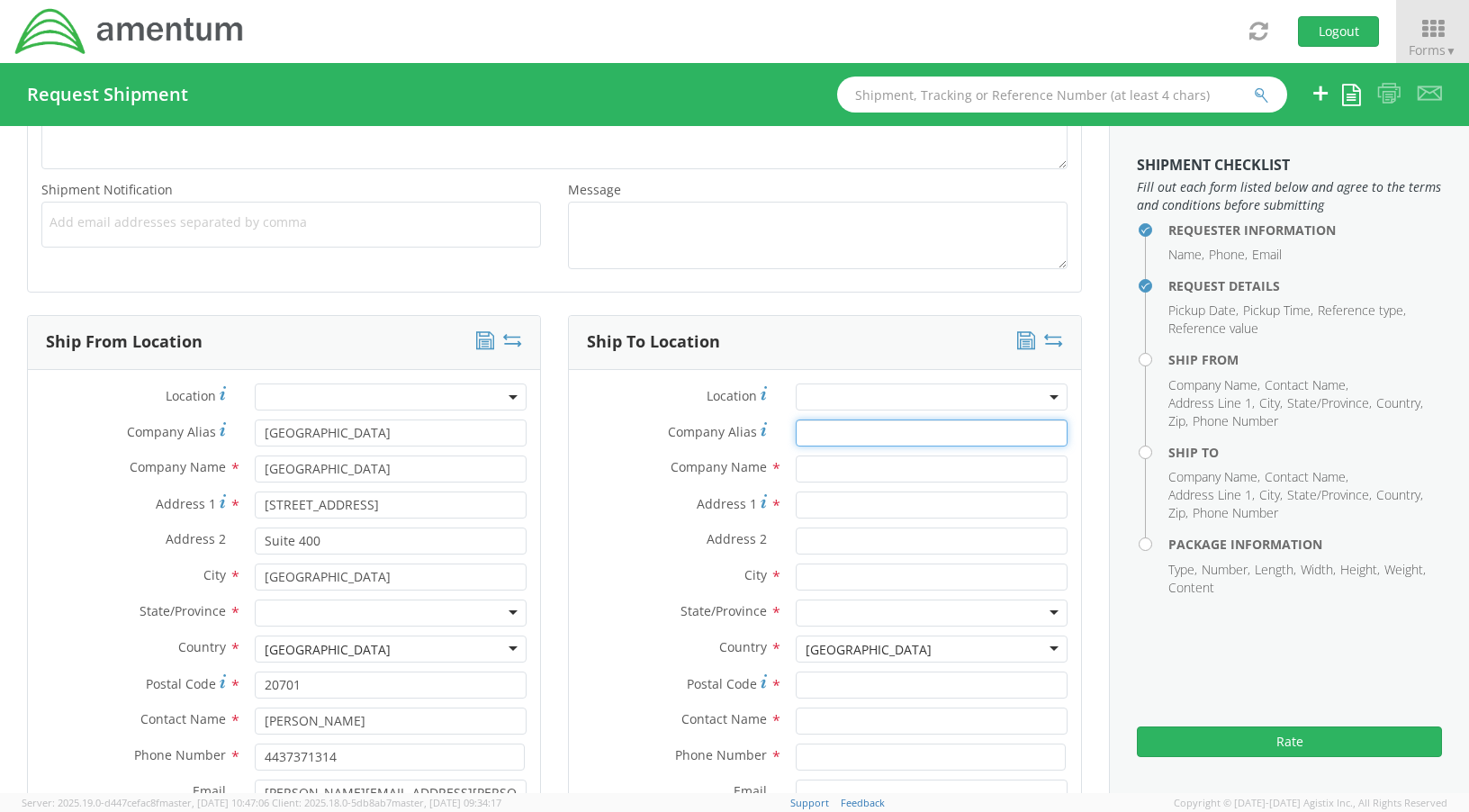
type input "[GEOGRAPHIC_DATA]"
type input "[PERSON_NAME]"
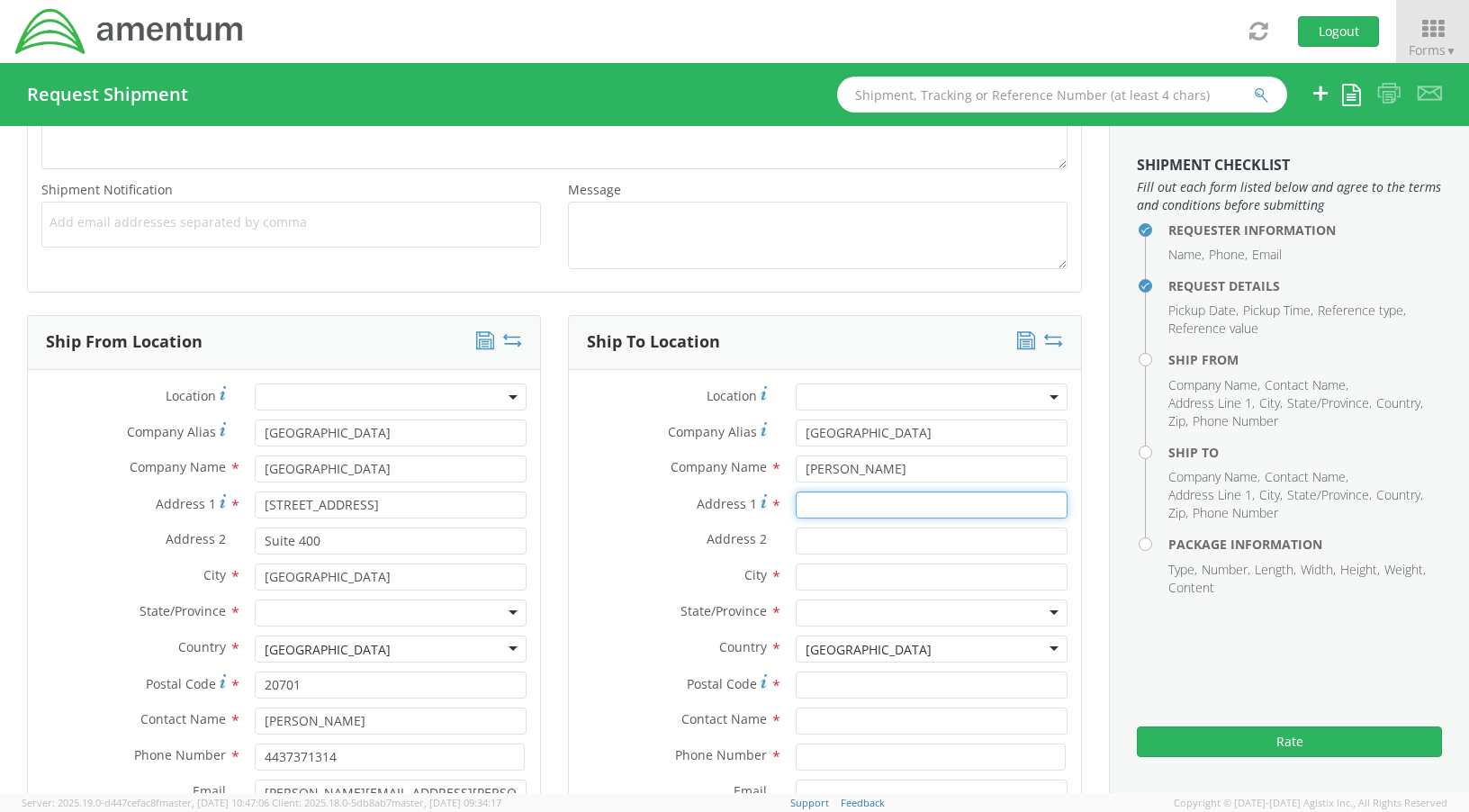
type input "[STREET_ADDRESS]"
type input "Whitestone"
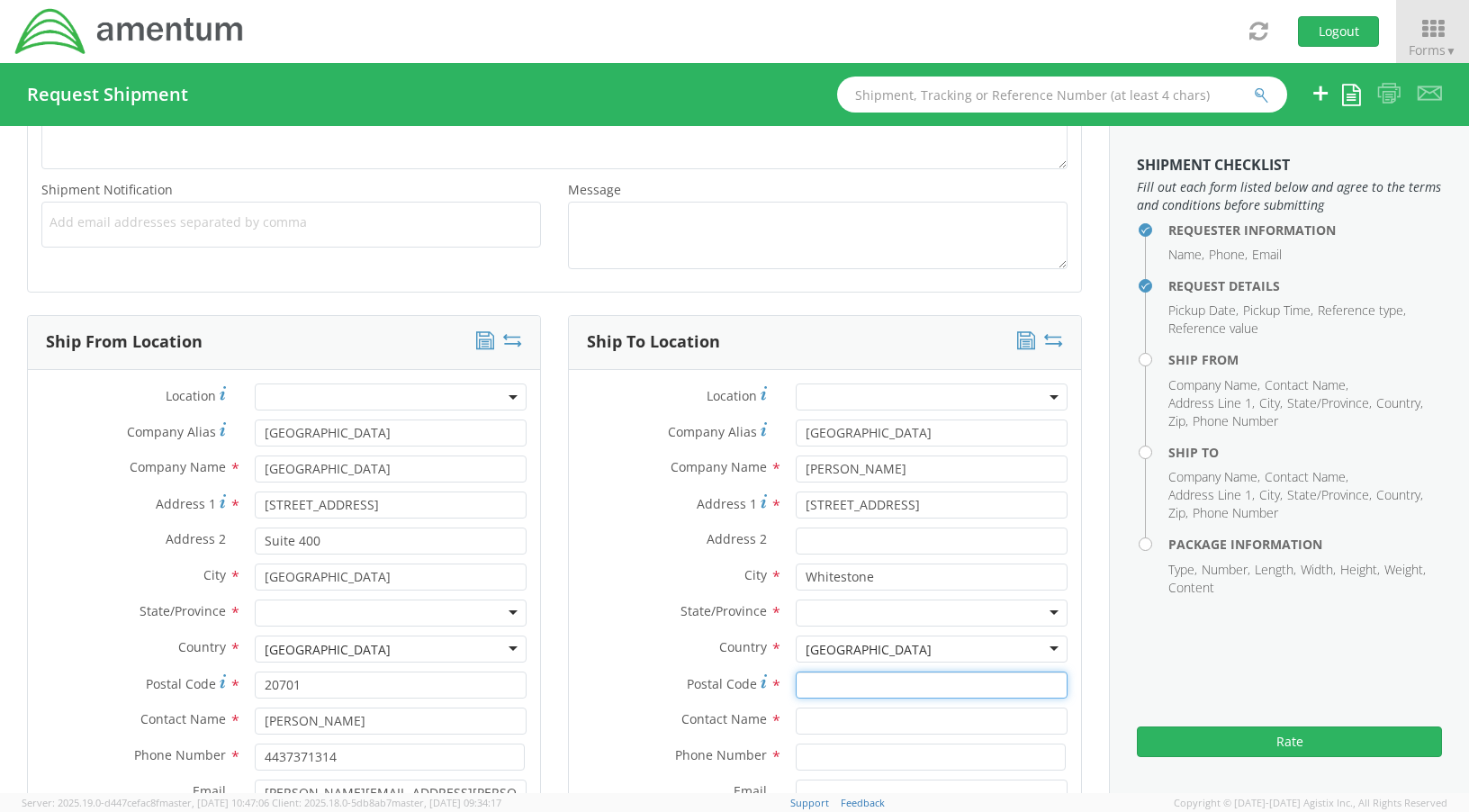
type input "46075"
type input "[PERSON_NAME]"
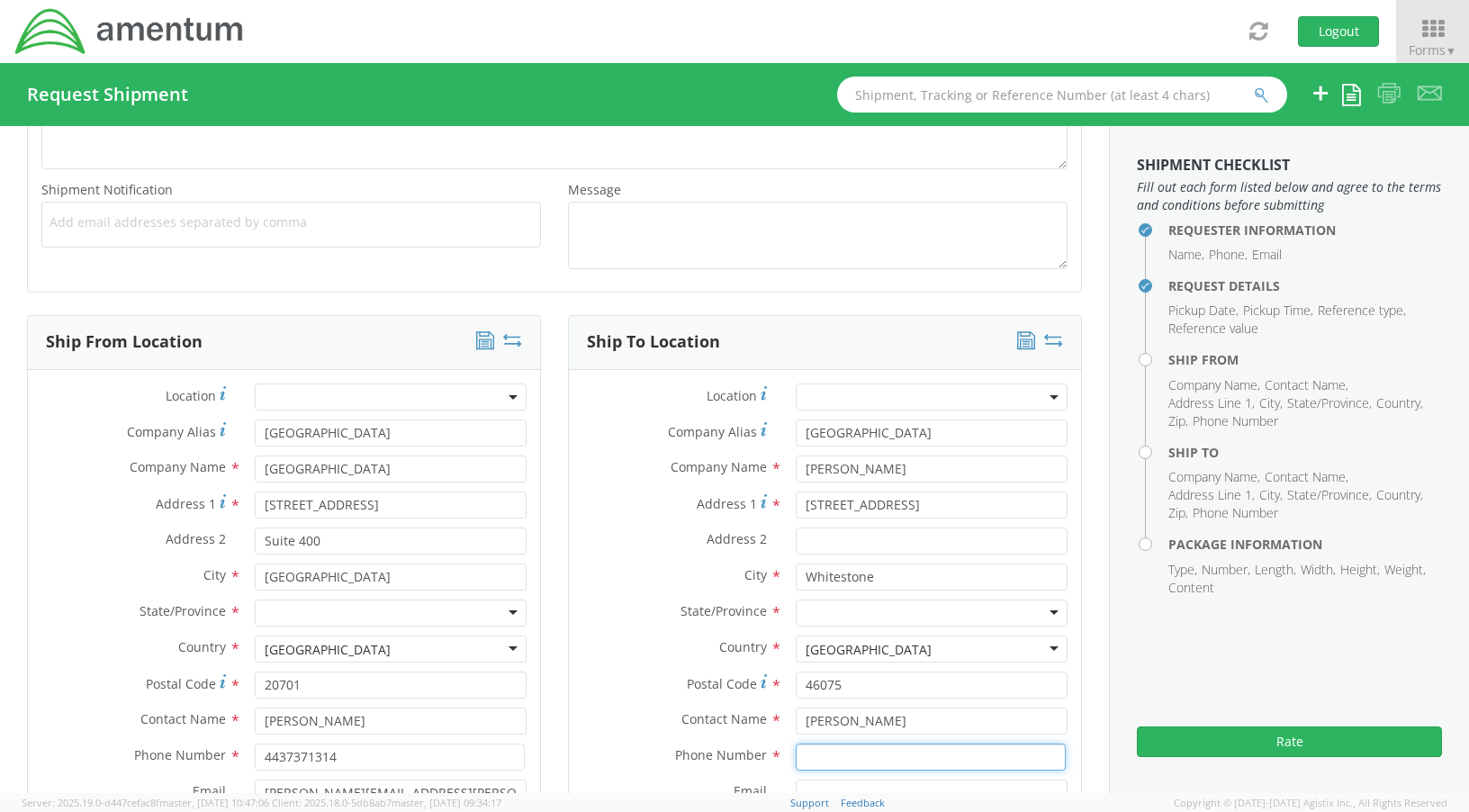
type input "4103022963"
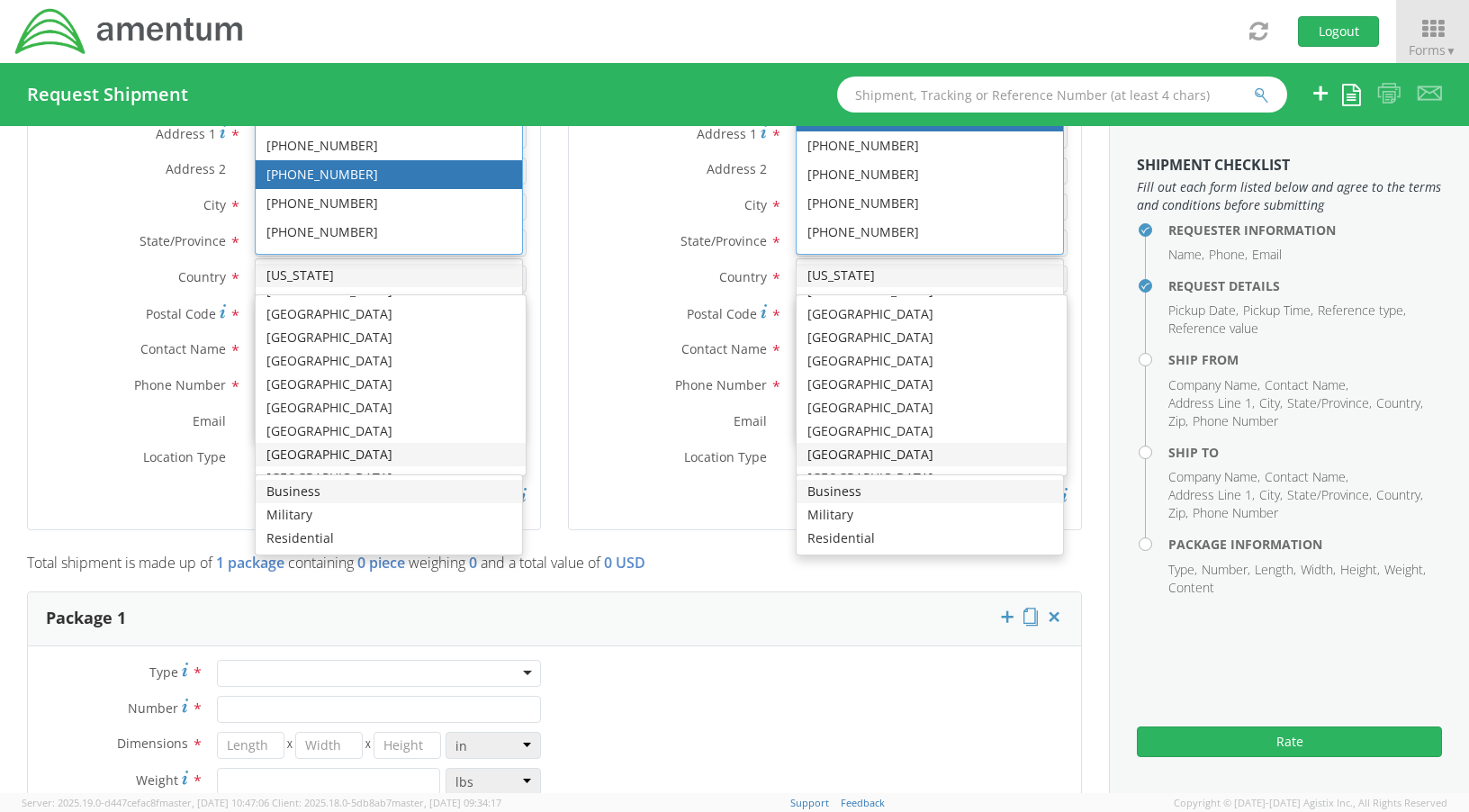
scroll to position [567, 0]
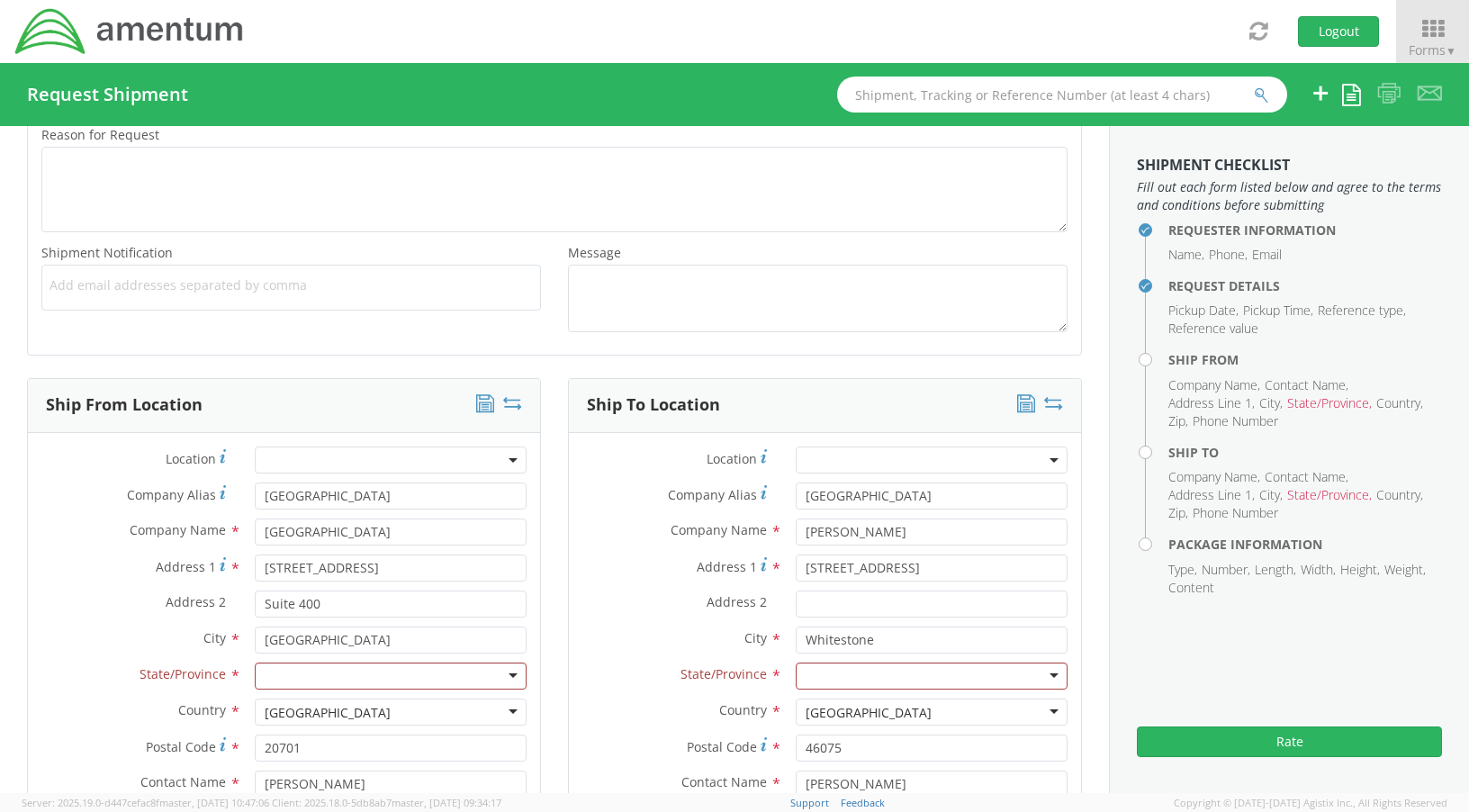
click at [578, 463] on label "Location *" at bounding box center [676, 459] width 213 height 24
click at [504, 677] on div at bounding box center [390, 675] width 271 height 27
click at [1040, 677] on div at bounding box center [931, 675] width 271 height 27
type input "i"
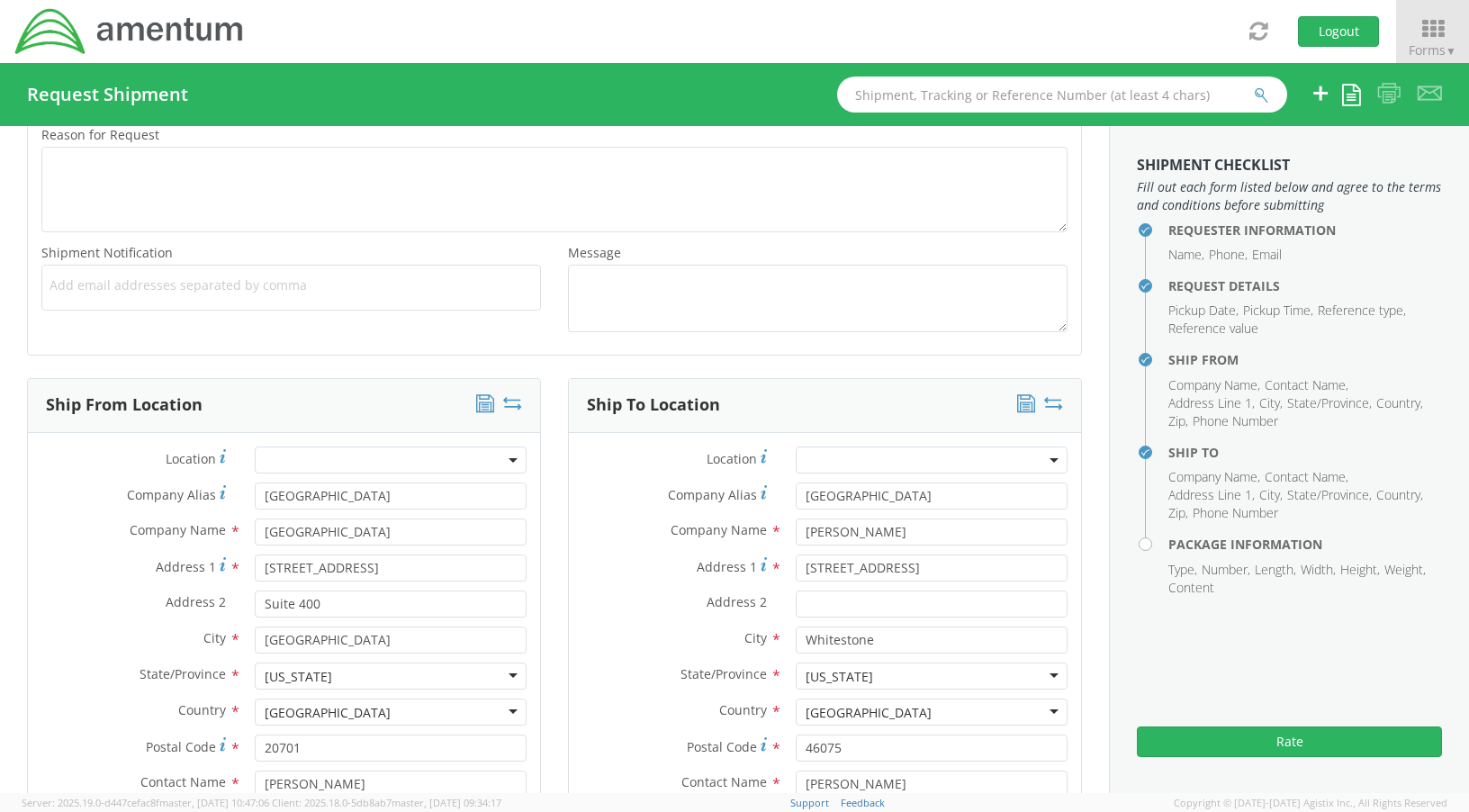
scroll to position [0, 0]
click at [628, 651] on div "City * Whitestone searching..." at bounding box center [825, 640] width 513 height 27
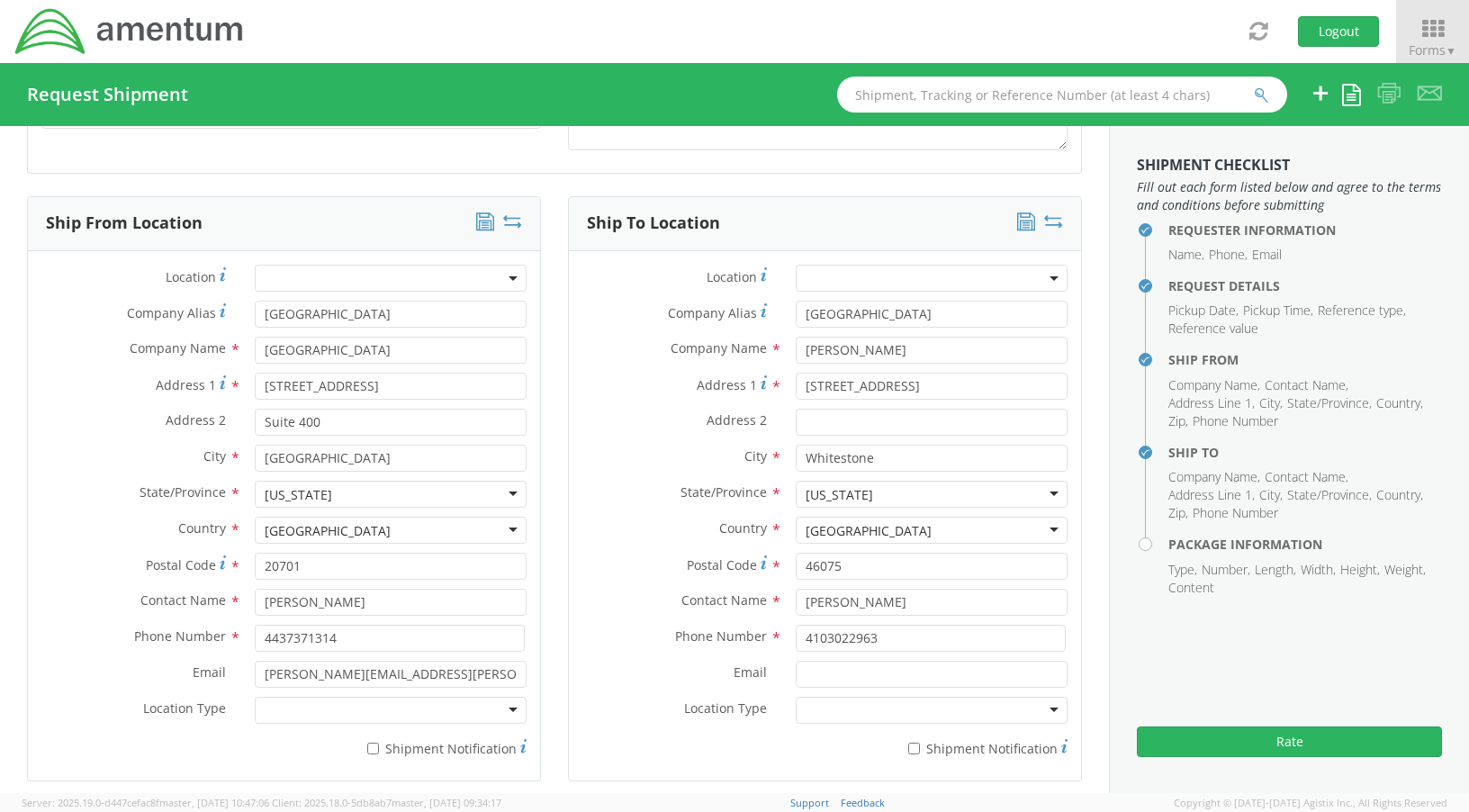
scroll to position [387, 0]
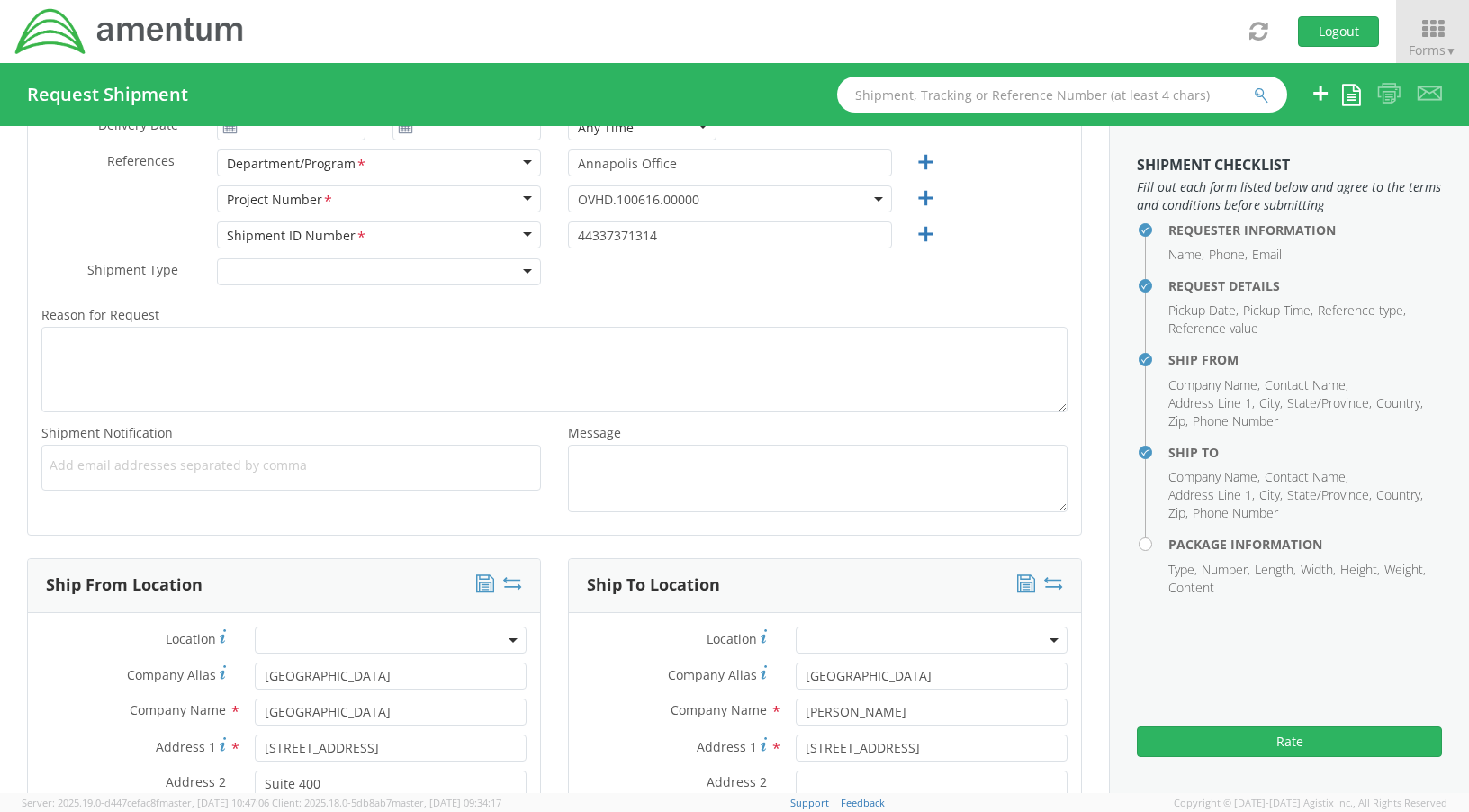
click at [503, 580] on icon at bounding box center [513, 582] width 19 height 18
type input "[PERSON_NAME]"
type input "[STREET_ADDRESS]"
type input "Whitestone"
type input "46075"
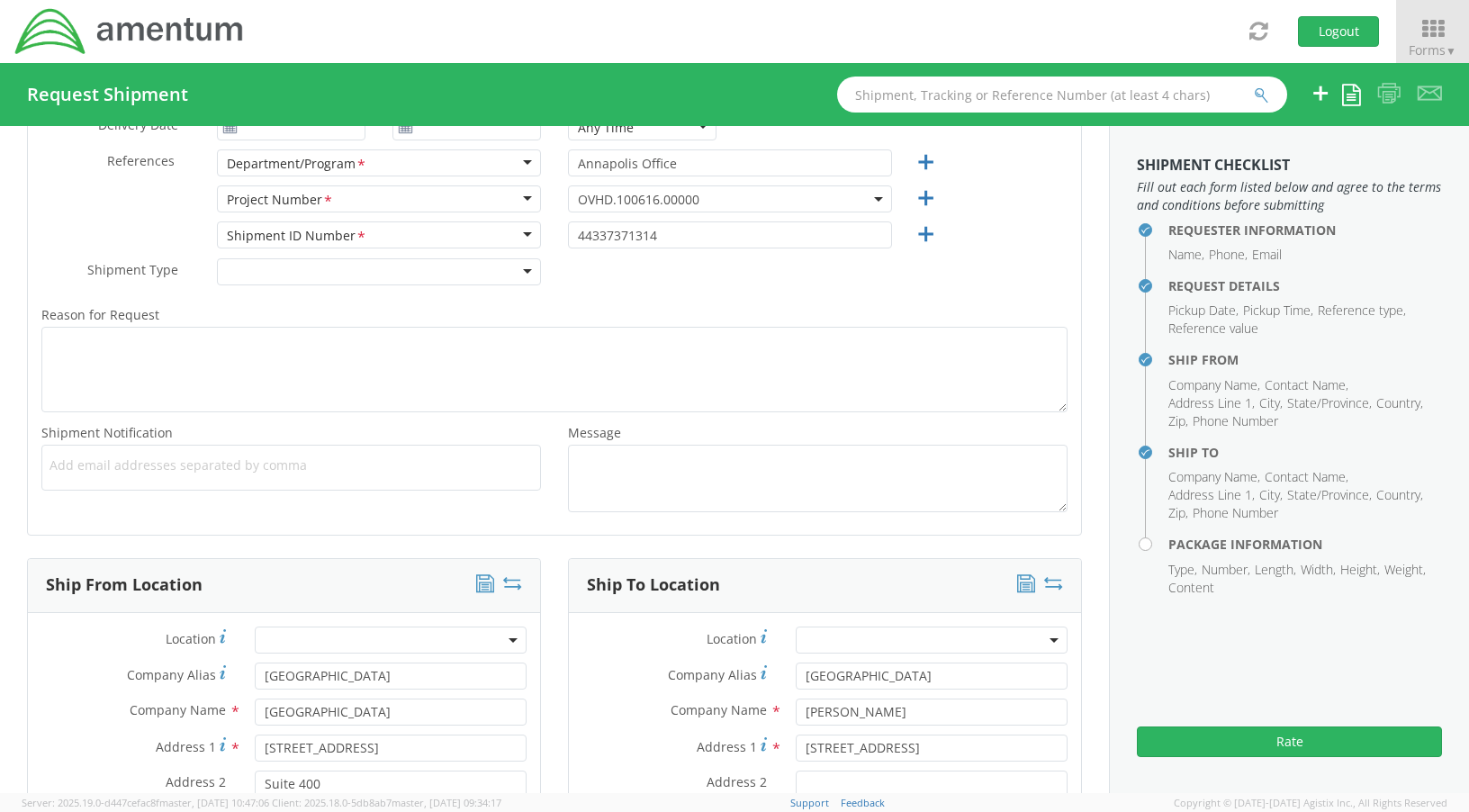
type input "[PERSON_NAME]"
type input "4103022963"
type input "[GEOGRAPHIC_DATA]"
type input "[STREET_ADDRESS]"
type input "Suite 400"
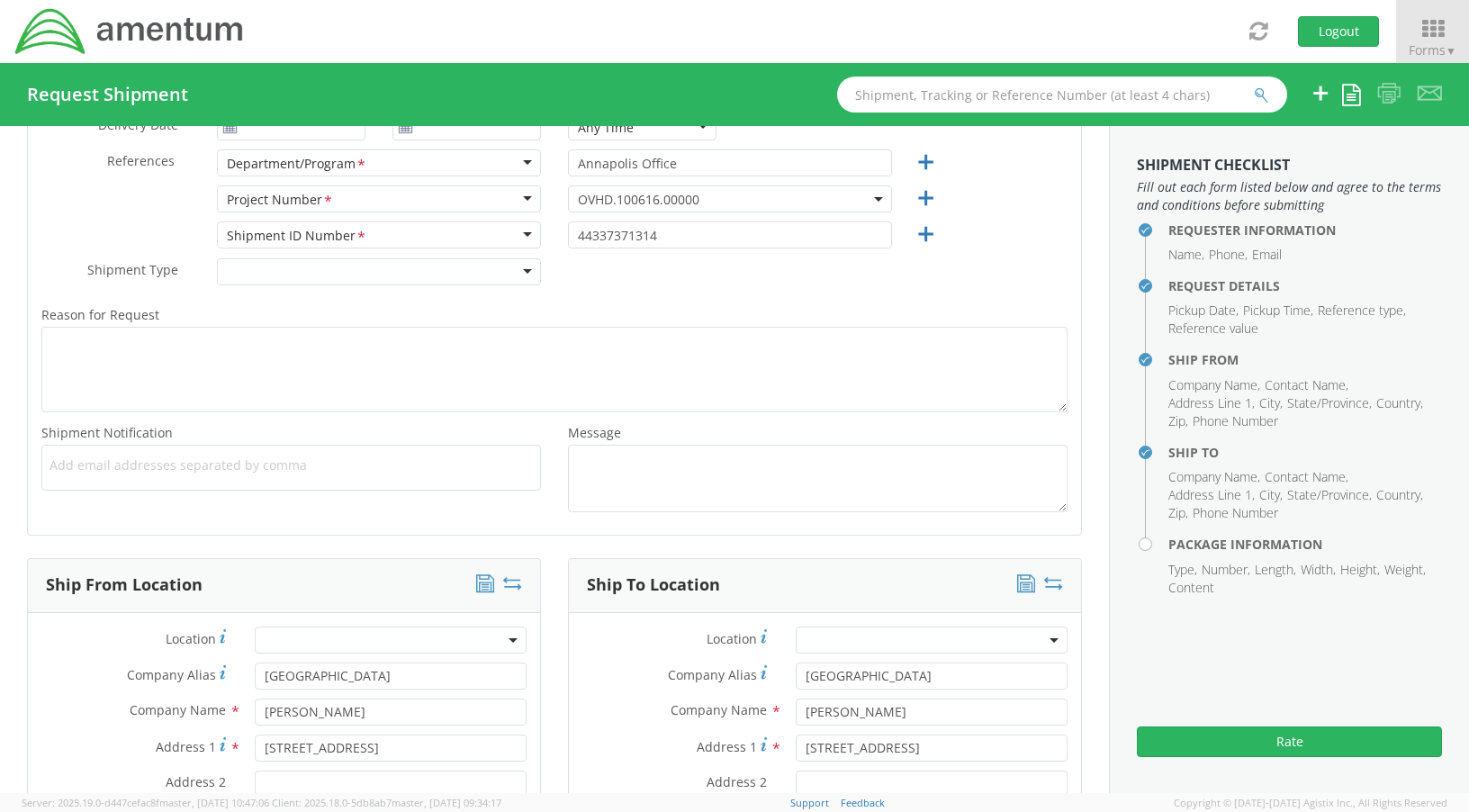
type input "[GEOGRAPHIC_DATA]"
type input "20701"
type input "[PERSON_NAME]"
type input "4437371314"
type input "[PERSON_NAME][EMAIL_ADDRESS][PERSON_NAME][DOMAIN_NAME]"
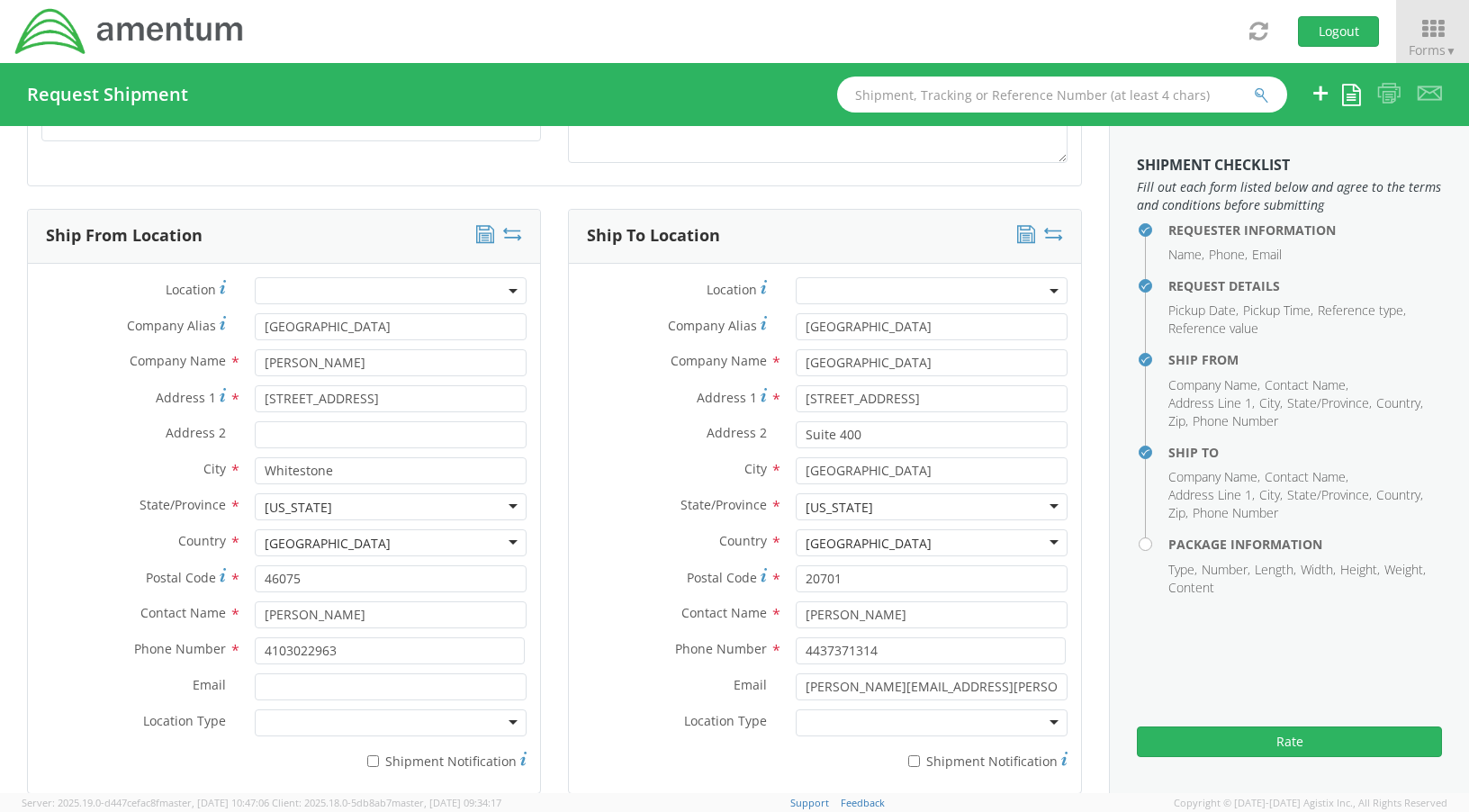
scroll to position [747, 0]
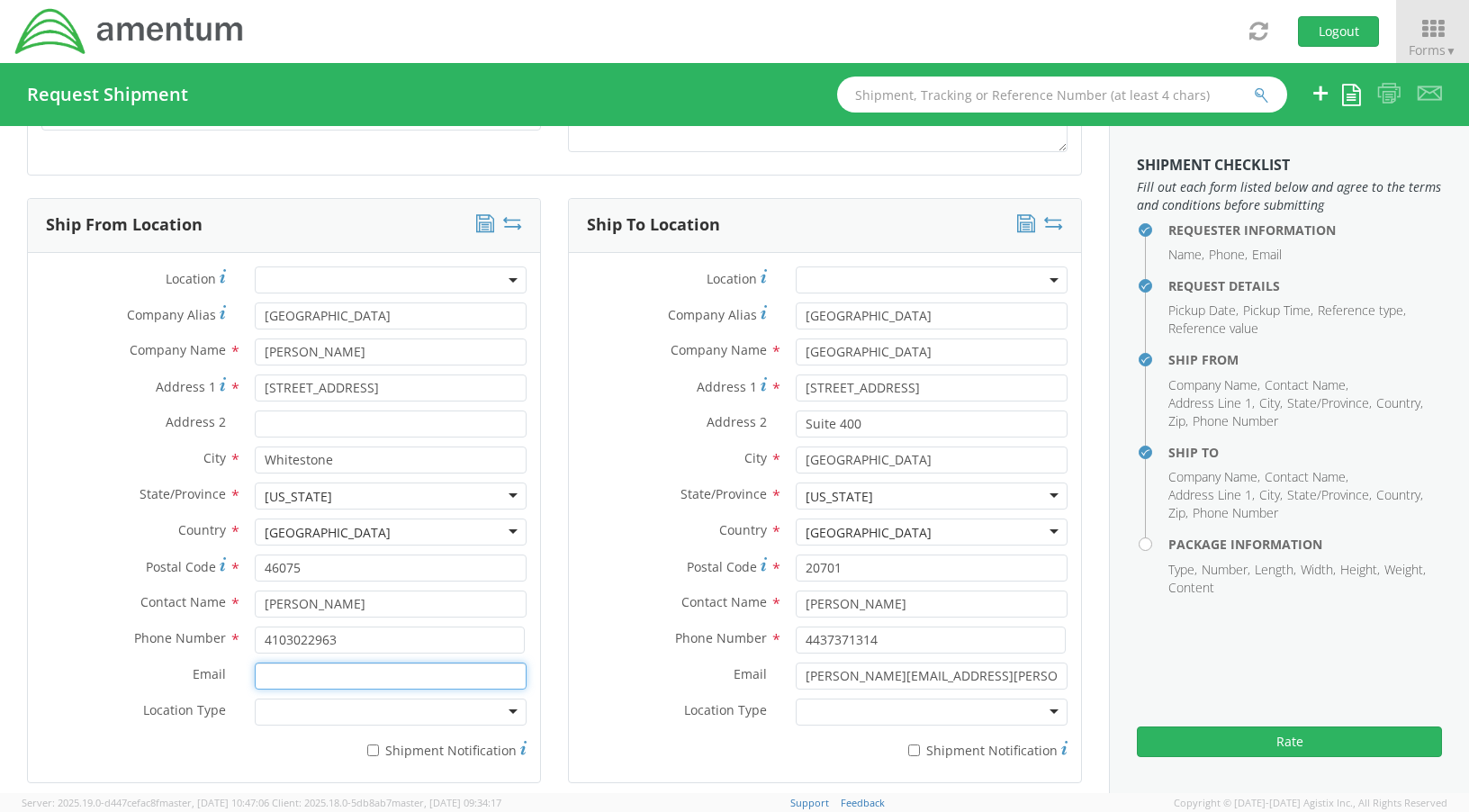
click at [276, 680] on input "Email *" at bounding box center [390, 675] width 271 height 27
type input "[PERSON_NAME][EMAIL_ADDRESS][PERSON_NAME][DOMAIN_NAME]"
type input "ADFSW - SETA Support"
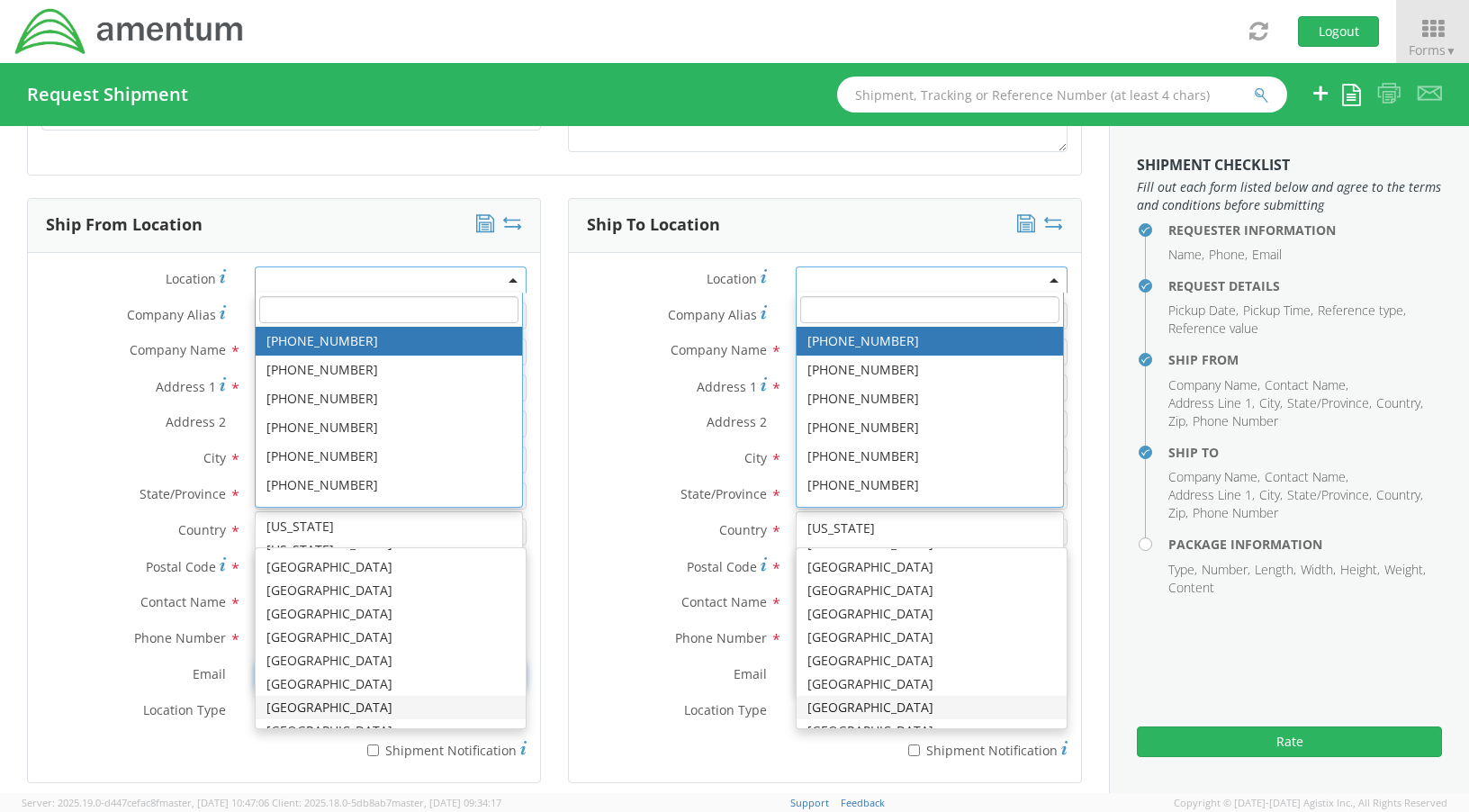
scroll to position [0, 0]
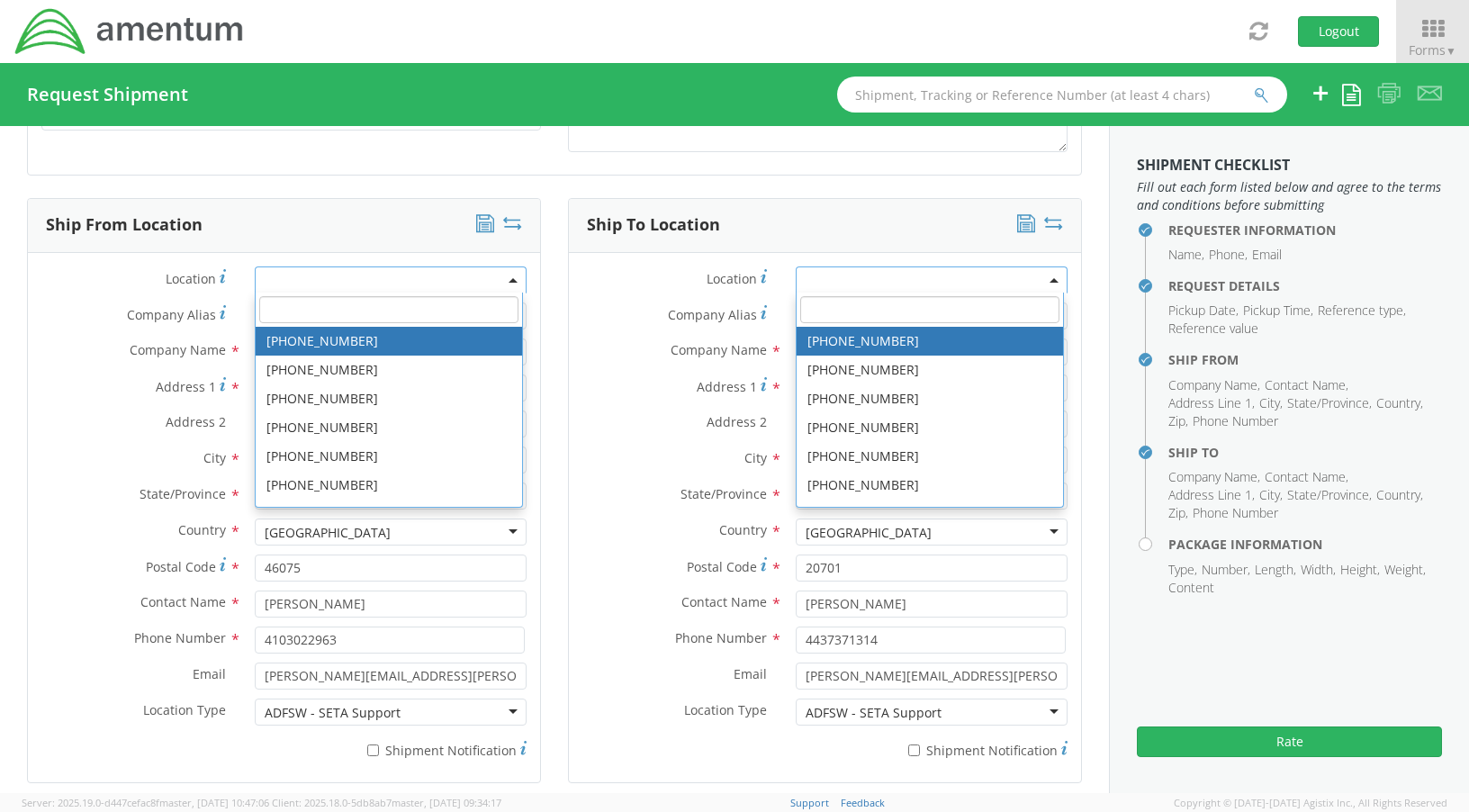
type input "[GEOGRAPHIC_DATA]"
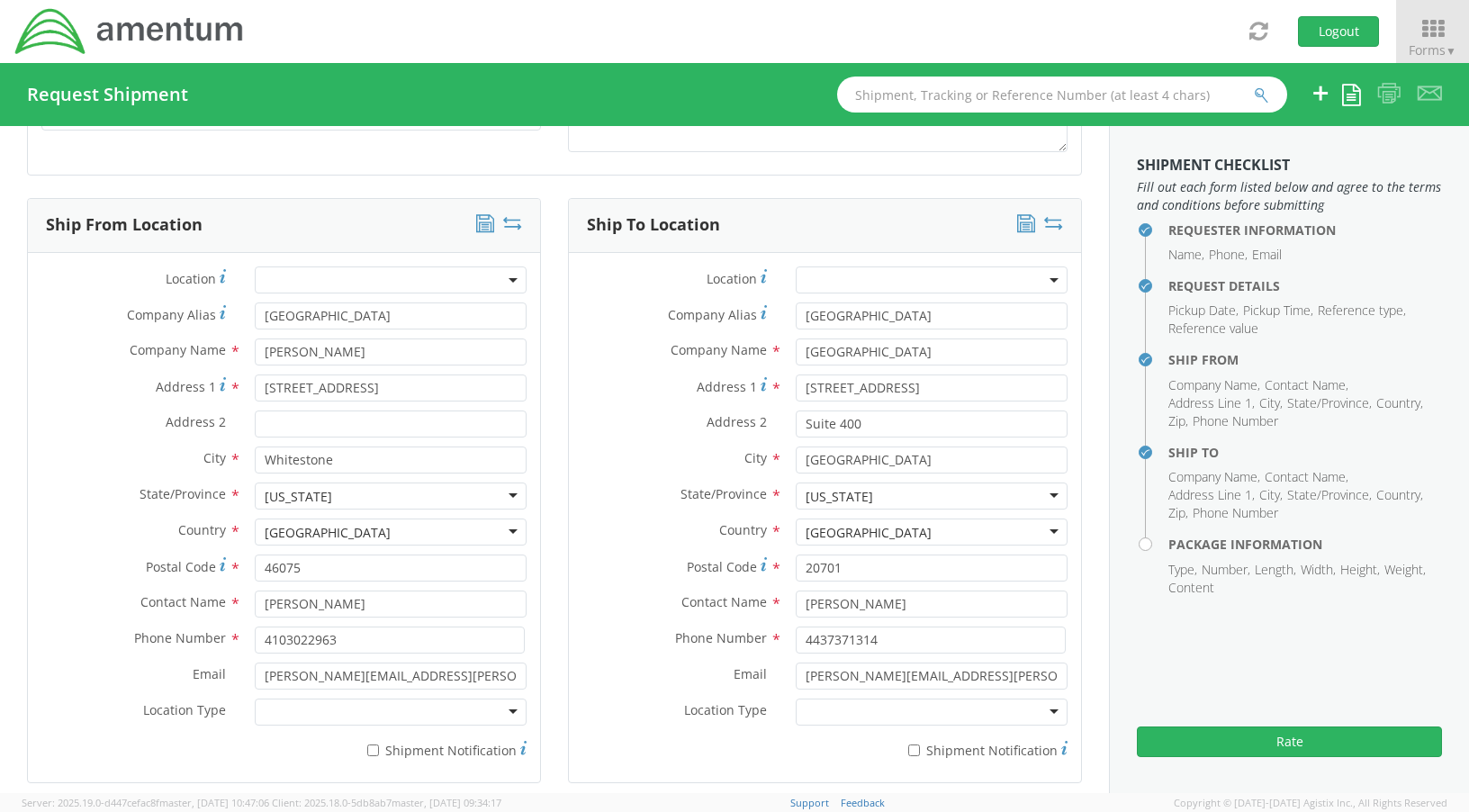
click at [113, 752] on div "* Shipment Notification" at bounding box center [285, 746] width 513 height 25
click at [501, 713] on div at bounding box center [390, 711] width 271 height 27
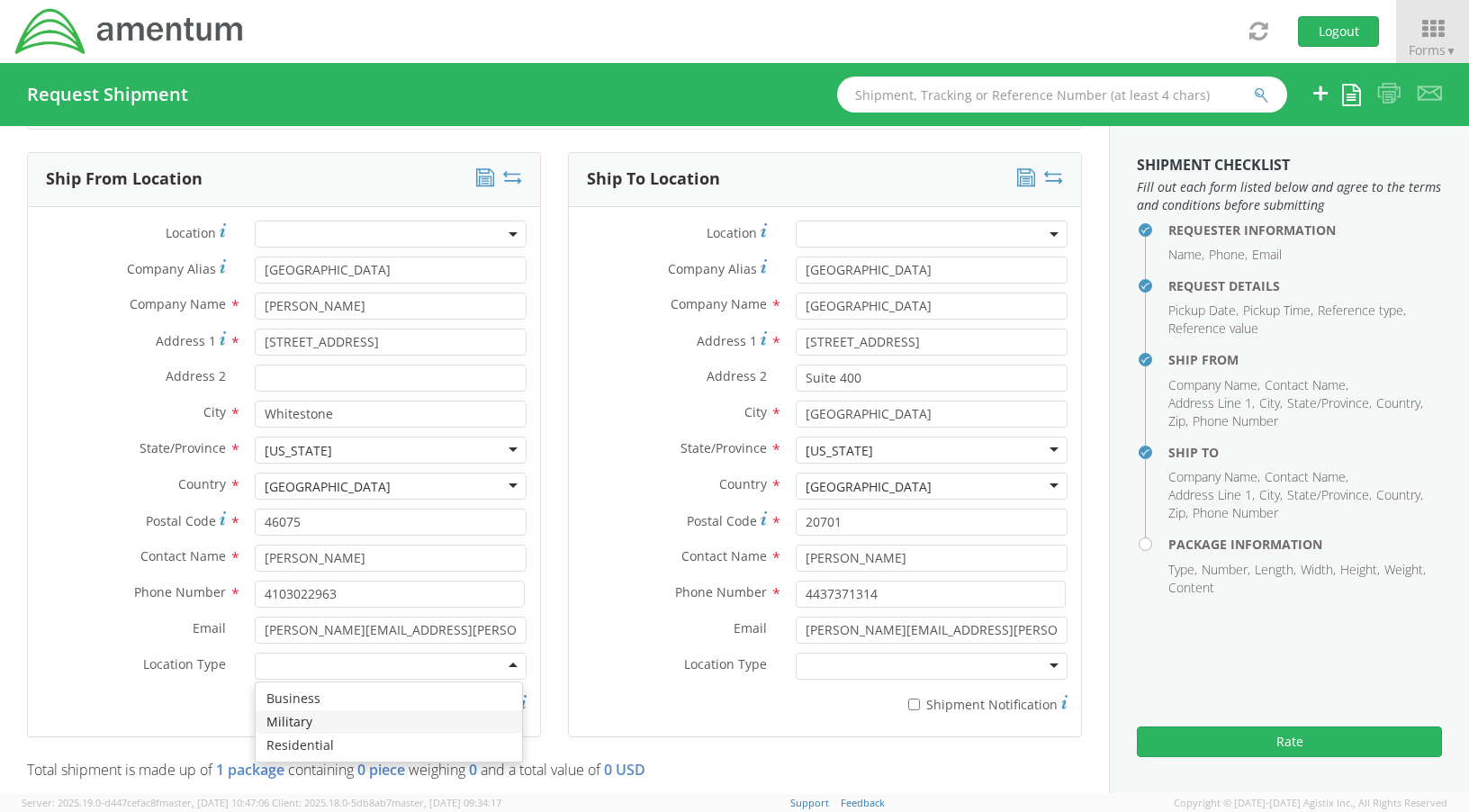
scroll to position [836, 0]
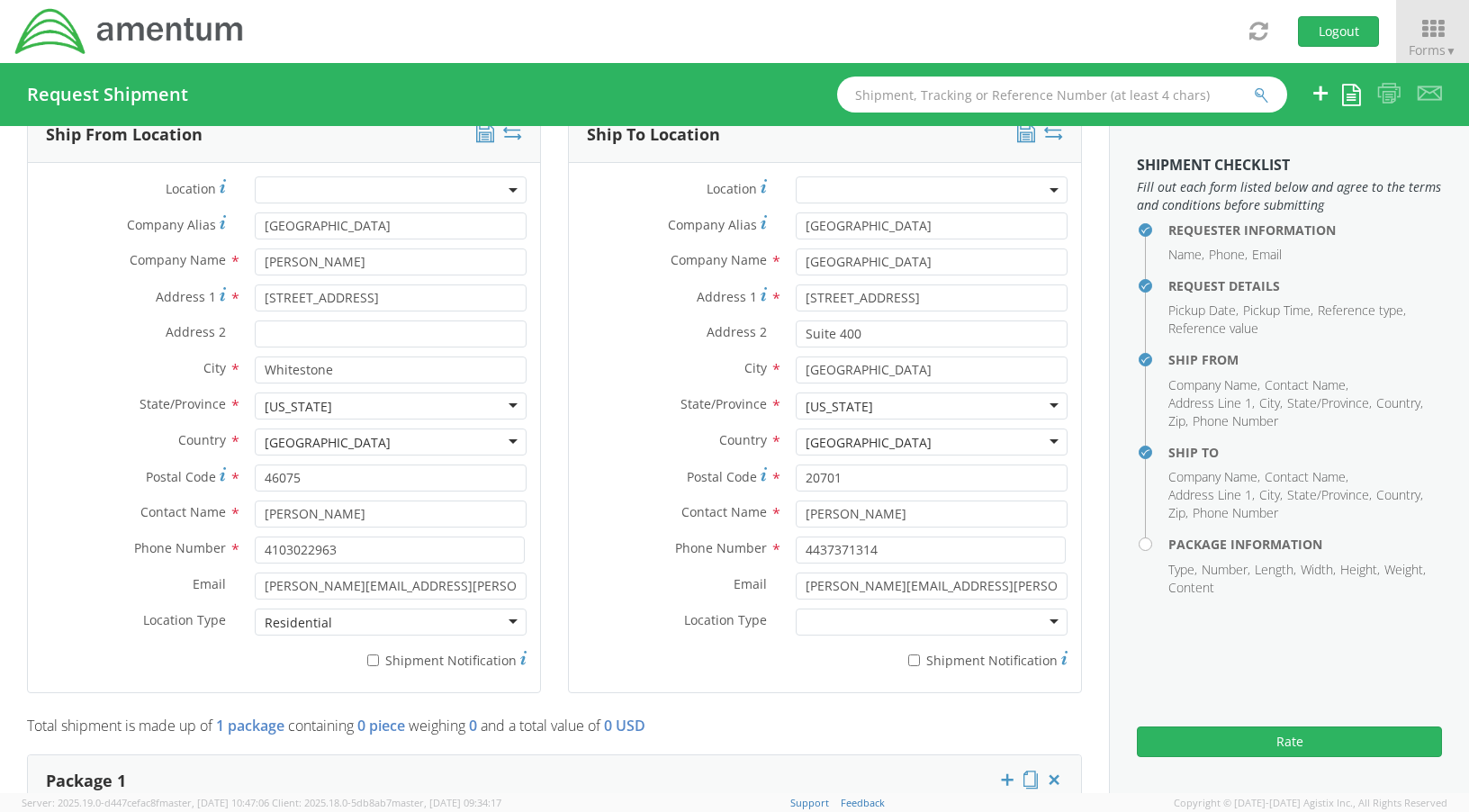
click at [365, 668] on label "* Shipment Notification" at bounding box center [390, 658] width 271 height 22
click at [367, 666] on input "* Shipment Notification" at bounding box center [373, 659] width 11 height 11
checkbox input "true"
click at [1063, 619] on div at bounding box center [931, 622] width 299 height 27
click at [1036, 618] on div at bounding box center [931, 622] width 271 height 27
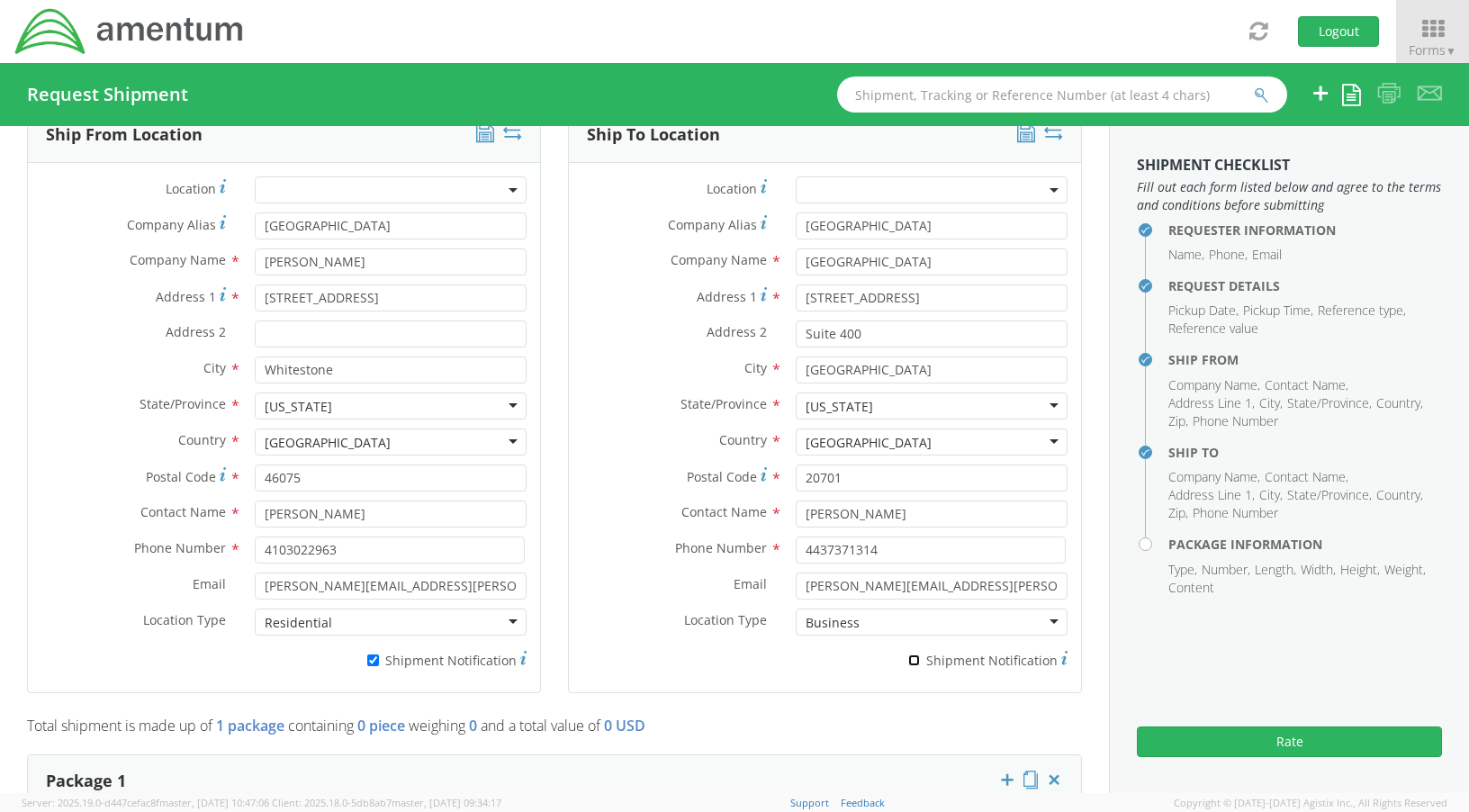
drag, startPoint x: 899, startPoint y: 664, endPoint x: 950, endPoint y: 671, distance: 51.5
click at [908, 665] on input "* Shipment Notification" at bounding box center [914, 659] width 11 height 11
checkbox input "true"
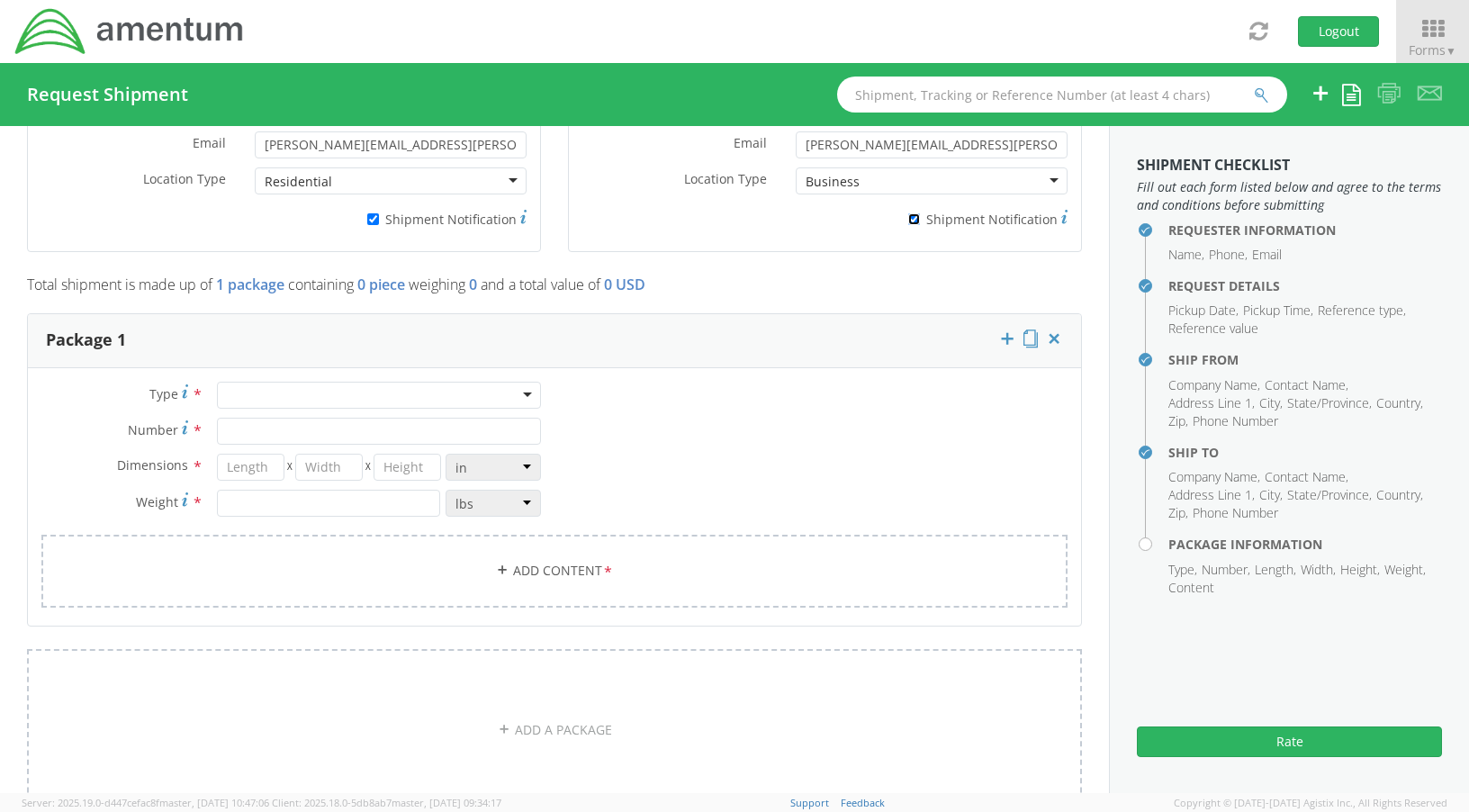
scroll to position [1287, 0]
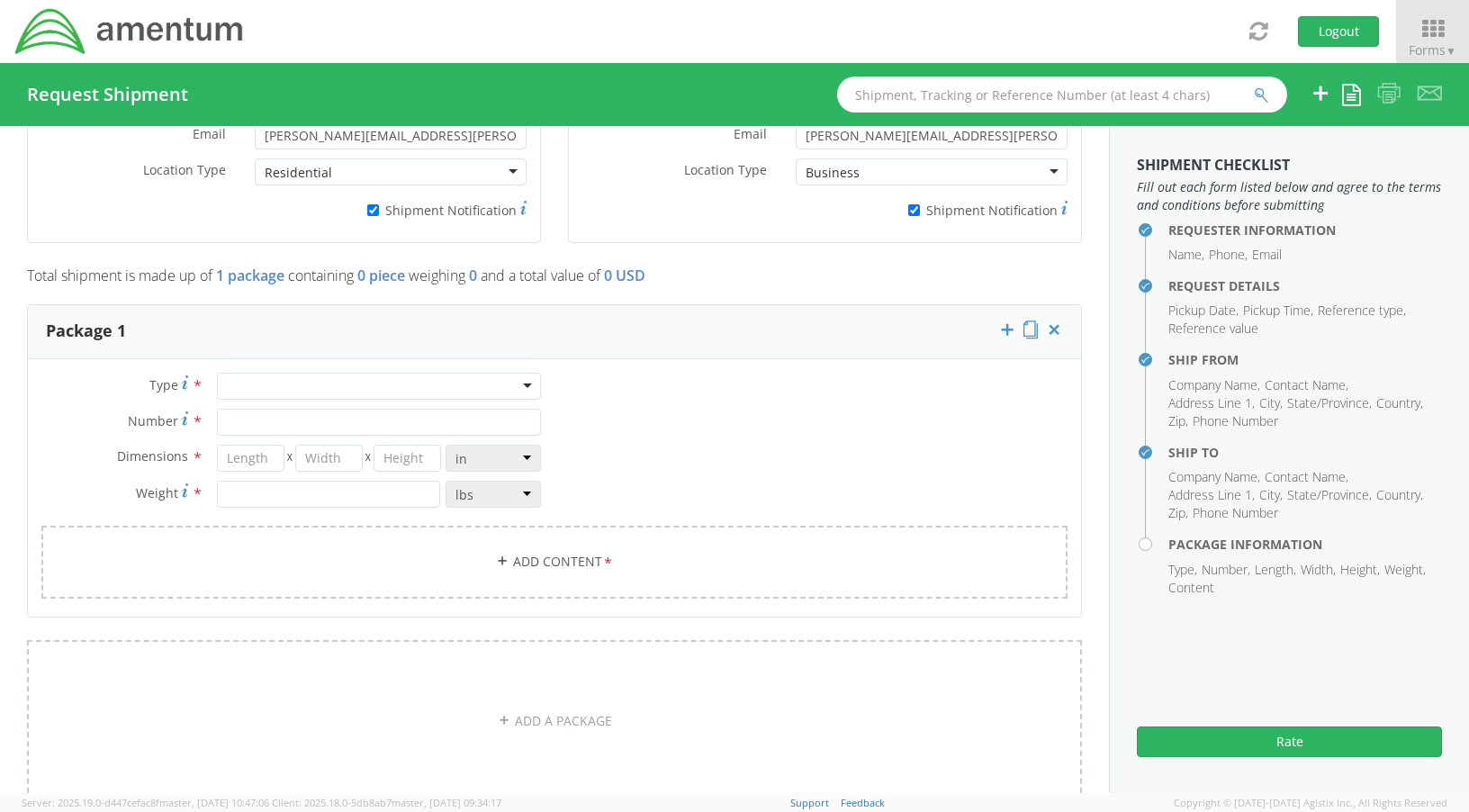
click at [373, 380] on div at bounding box center [379, 385] width 324 height 27
click at [259, 428] on input "Number *" at bounding box center [379, 422] width 324 height 27
type input "1"
click at [239, 457] on input "number" at bounding box center [251, 458] width 68 height 27
type input "1"
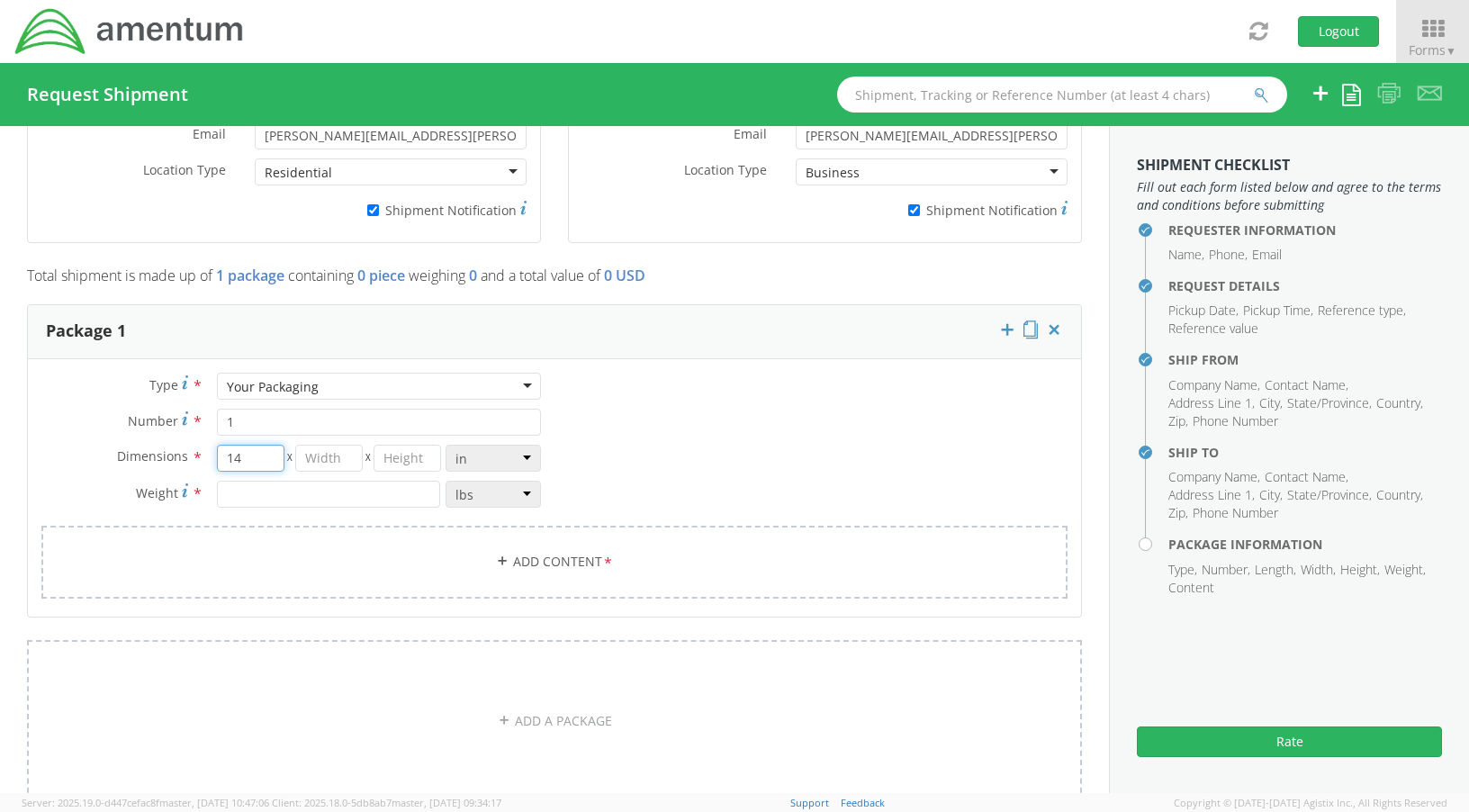
type input "14"
click at [326, 458] on input "number" at bounding box center [329, 458] width 68 height 27
type input "6"
click at [395, 452] on input "number" at bounding box center [407, 458] width 68 height 27
type input "14"
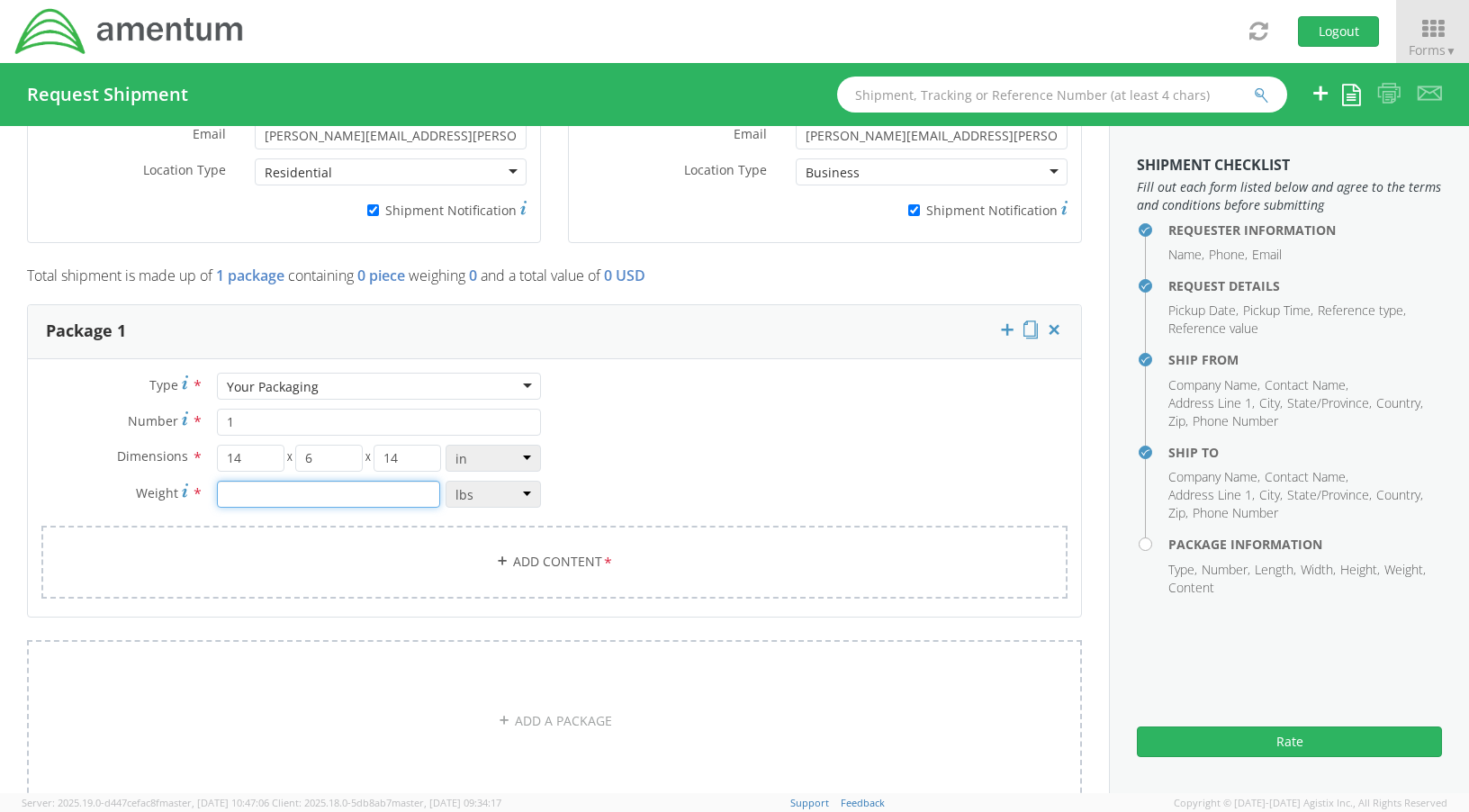
click at [384, 491] on input "number" at bounding box center [328, 494] width 223 height 27
type input "3"
click at [552, 566] on link "Add Content *" at bounding box center [554, 561] width 1026 height 73
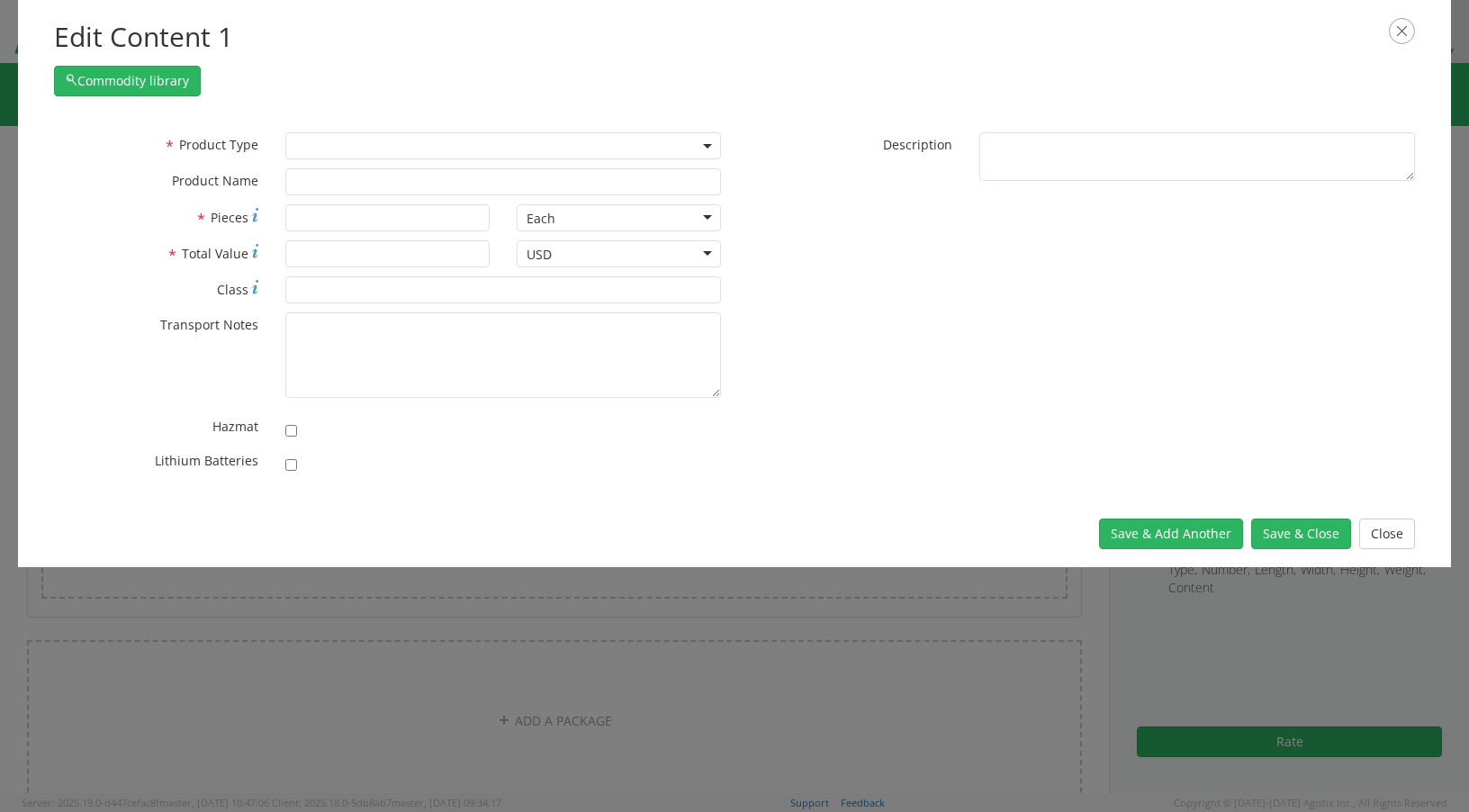
click at [442, 147] on span at bounding box center [503, 145] width 435 height 27
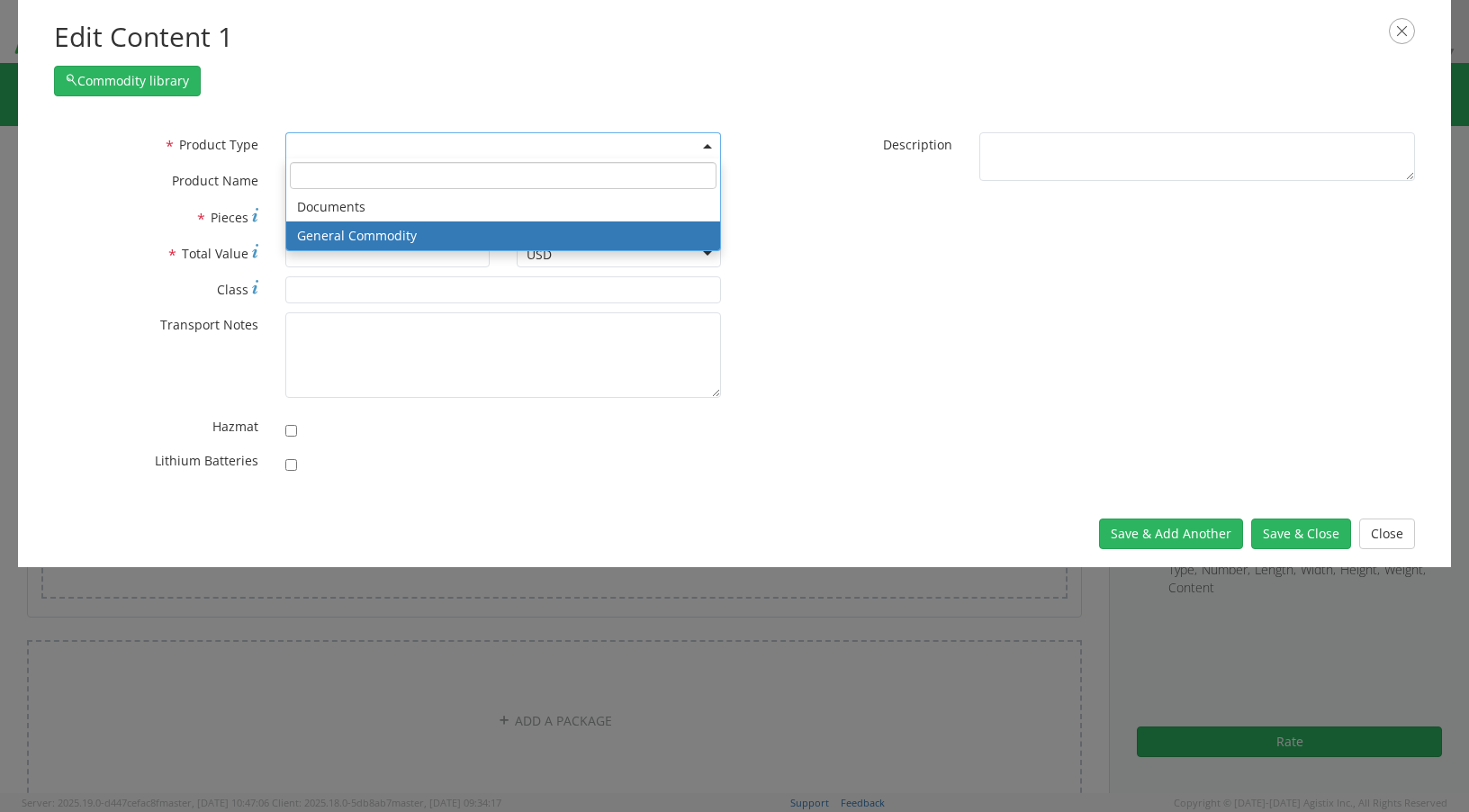
select select "COMMODITY"
type input "General Commodity"
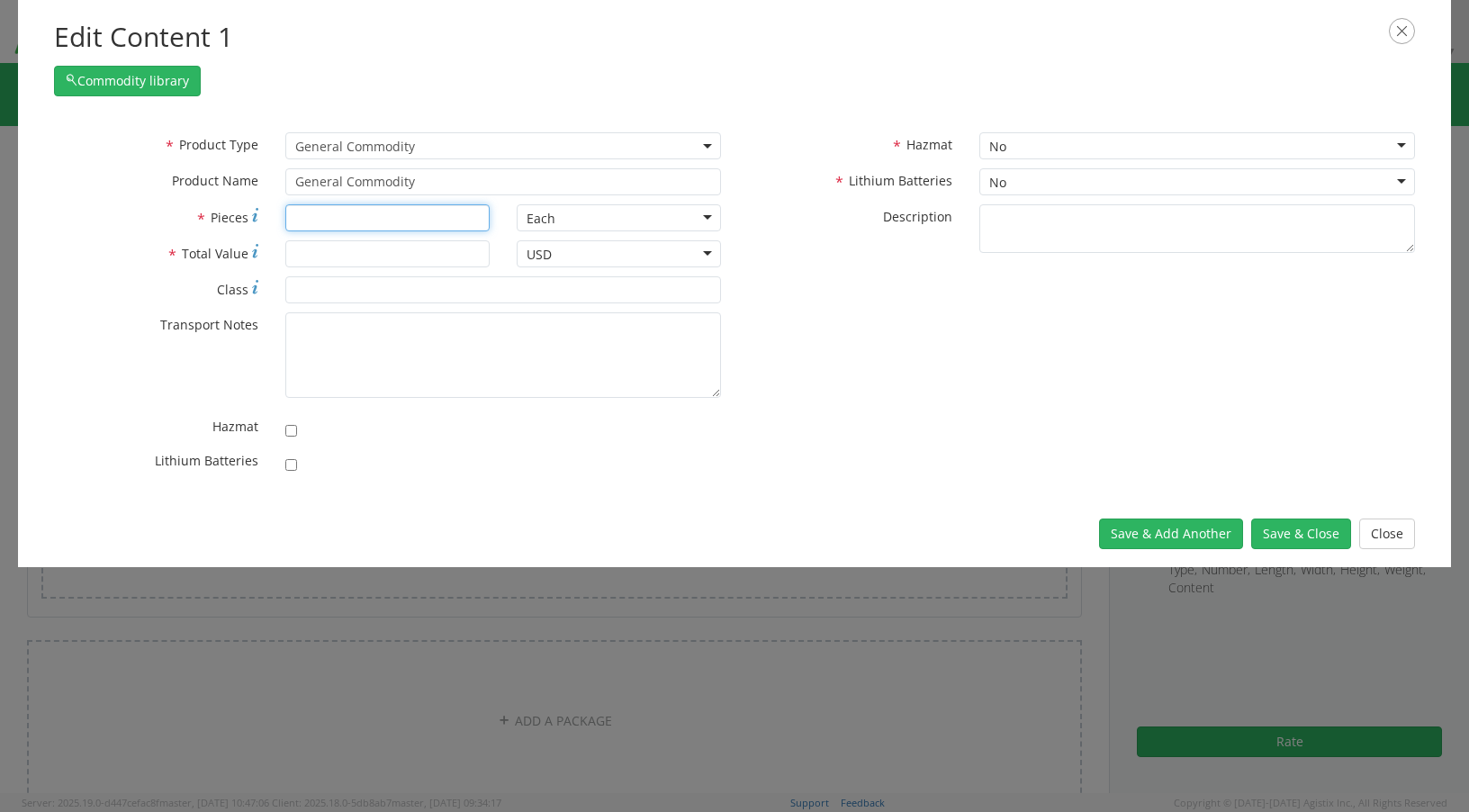
click at [356, 214] on input "* Pieces" at bounding box center [387, 218] width 204 height 27
type input "1"
click at [346, 258] on input "* Total Value" at bounding box center [387, 253] width 204 height 27
type input "1500"
click at [1132, 188] on div "No" at bounding box center [1197, 182] width 435 height 27
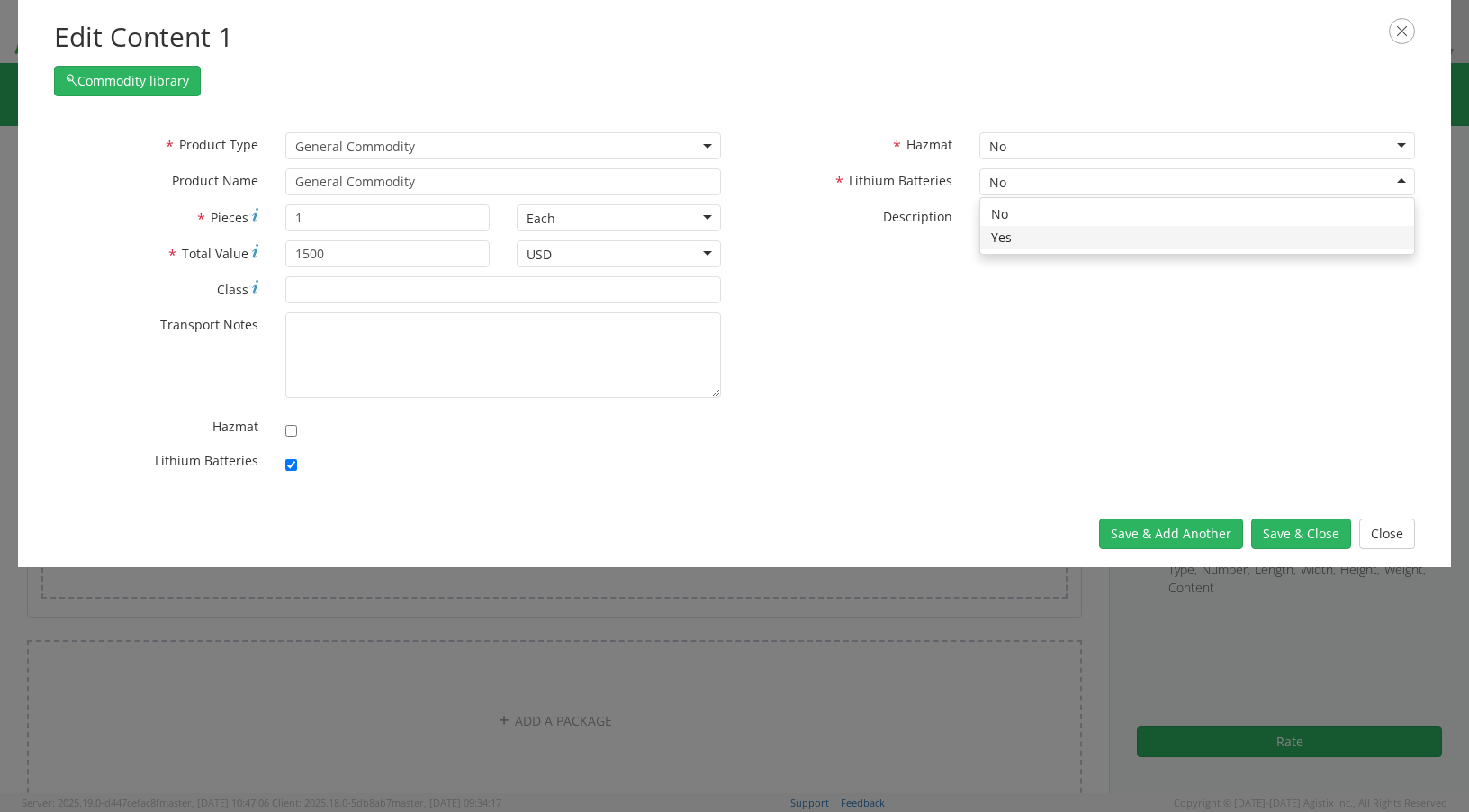
checkbox input "true"
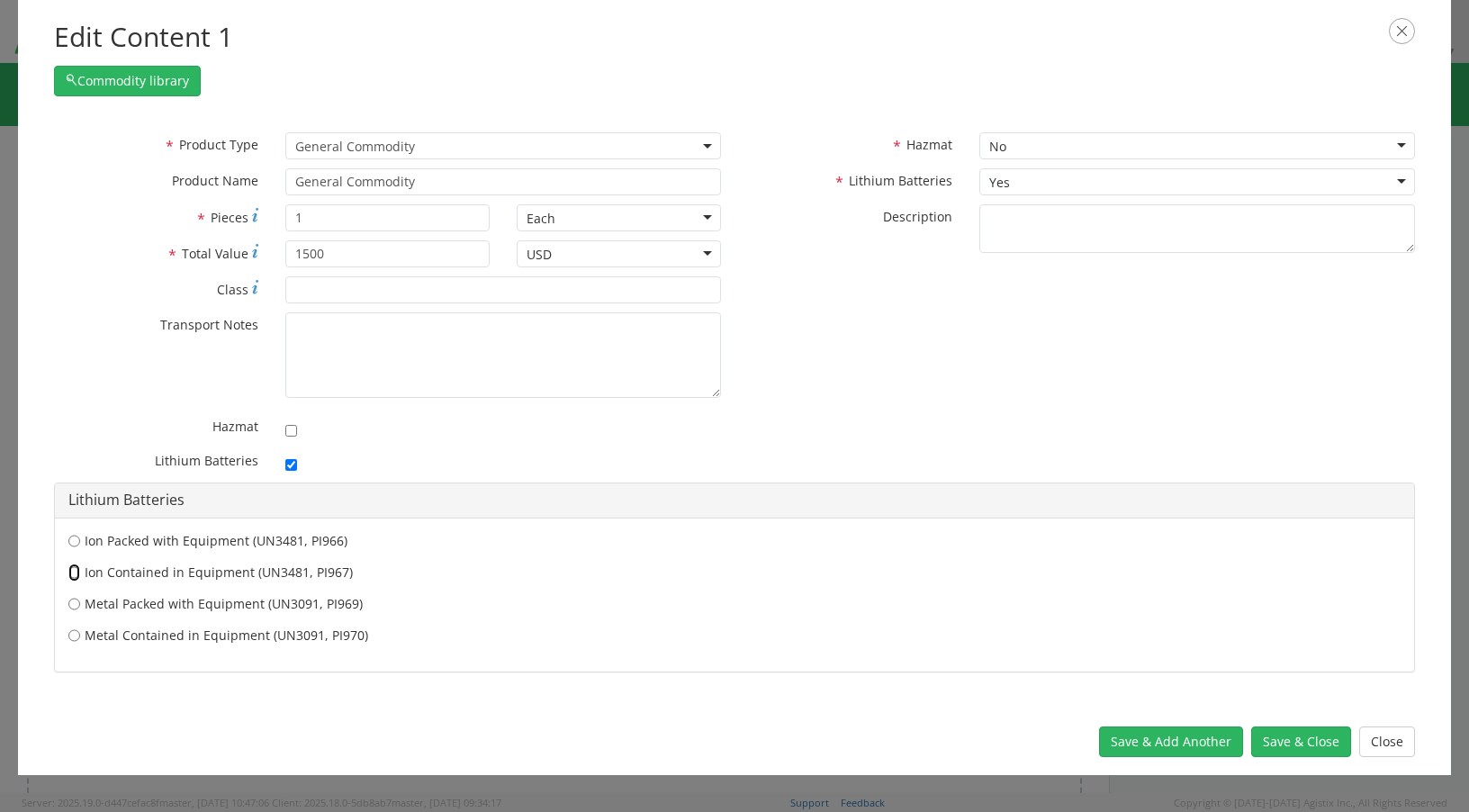
click at [76, 577] on input "Ion Contained in Equipment (UN3481, PI967)" at bounding box center [74, 572] width 11 height 18
radio input "true"
drag, startPoint x: 1310, startPoint y: 737, endPoint x: 1308, endPoint y: 724, distance: 13.2
click at [1309, 737] on button "Save & Close" at bounding box center [1301, 741] width 100 height 30
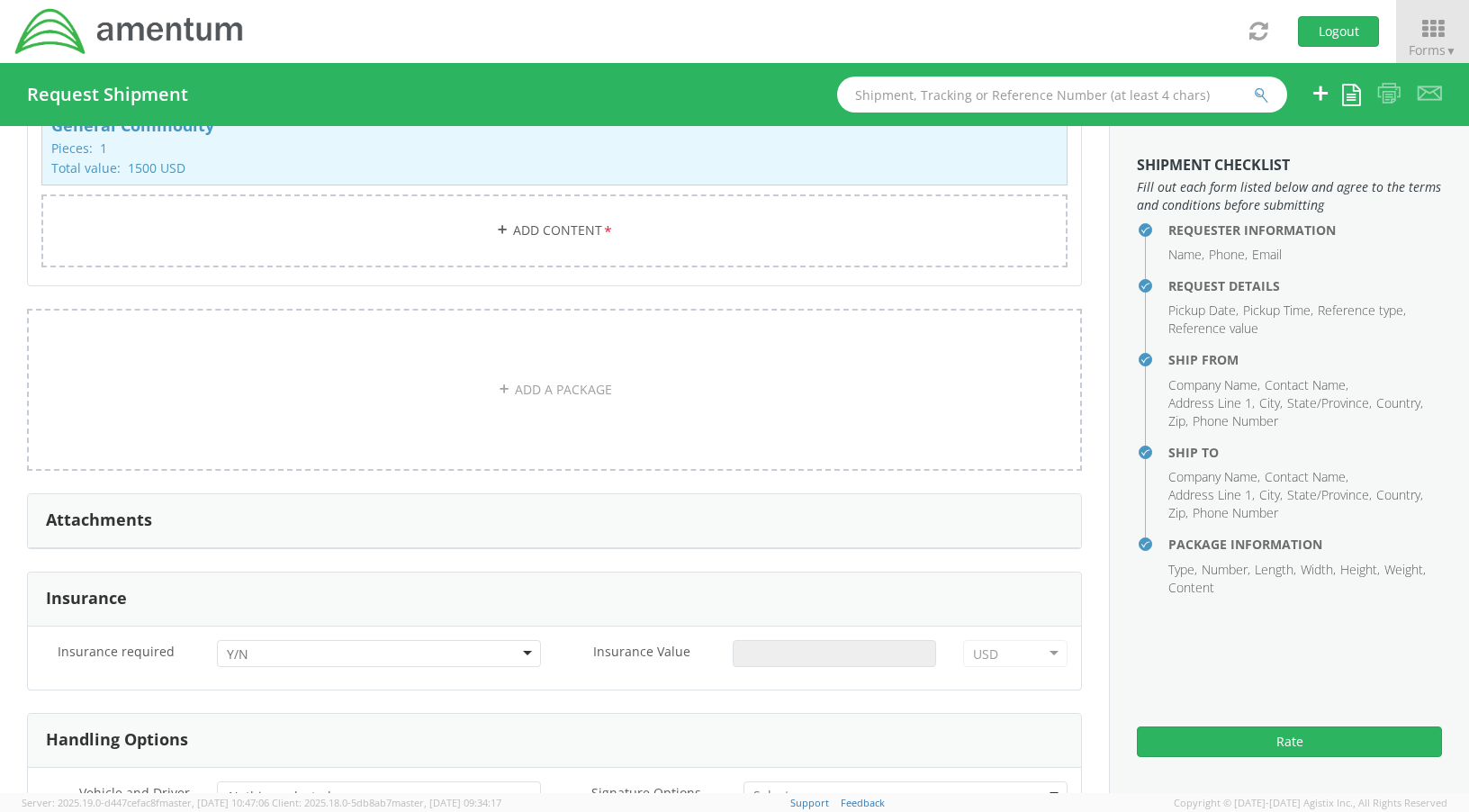
scroll to position [1737, 0]
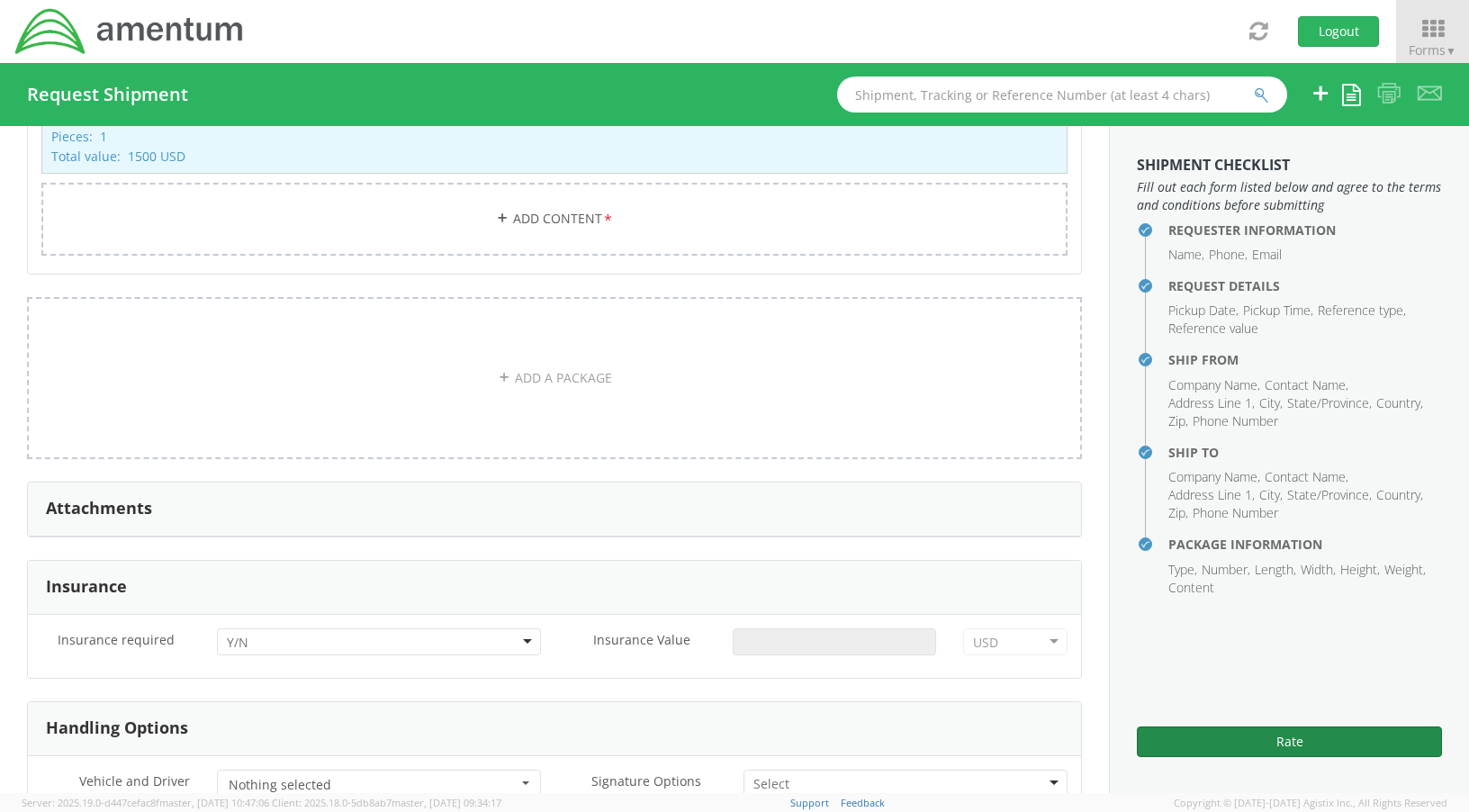
click at [1275, 737] on button "Rate" at bounding box center [1289, 741] width 305 height 30
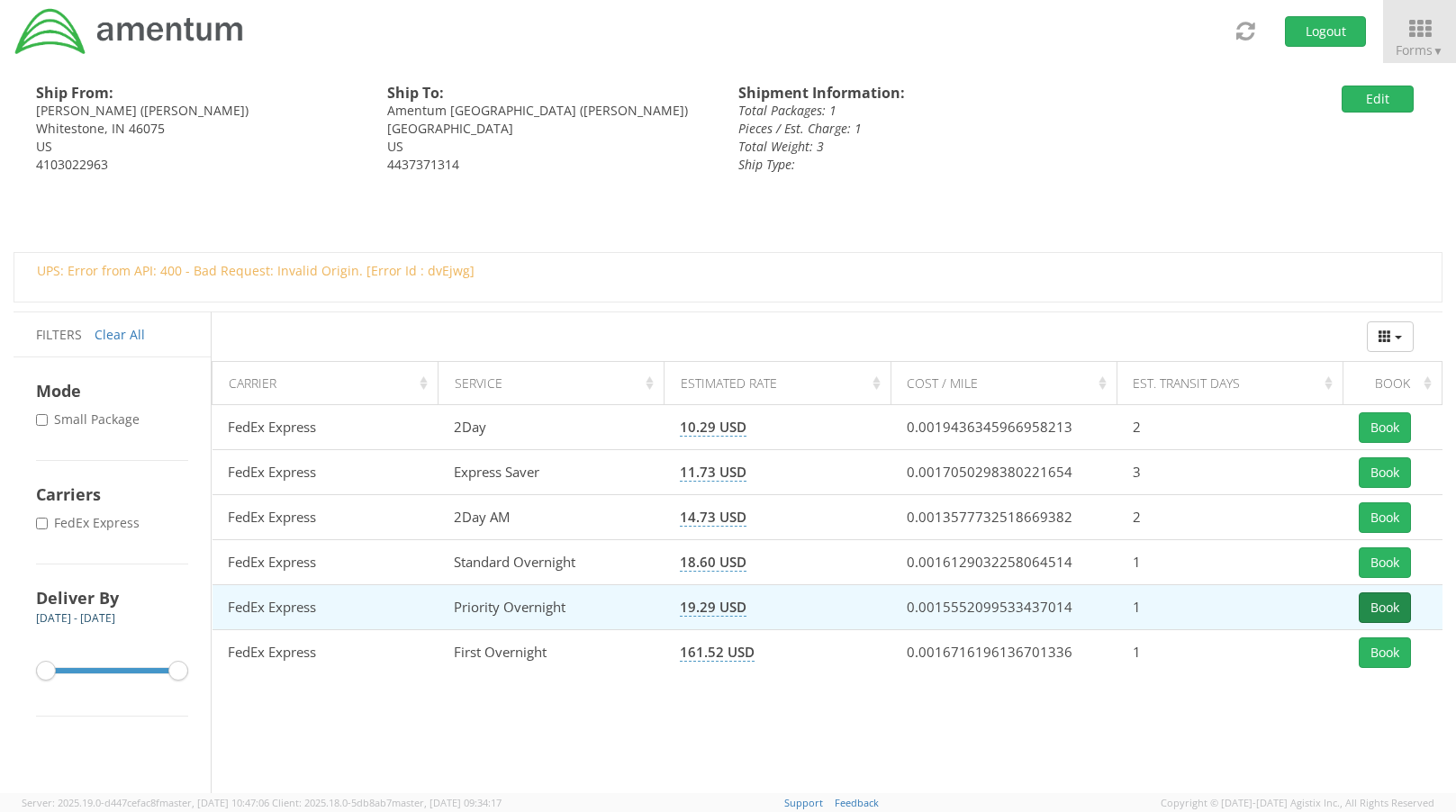
click at [1372, 603] on button "Book" at bounding box center [1383, 608] width 52 height 30
